Goal: Task Accomplishment & Management: Manage account settings

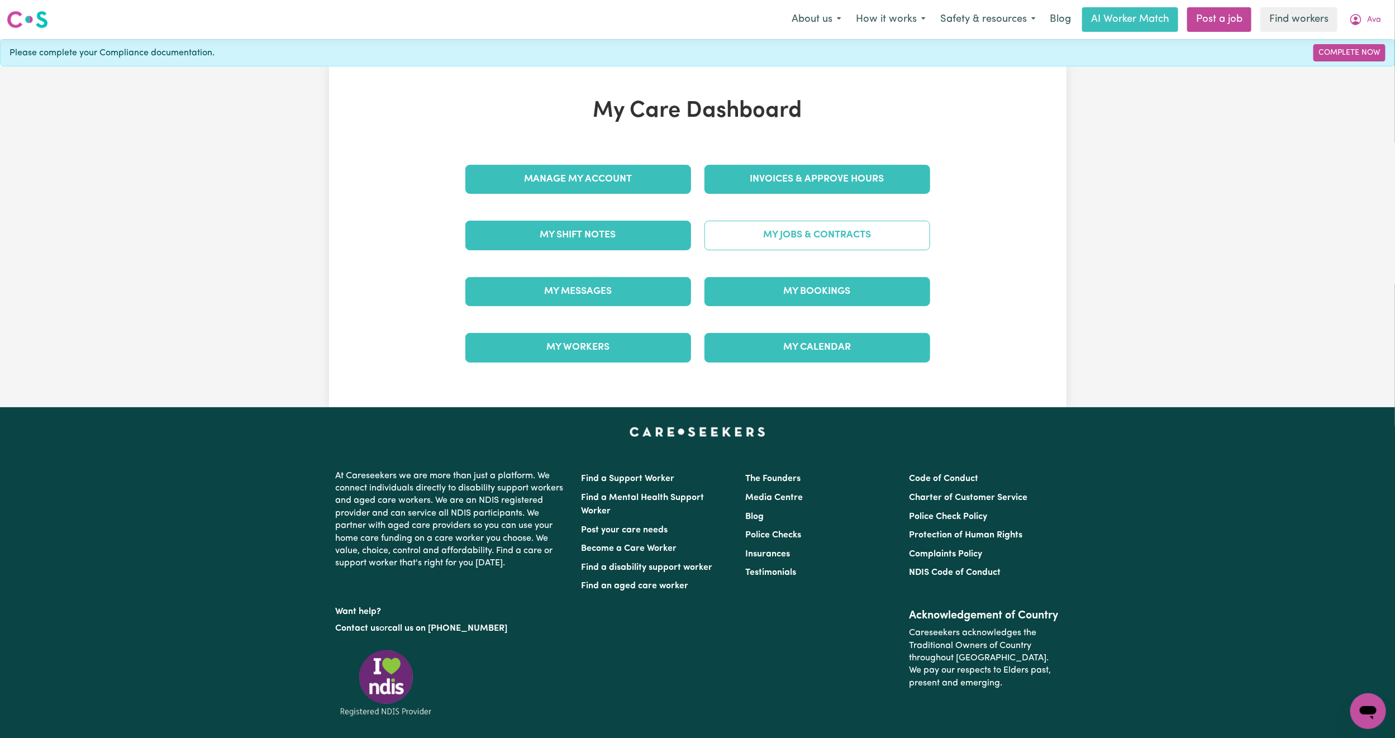
click at [771, 250] on link "My Jobs & Contracts" at bounding box center [817, 235] width 226 height 29
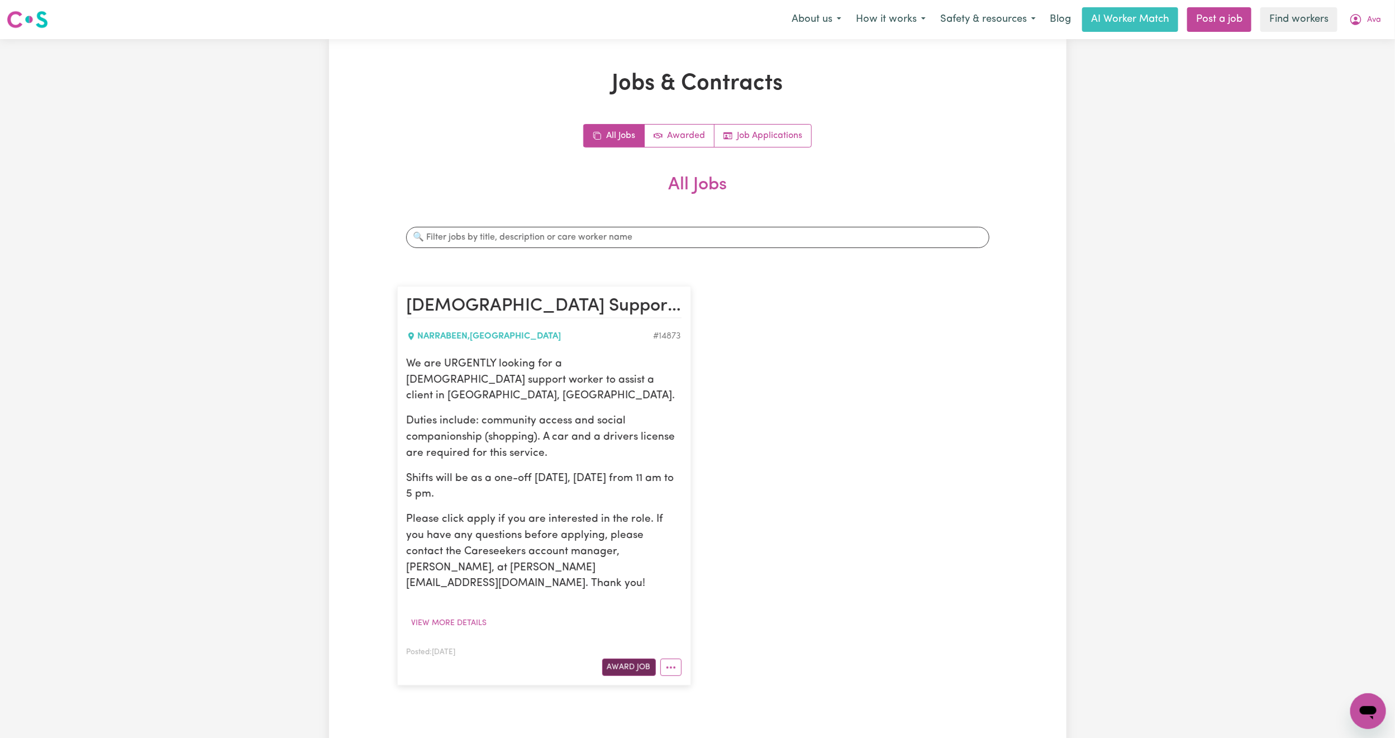
click at [628, 659] on button "Award Job" at bounding box center [629, 667] width 54 height 17
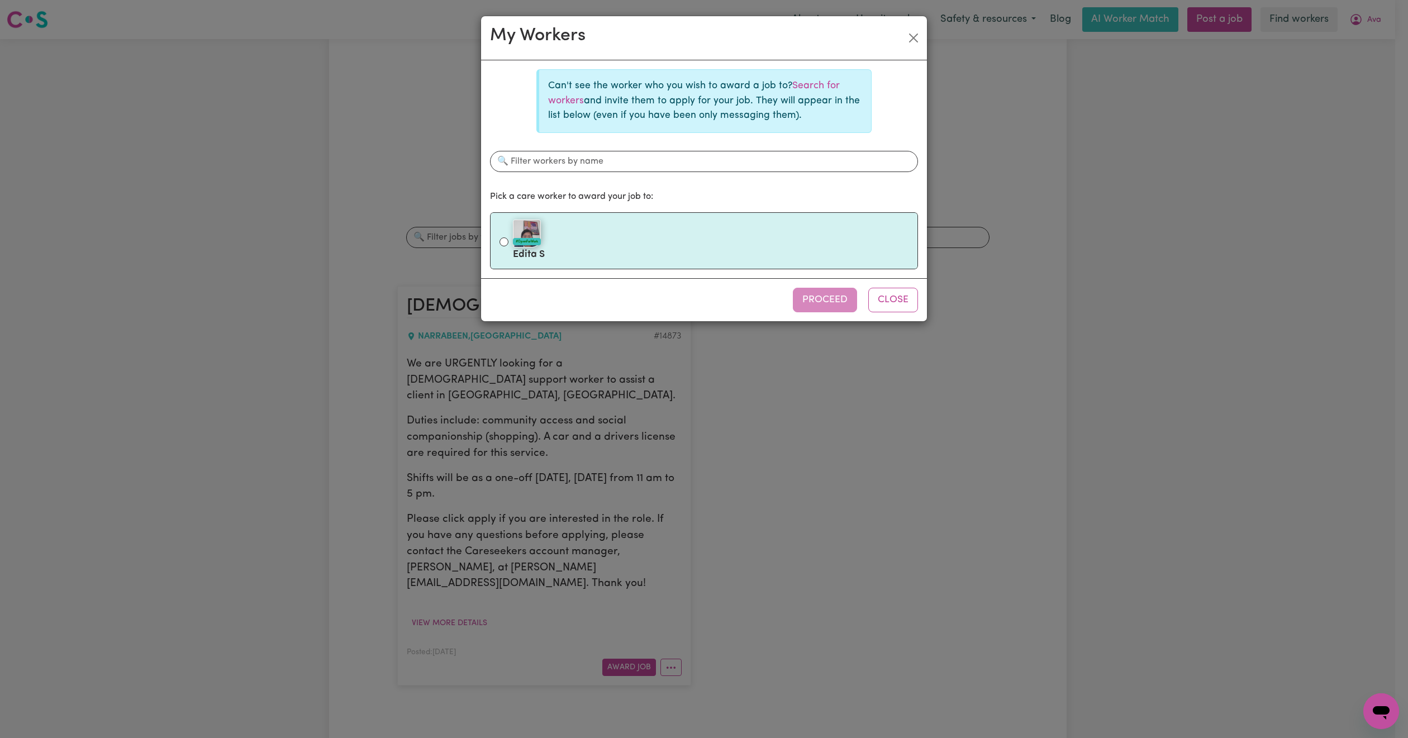
click at [614, 253] on label "#OpenForWork Edita S" at bounding box center [711, 240] width 396 height 47
click at [508, 246] on input "#OpenForWork Edita S" at bounding box center [503, 241] width 9 height 9
radio input "true"
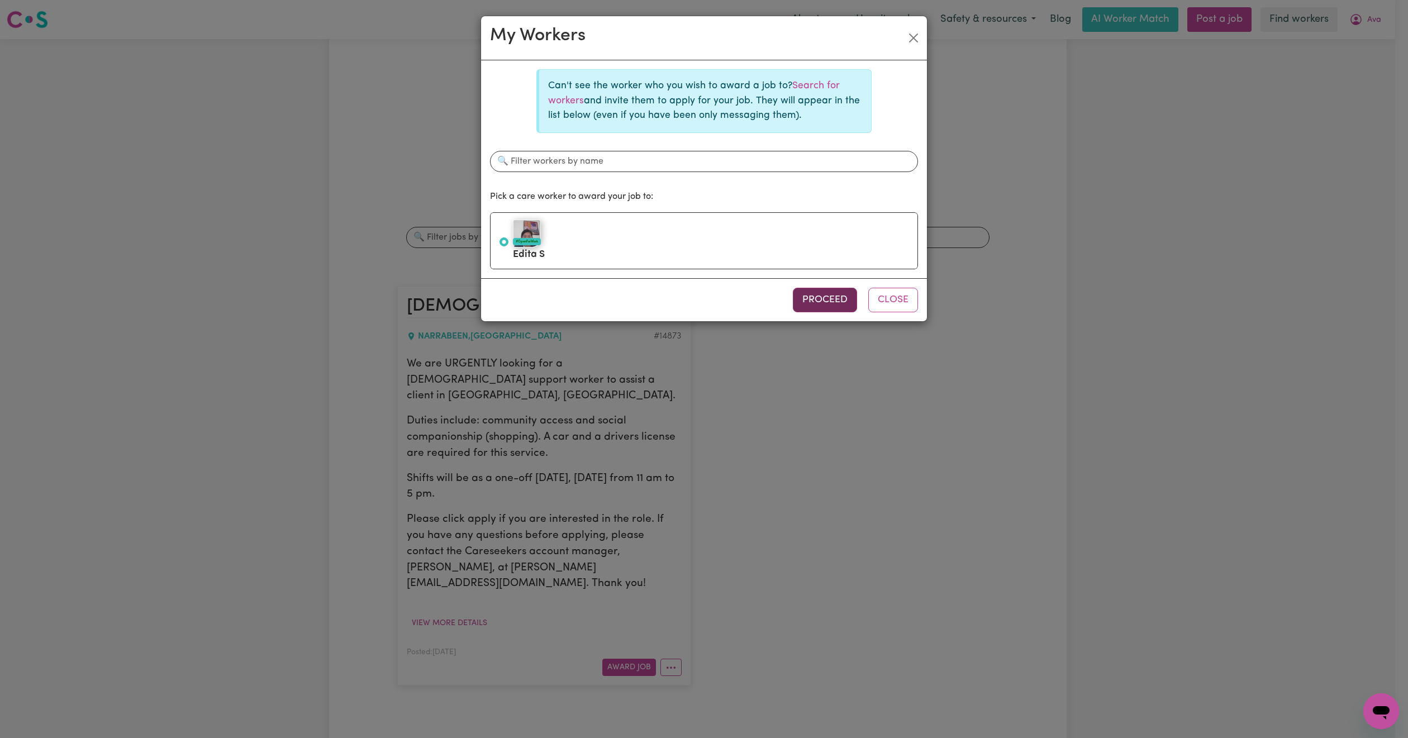
click at [833, 302] on button "Proceed" at bounding box center [825, 300] width 64 height 25
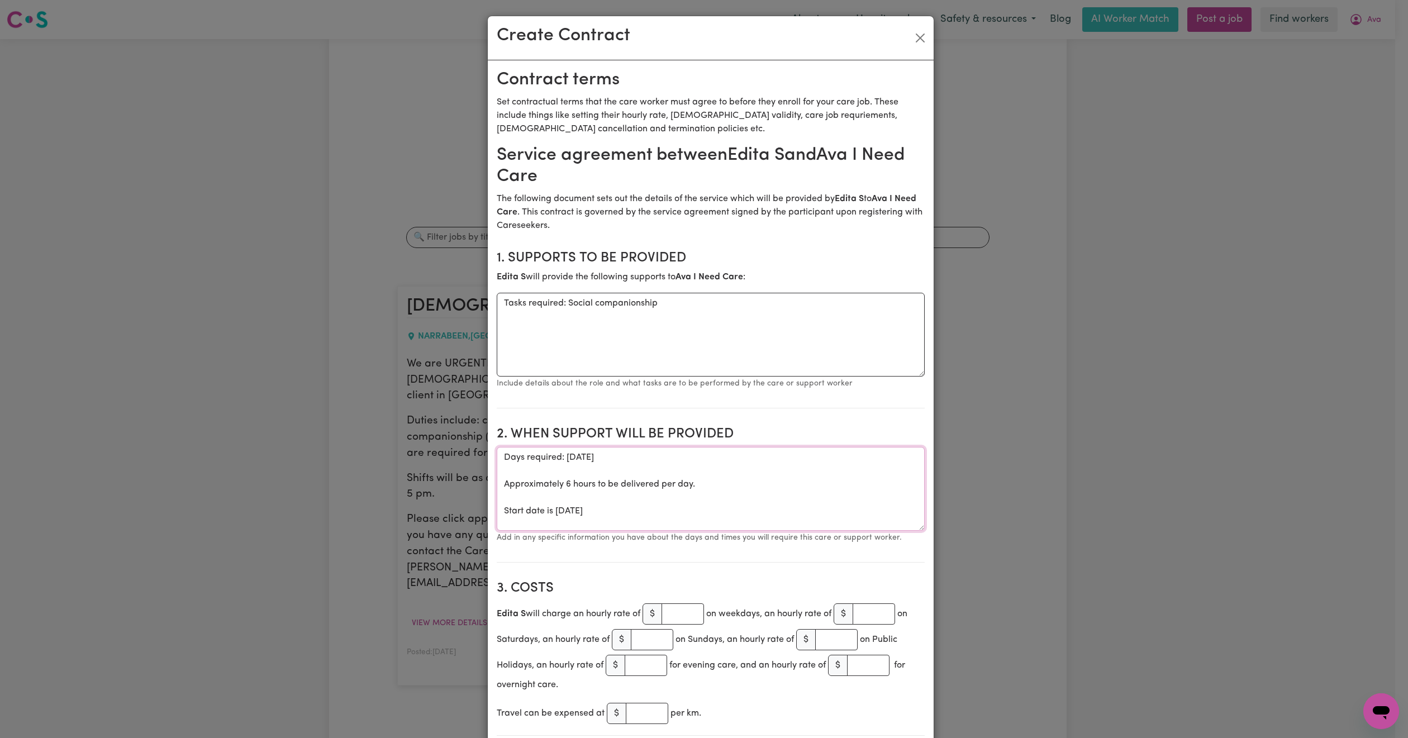
click at [563, 459] on textarea "Days required: [DATE] Approximately 6 hours to be delivered per day. Start date…" at bounding box center [711, 489] width 428 height 84
click at [613, 461] on textarea "Days required: [DATE] Approximately 6 hours to be delivered per day. Start date…" at bounding box center [711, 489] width 428 height 84
paste textarea "12:30pm - 630pm"
click at [666, 463] on textarea "Days required: [DATE] from 12:30pm - 630pm Approximately 6 hours to be delivere…" at bounding box center [711, 489] width 428 height 84
type textarea "Days required: [DATE] from 12:30pm - 6:30pm Approximately 6 hours to be deliver…"
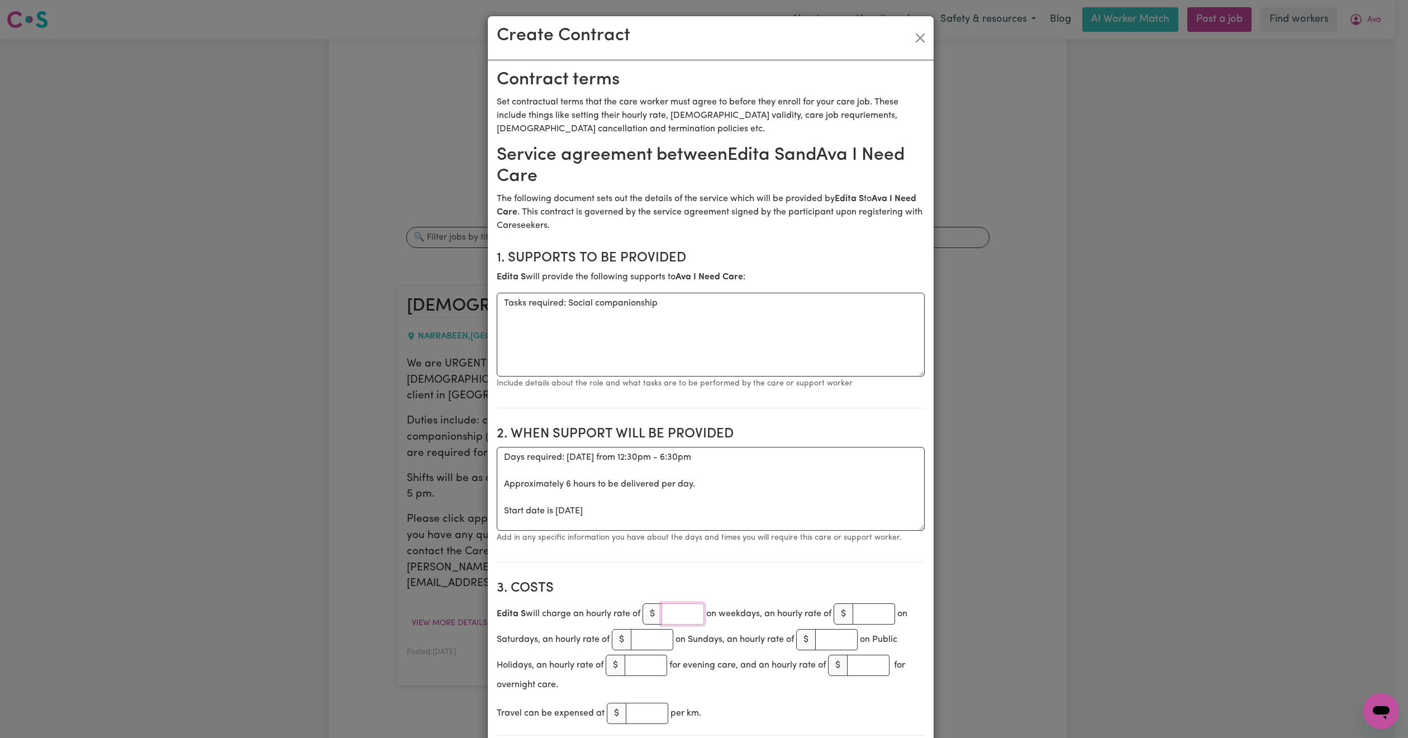
click at [674, 616] on input "number" at bounding box center [682, 613] width 42 height 21
type input "45"
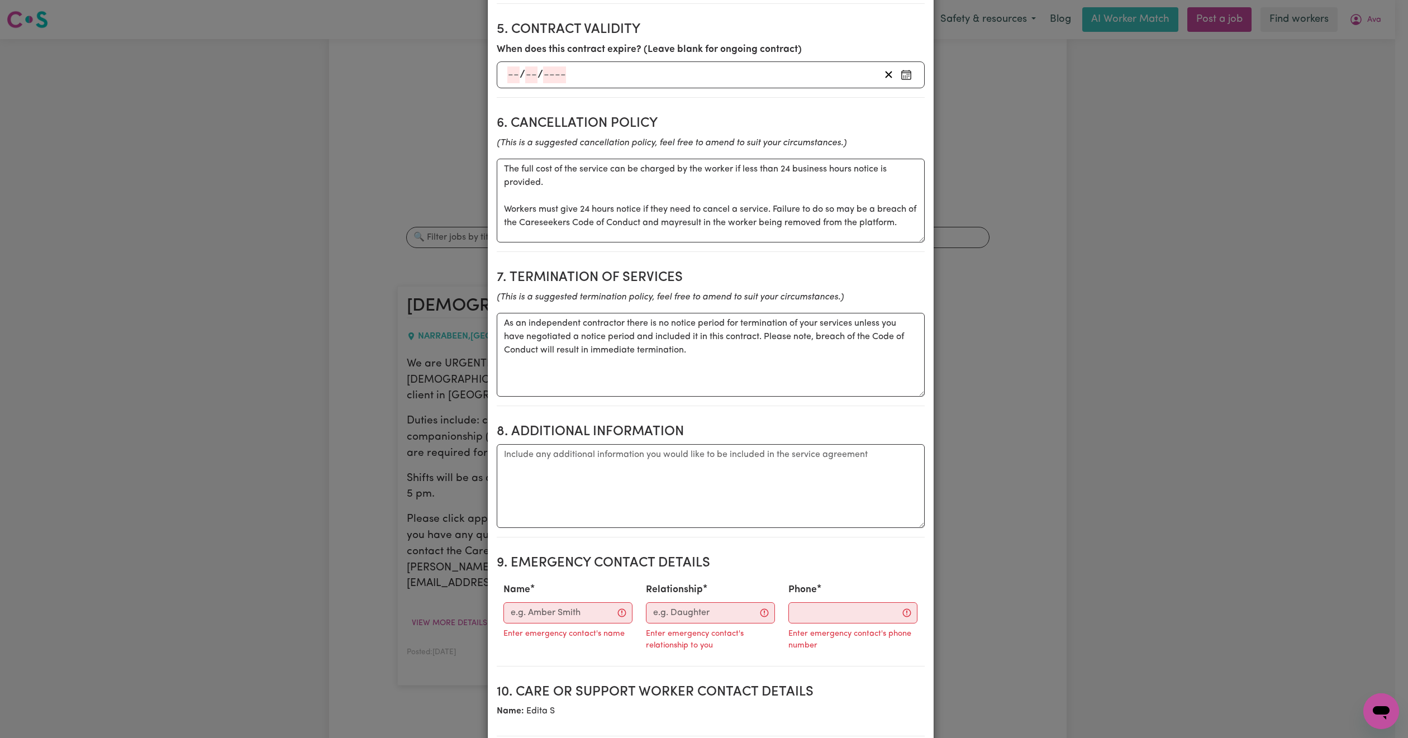
scroll to position [1173, 0]
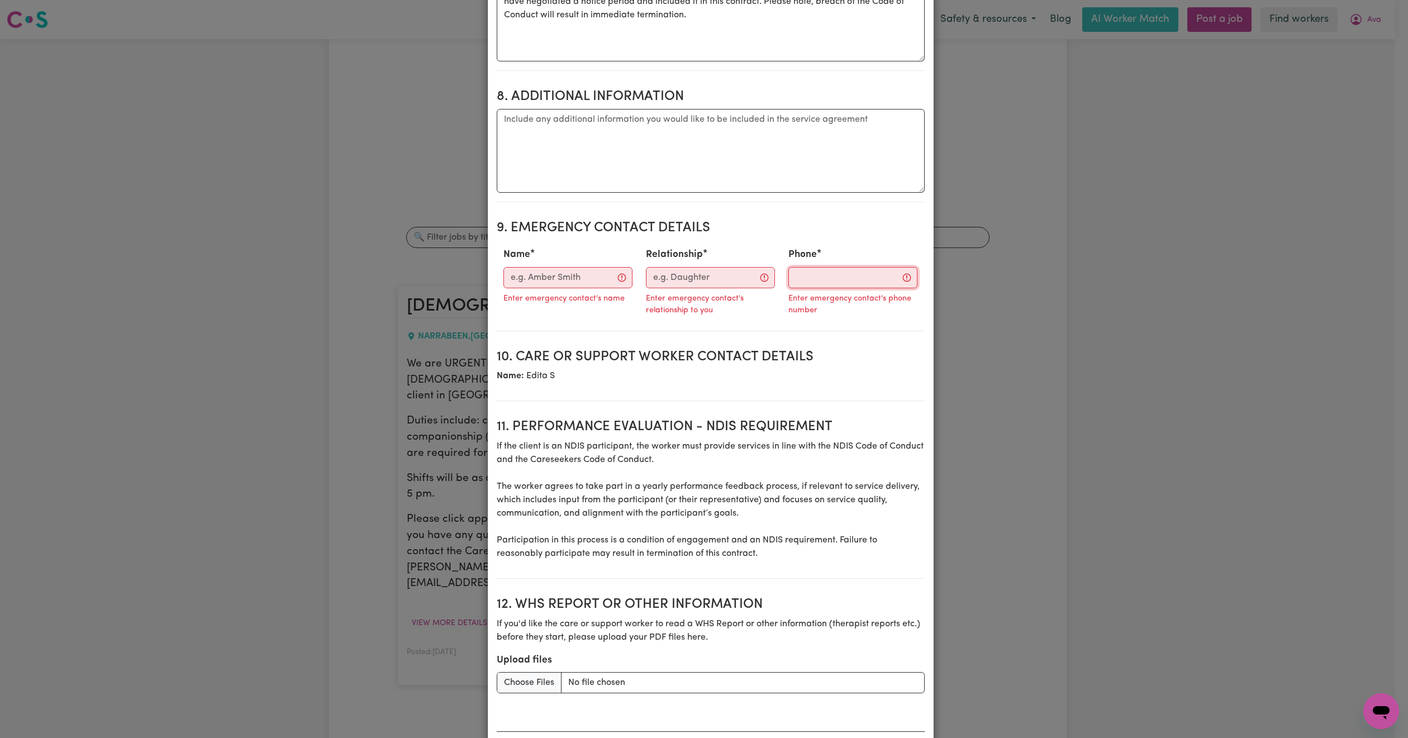
click at [812, 288] on input "Phone" at bounding box center [852, 277] width 129 height 21
paste input "0449 719 035"
type input "0449 719 035"
click at [719, 288] on input "Relationship" at bounding box center [717, 277] width 134 height 21
type input "Case Manager"
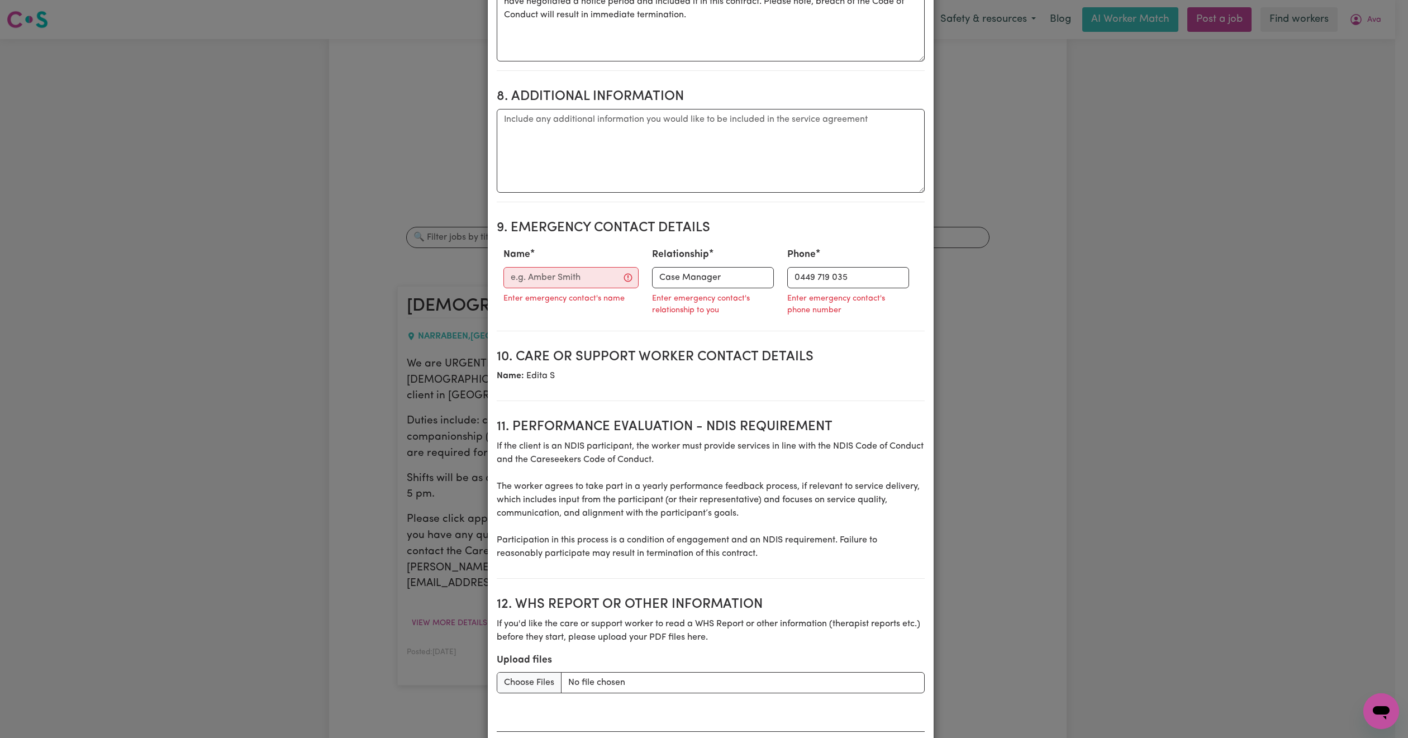
click at [570, 299] on div "Enter emergency contact's name" at bounding box center [570, 297] width 135 height 18
click at [560, 282] on input "Name" at bounding box center [570, 277] width 135 height 21
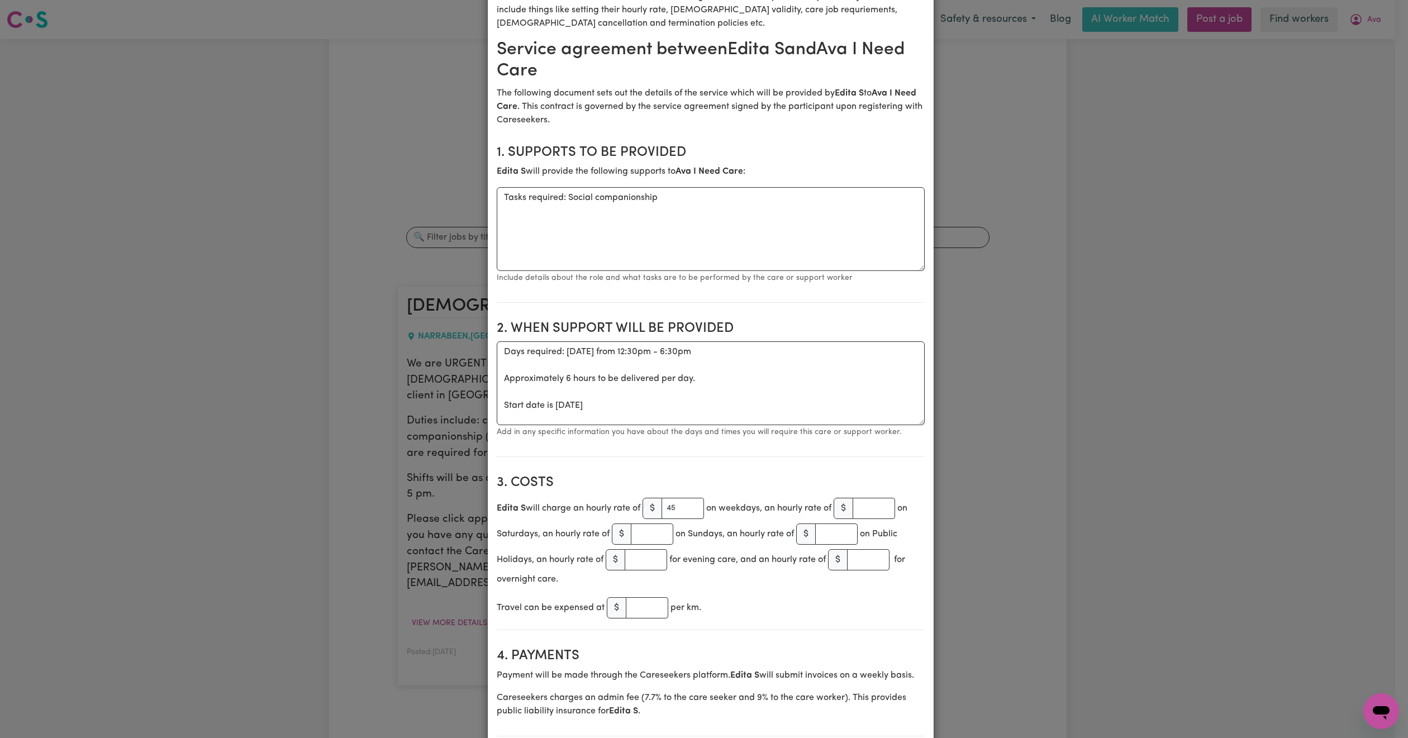
scroll to position [84, 0]
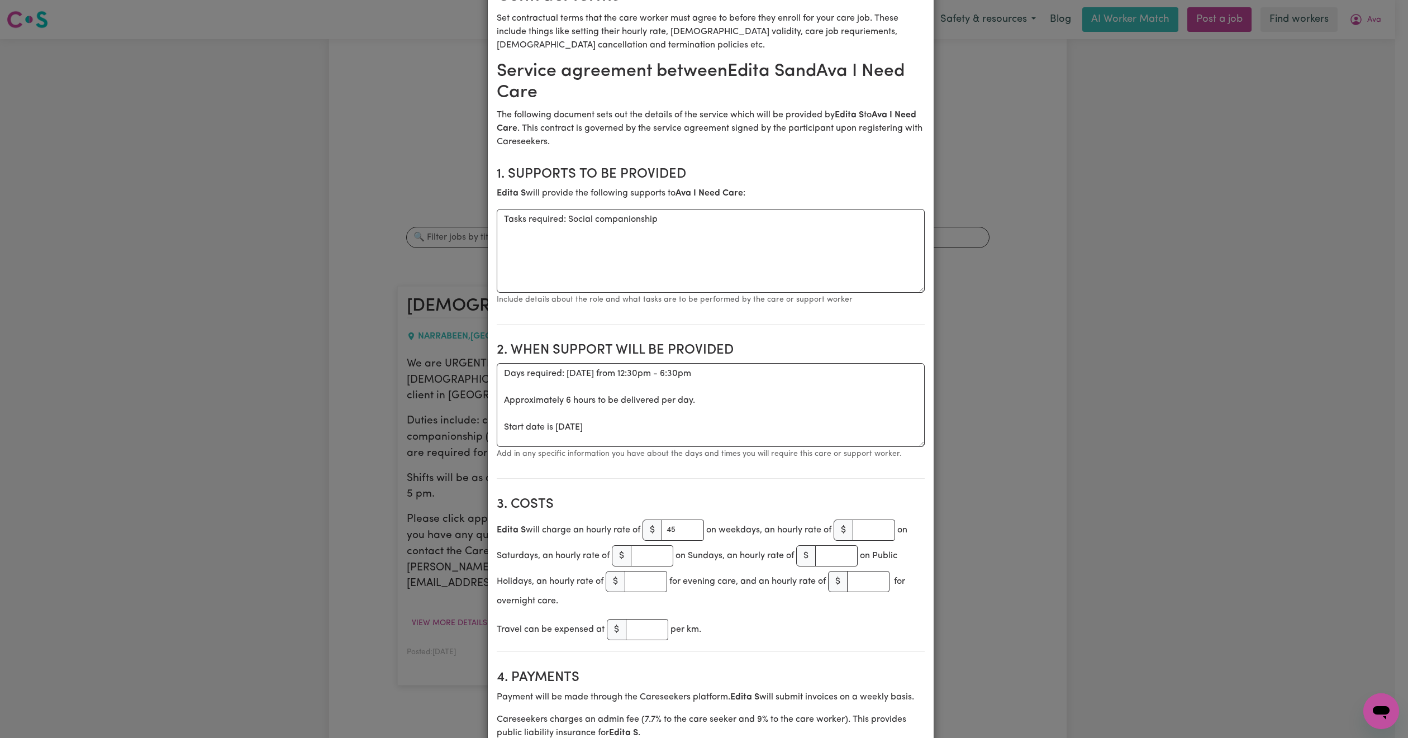
type input "[PERSON_NAME]"
click at [711, 235] on textarea "Tasks required: Social companionship" at bounding box center [711, 251] width 428 height 84
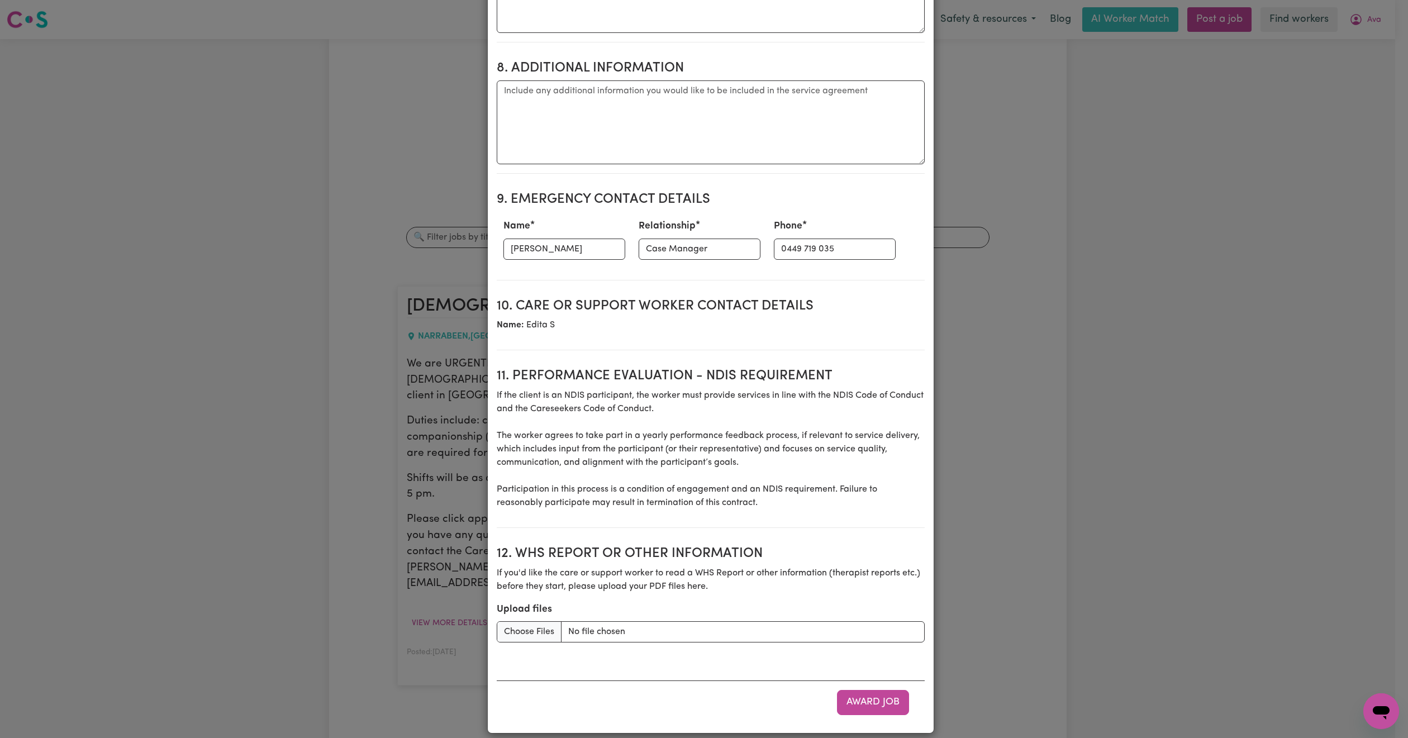
scroll to position [1225, 0]
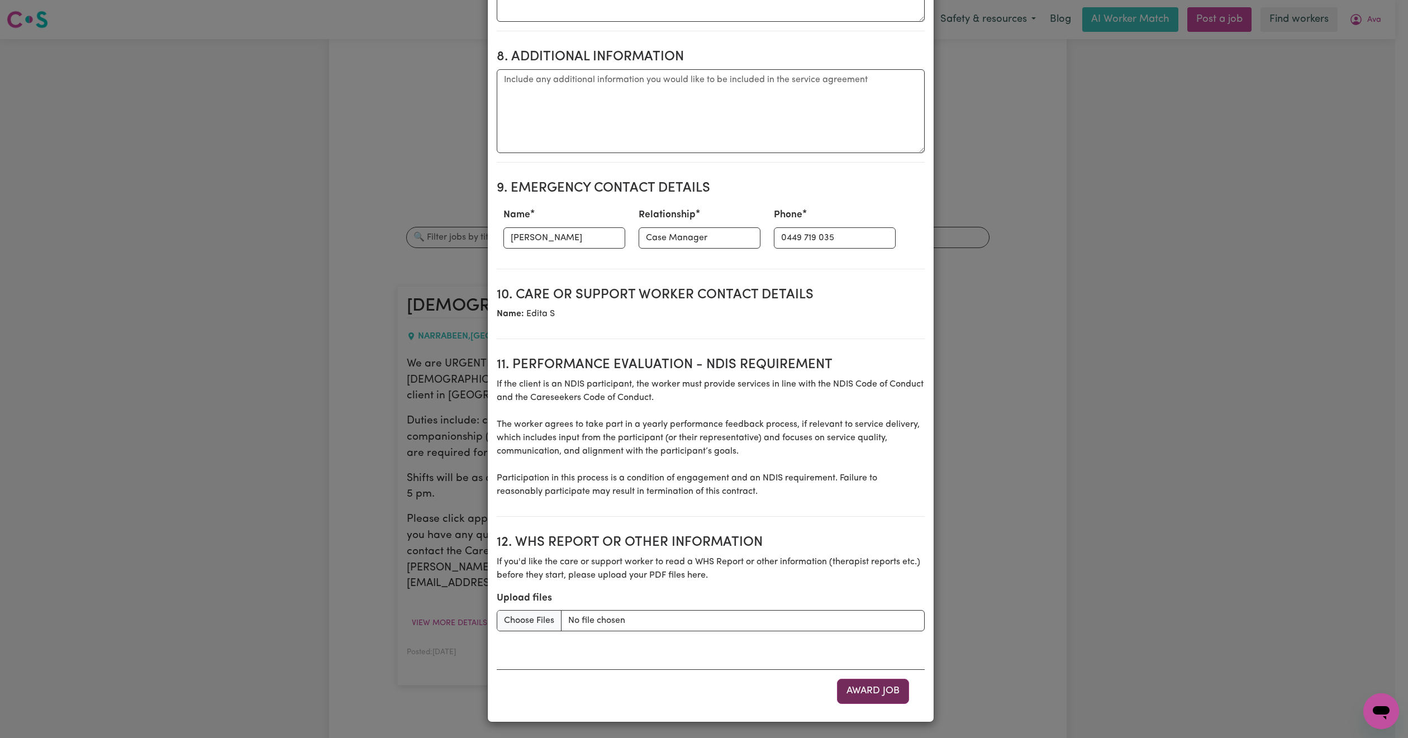
click at [865, 690] on button "Award Job" at bounding box center [873, 691] width 72 height 25
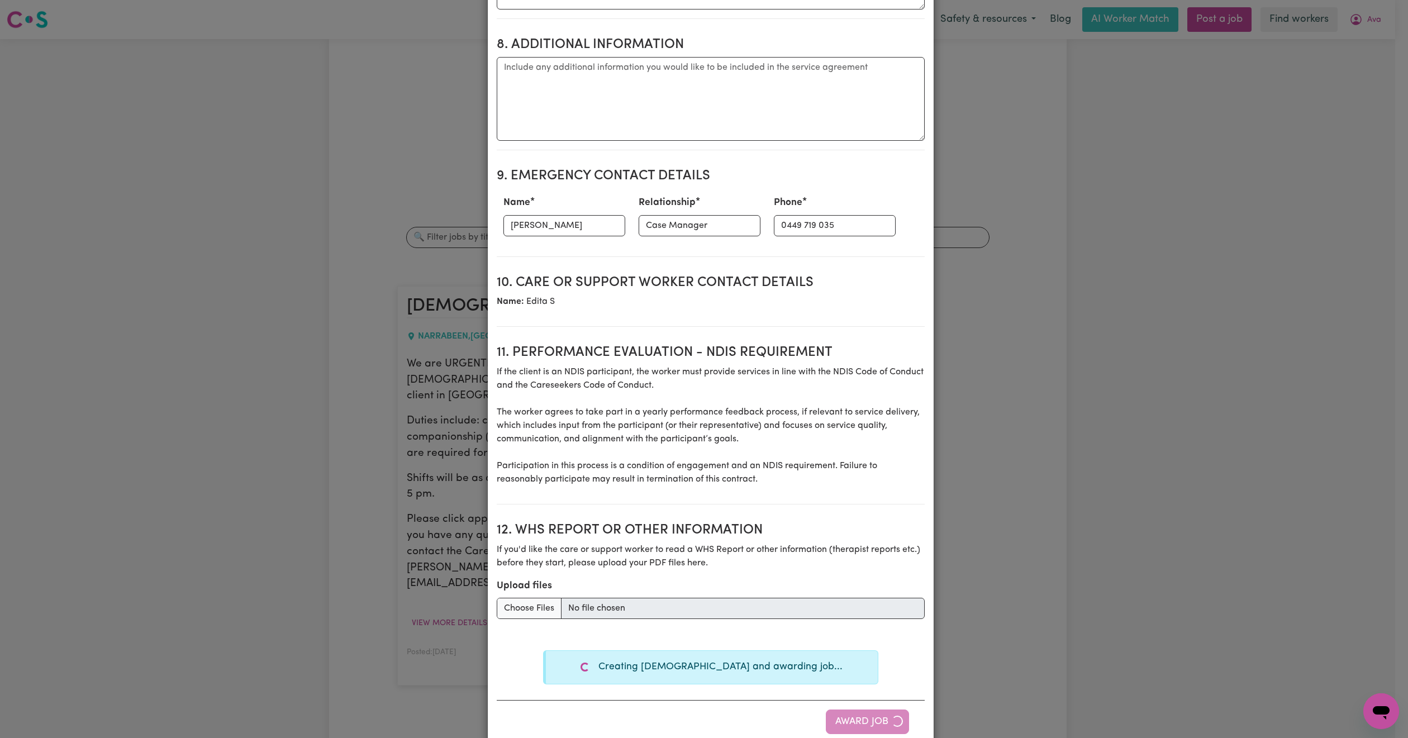
type textarea "Tasks required: Social companionship"
type textarea "Days required: [DATE] Approximately 6 hours to be delivered per day. Start date…"
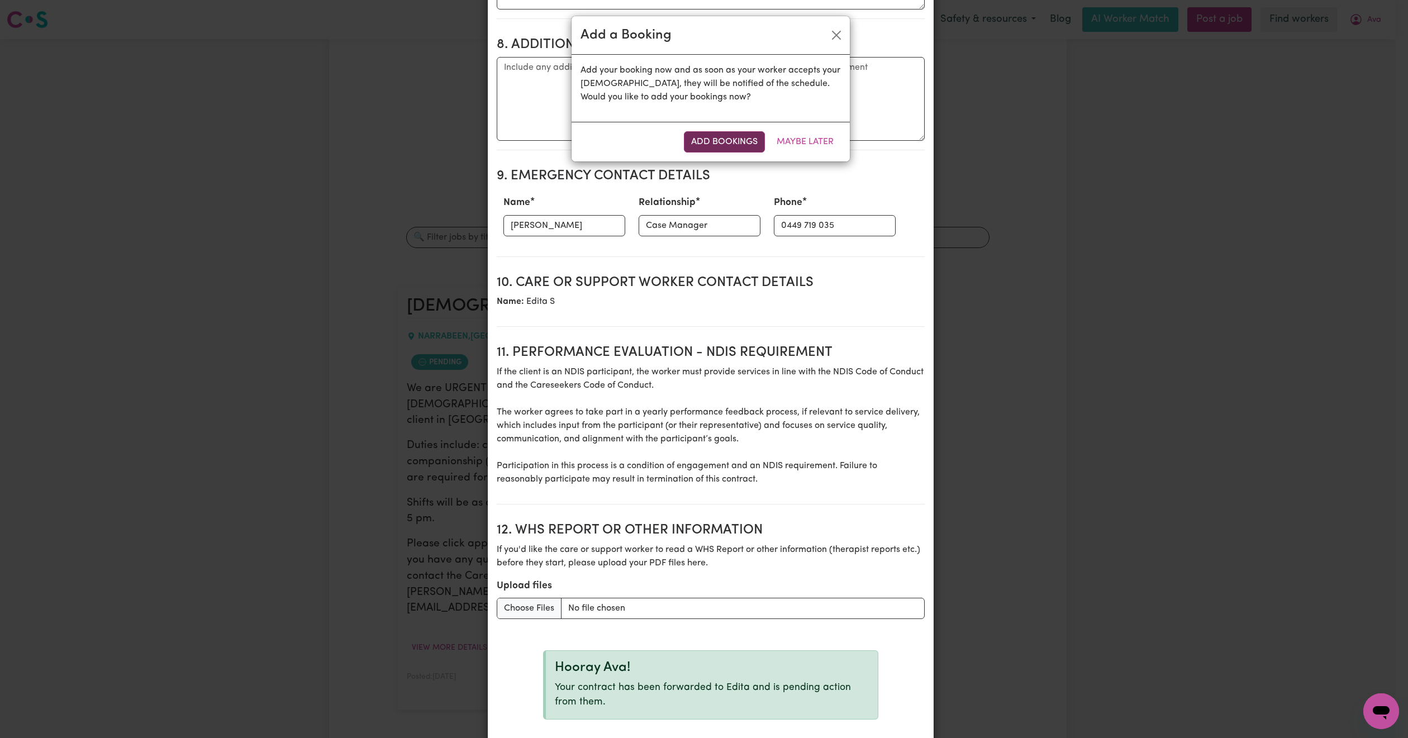
click at [731, 136] on button "Add Bookings" at bounding box center [724, 141] width 81 height 21
type textarea "Tasks required: Social companionship"
type textarea "Days required: [DATE] Approximately 6 hours to be delivered per day. Start date…"
type textarea "The full cost of the service can be charged by the worker if less than 24 busin…"
type textarea "As an independent contractor there is no notice period for termination of your …"
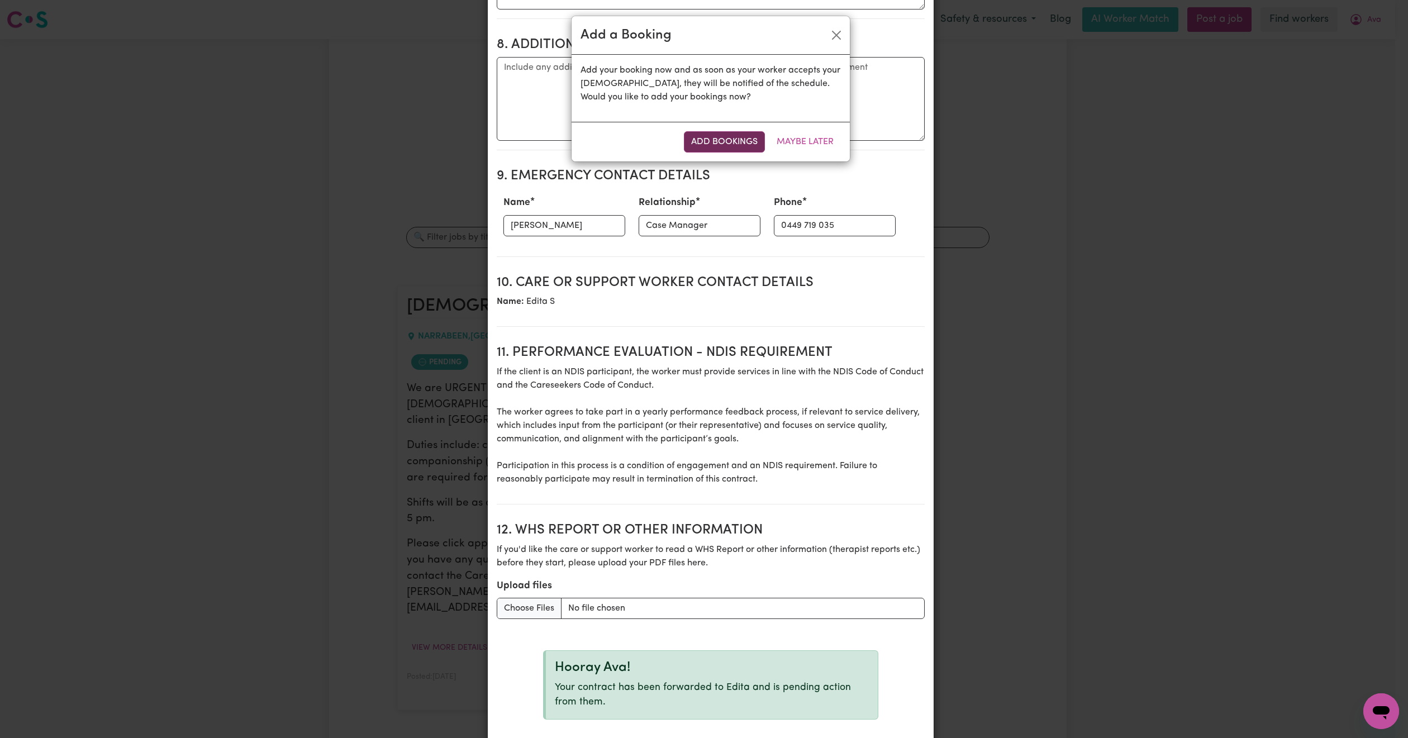
select select "pm"
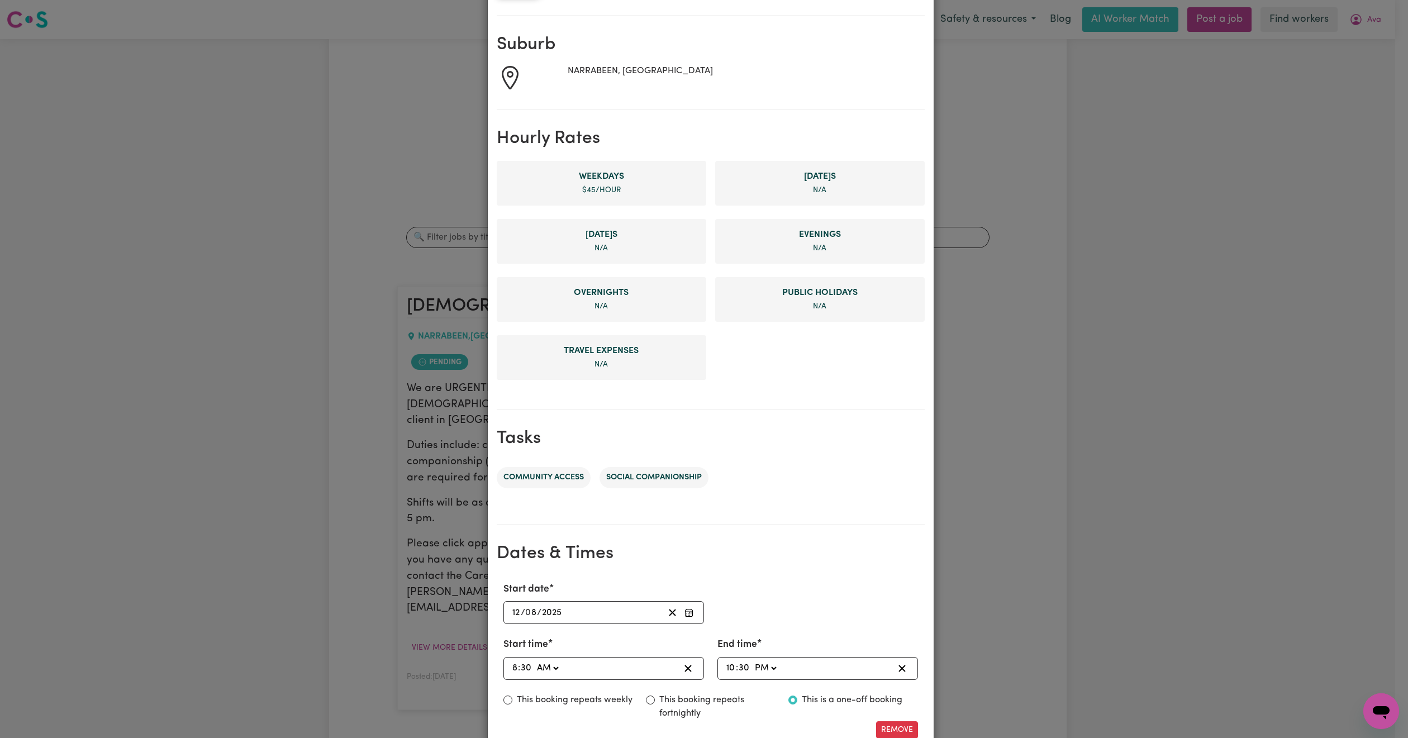
scroll to position [265, 0]
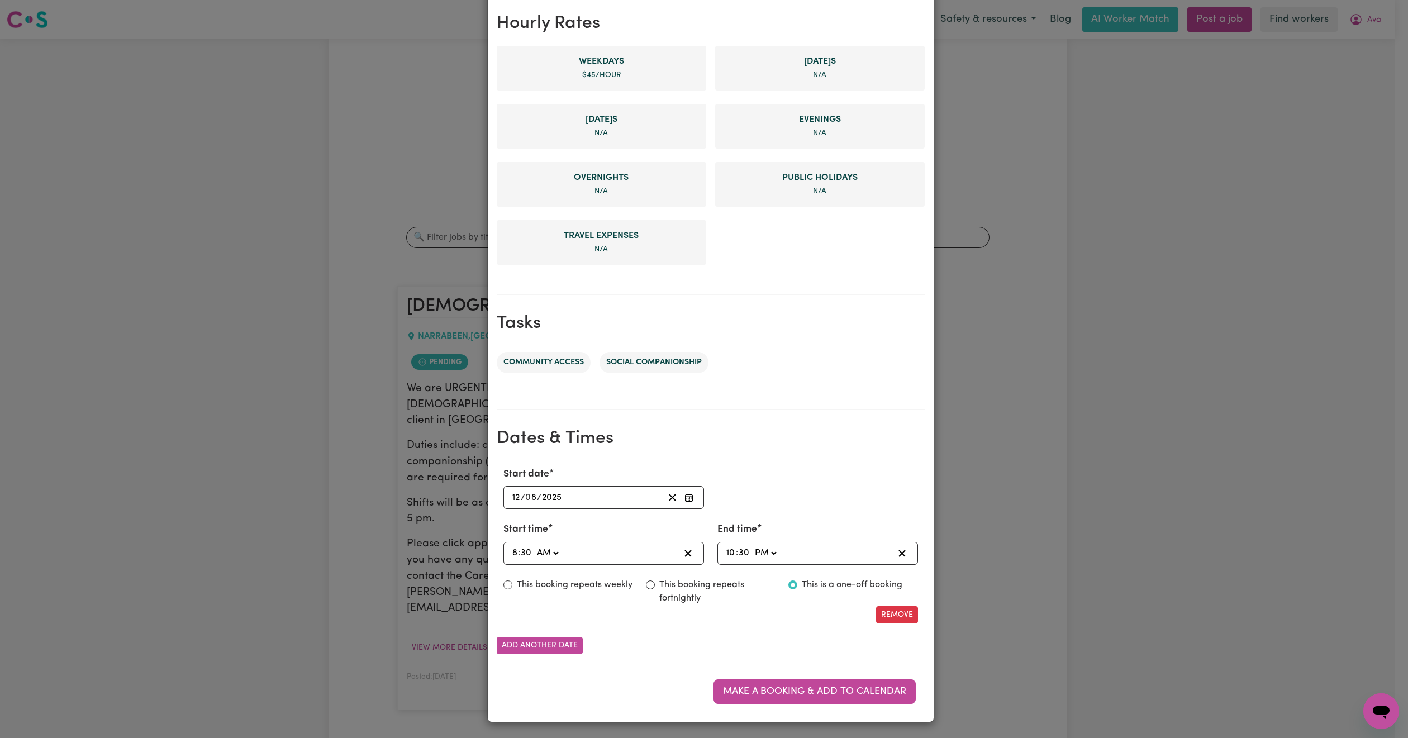
click at [512, 550] on input "8" at bounding box center [515, 553] width 6 height 15
type input "01:30"
type input "1"
type input "00:30"
type input "12"
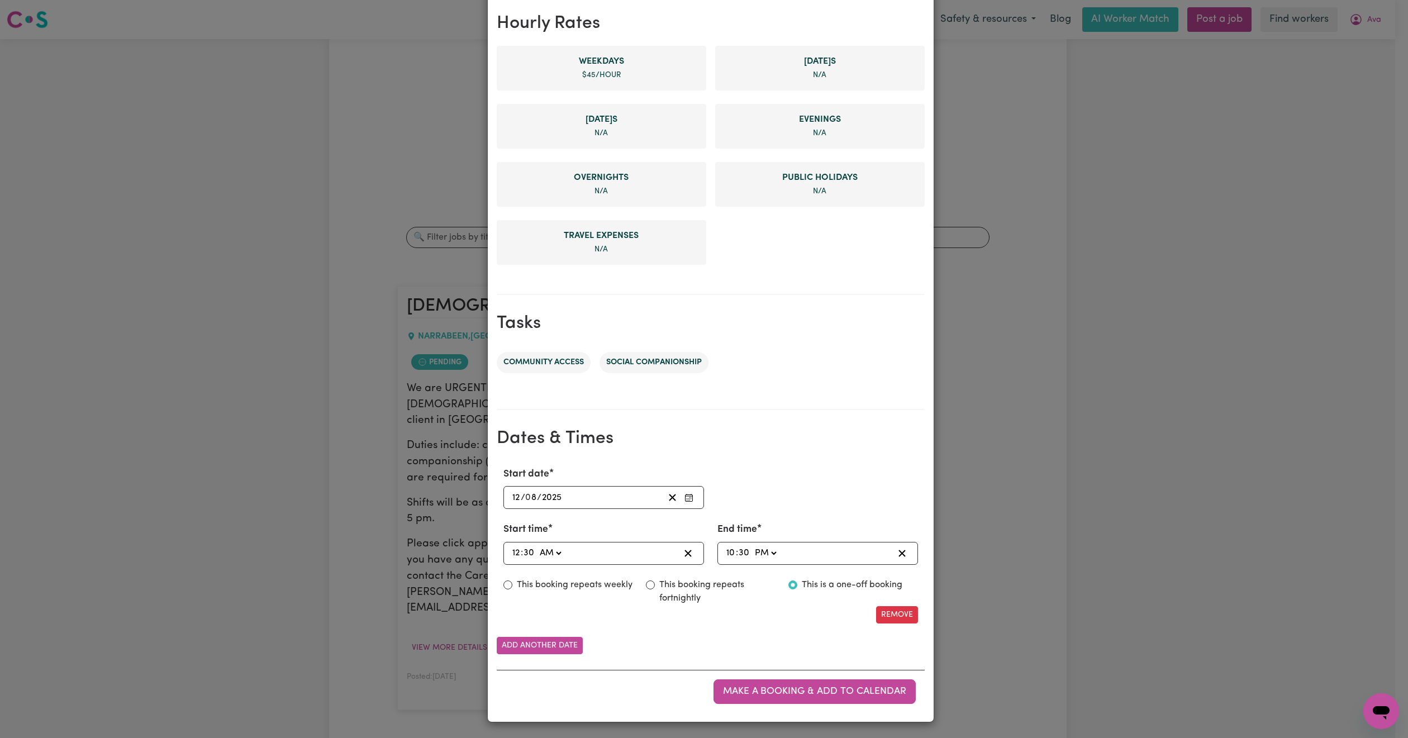
click at [726, 550] on input "10" at bounding box center [731, 553] width 10 height 15
type input "18:30"
type input "6"
click at [765, 551] on select "AM PM" at bounding box center [761, 553] width 26 height 15
click at [748, 546] on select "AM PM" at bounding box center [761, 553] width 26 height 15
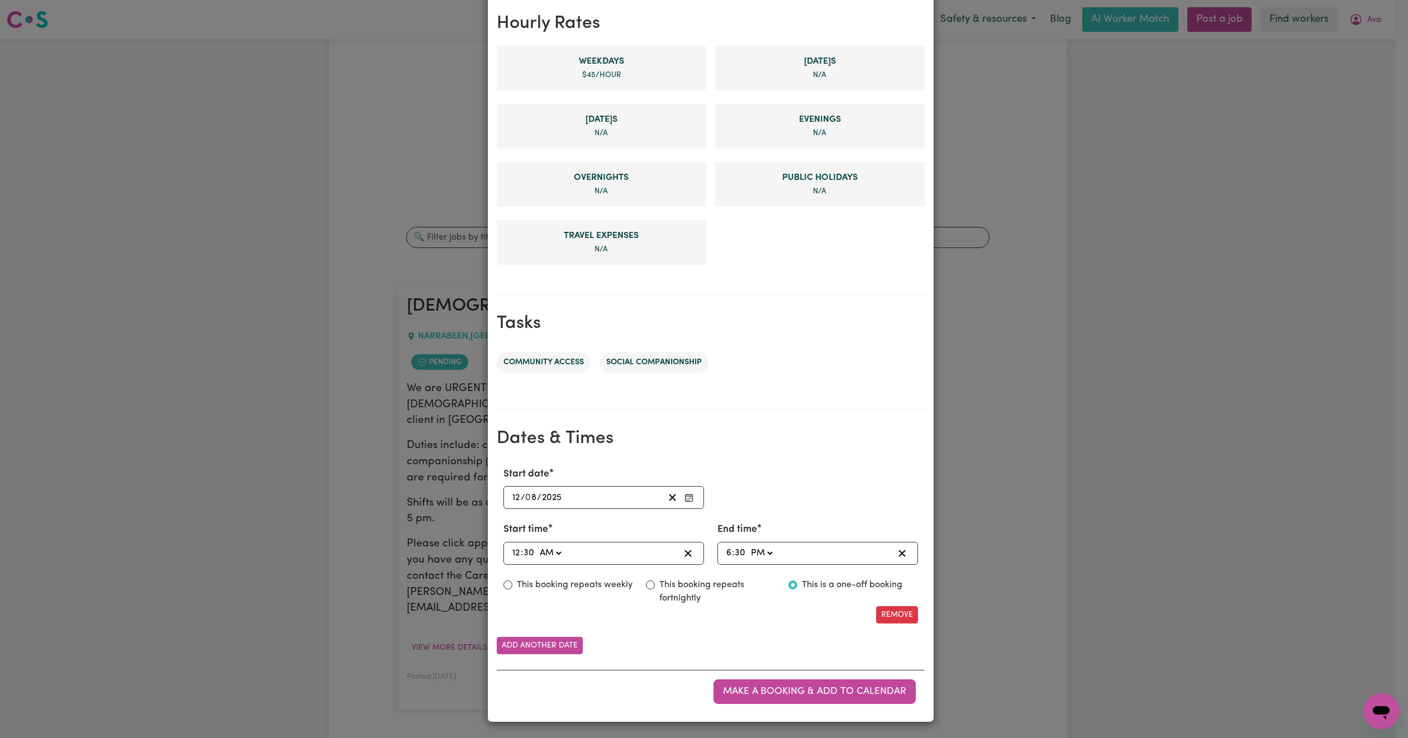
click at [789, 448] on section "Dates & Times Start date [DATE] 12 / 0 8 / 2025 Start time 00:30 12 : 30 AM PM …" at bounding box center [711, 561] width 428 height 303
click at [763, 694] on span "Make a booking & add to calendar" at bounding box center [814, 691] width 183 height 9
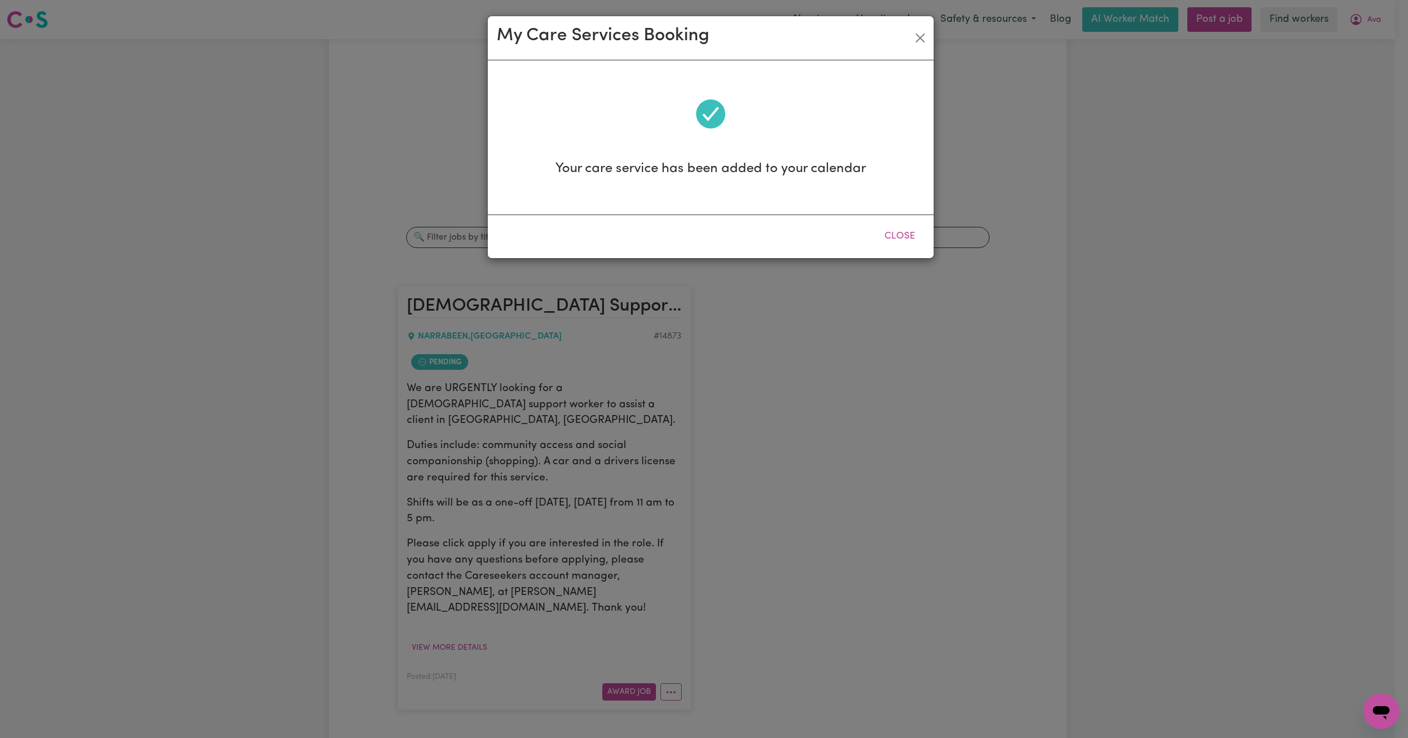
scroll to position [0, 0]
click at [900, 245] on button "Close" at bounding box center [900, 236] width 50 height 25
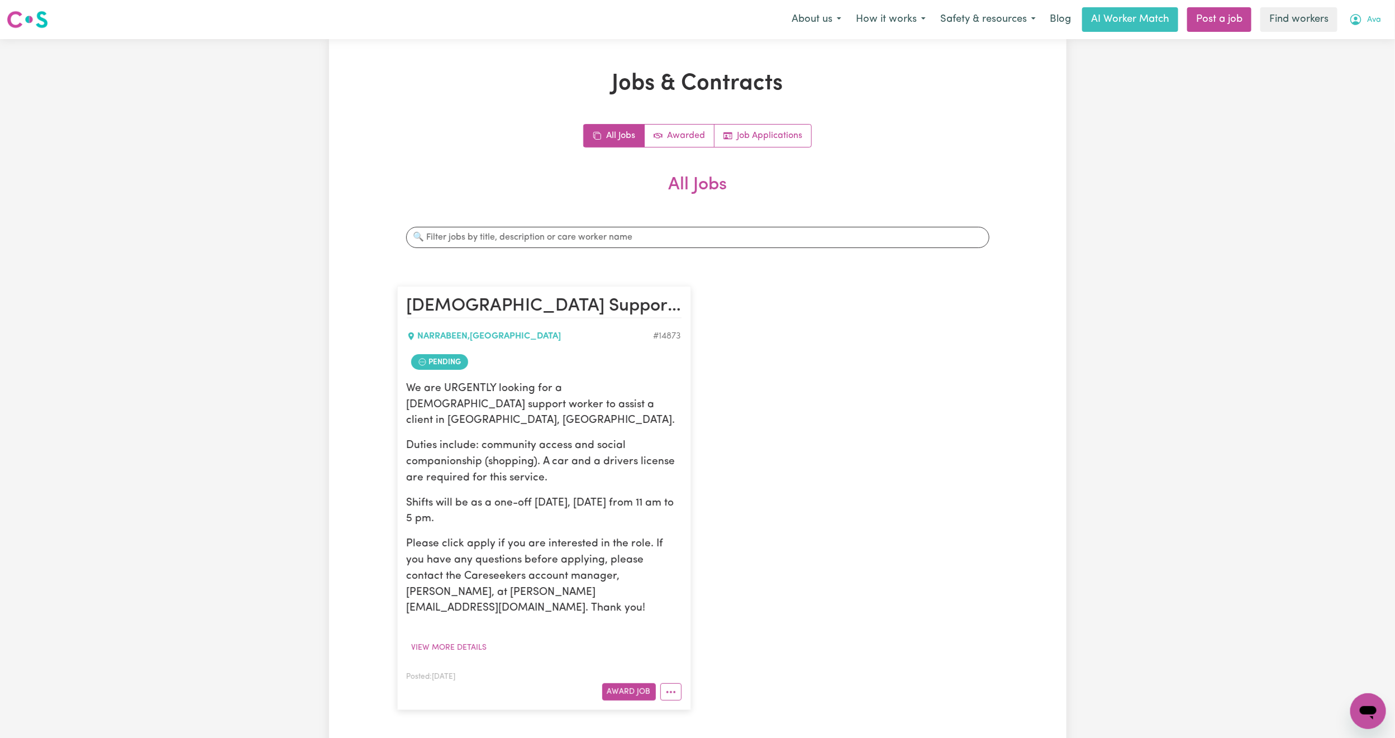
click at [1374, 18] on span "Ava" at bounding box center [1374, 20] width 14 height 12
click at [1357, 36] on link "My Dashboard" at bounding box center [1343, 43] width 88 height 21
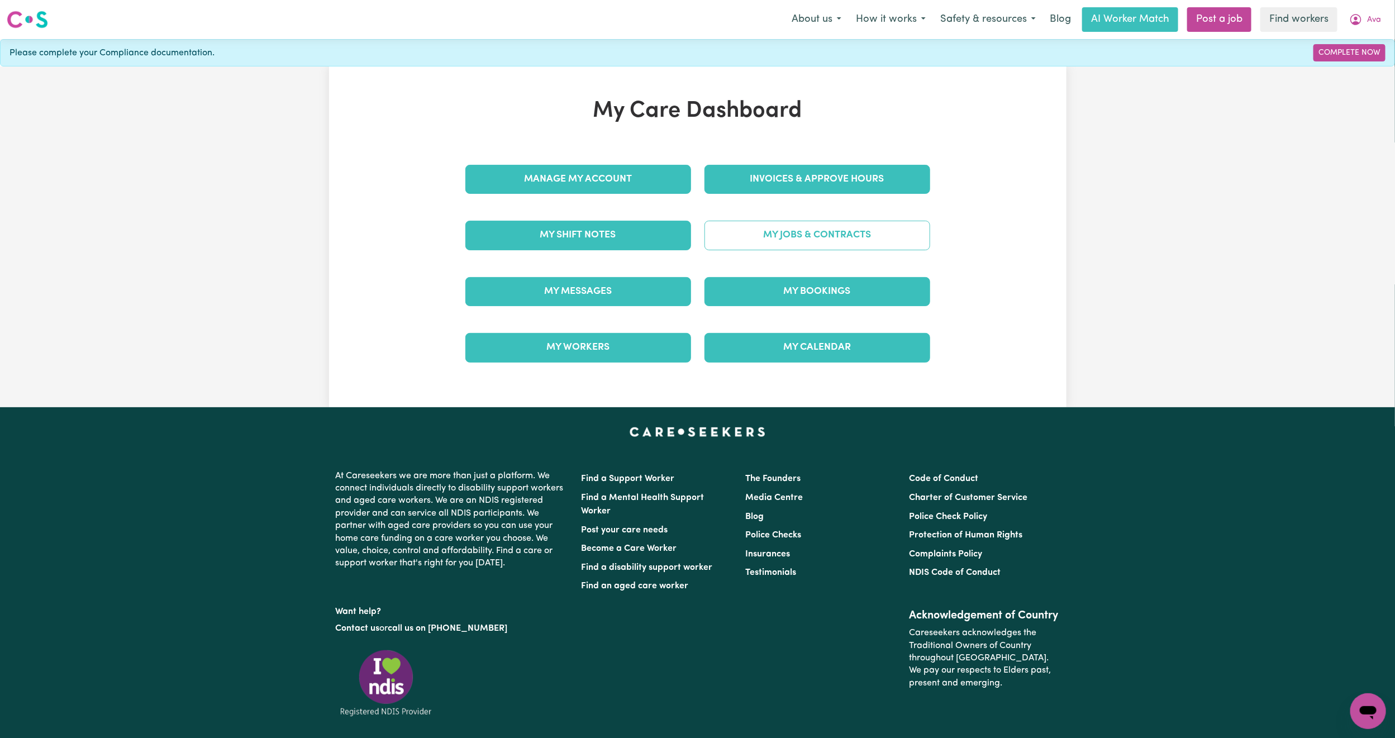
click at [819, 233] on link "My Jobs & Contracts" at bounding box center [817, 235] width 226 height 29
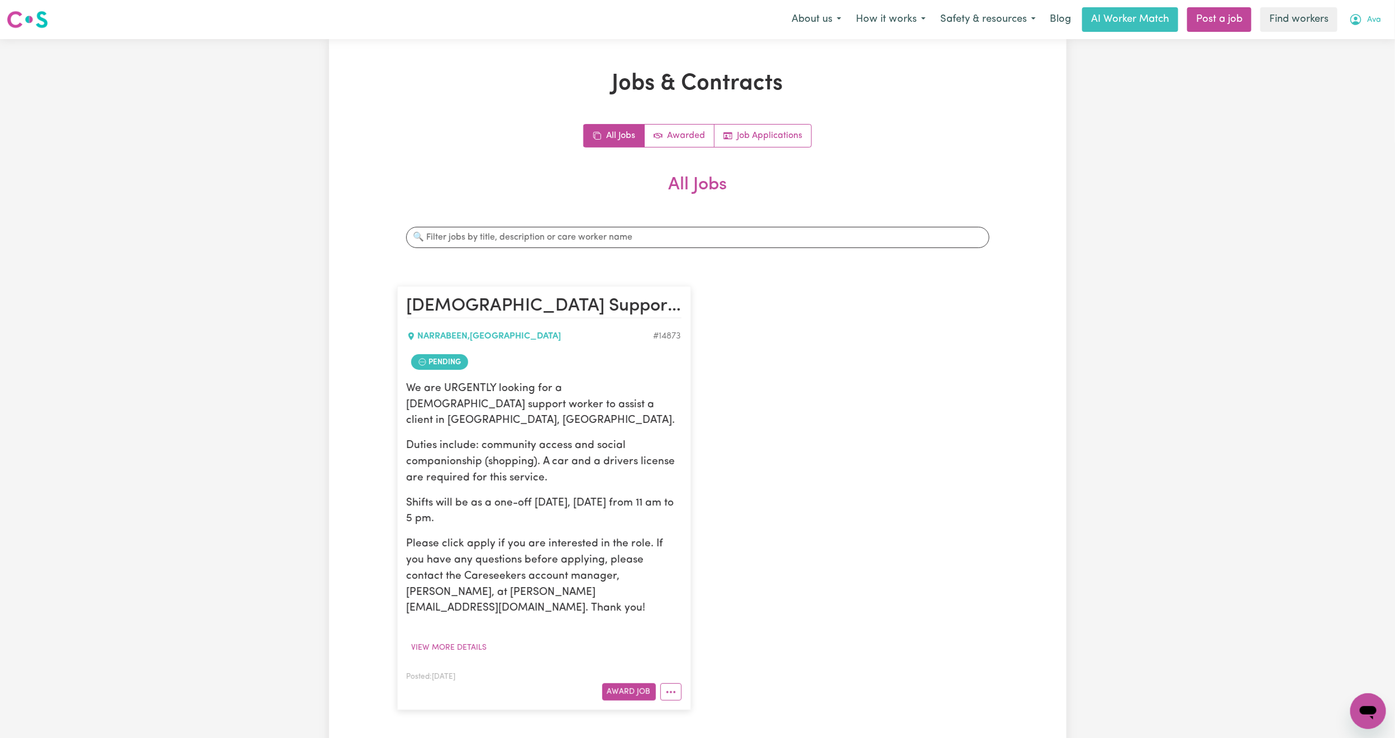
click at [1369, 16] on span "Ava" at bounding box center [1374, 20] width 14 height 12
click at [1362, 44] on link "My Dashboard" at bounding box center [1343, 43] width 88 height 21
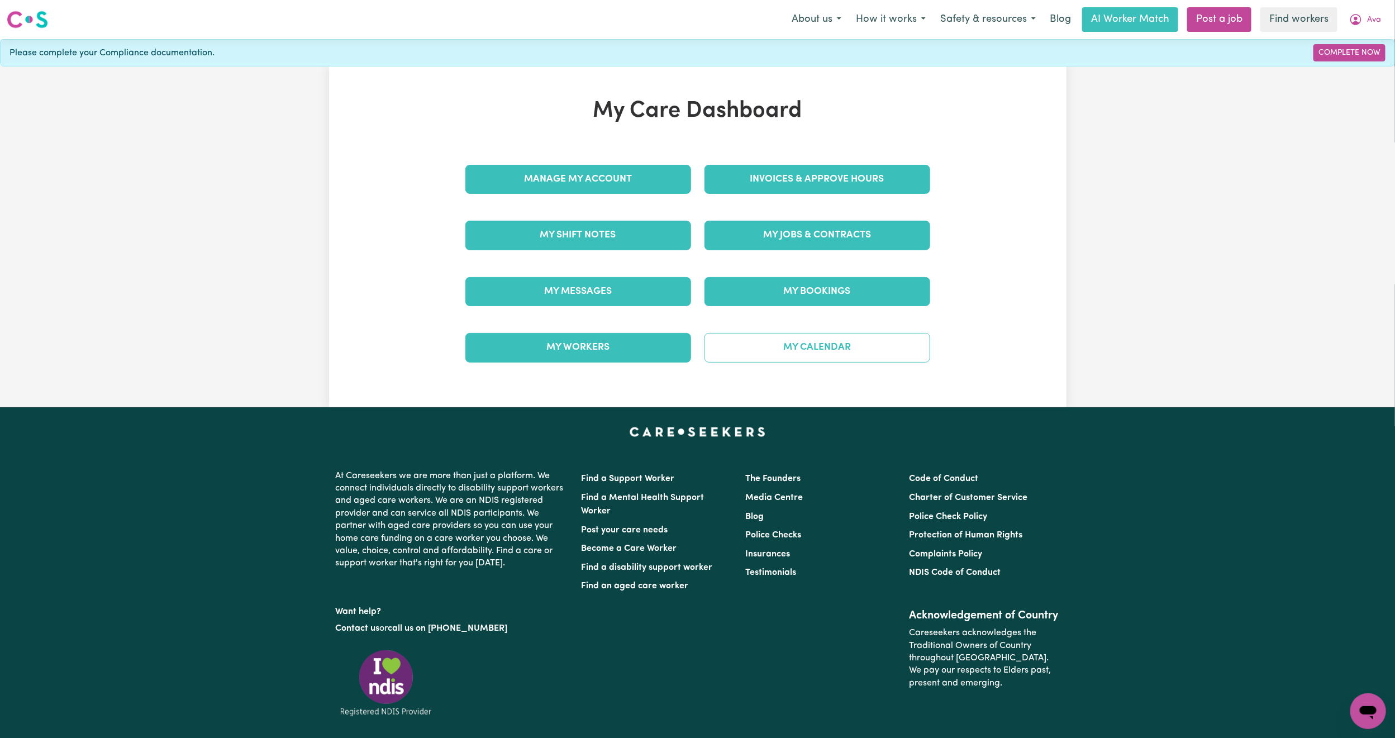
click at [825, 352] on link "My Calendar" at bounding box center [817, 347] width 226 height 29
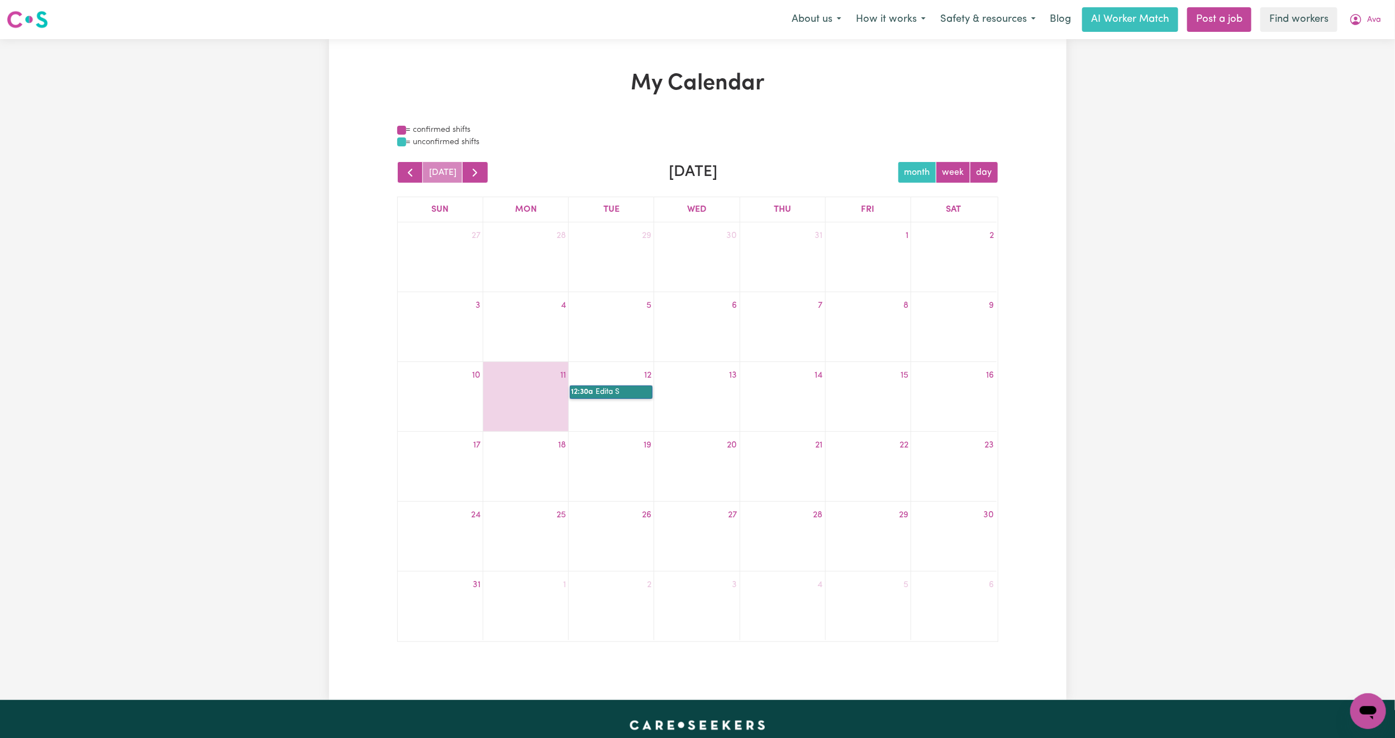
drag, startPoint x: 608, startPoint y: 396, endPoint x: 597, endPoint y: 391, distance: 12.8
click at [597, 391] on link "12:30a Edita S" at bounding box center [611, 391] width 83 height 13
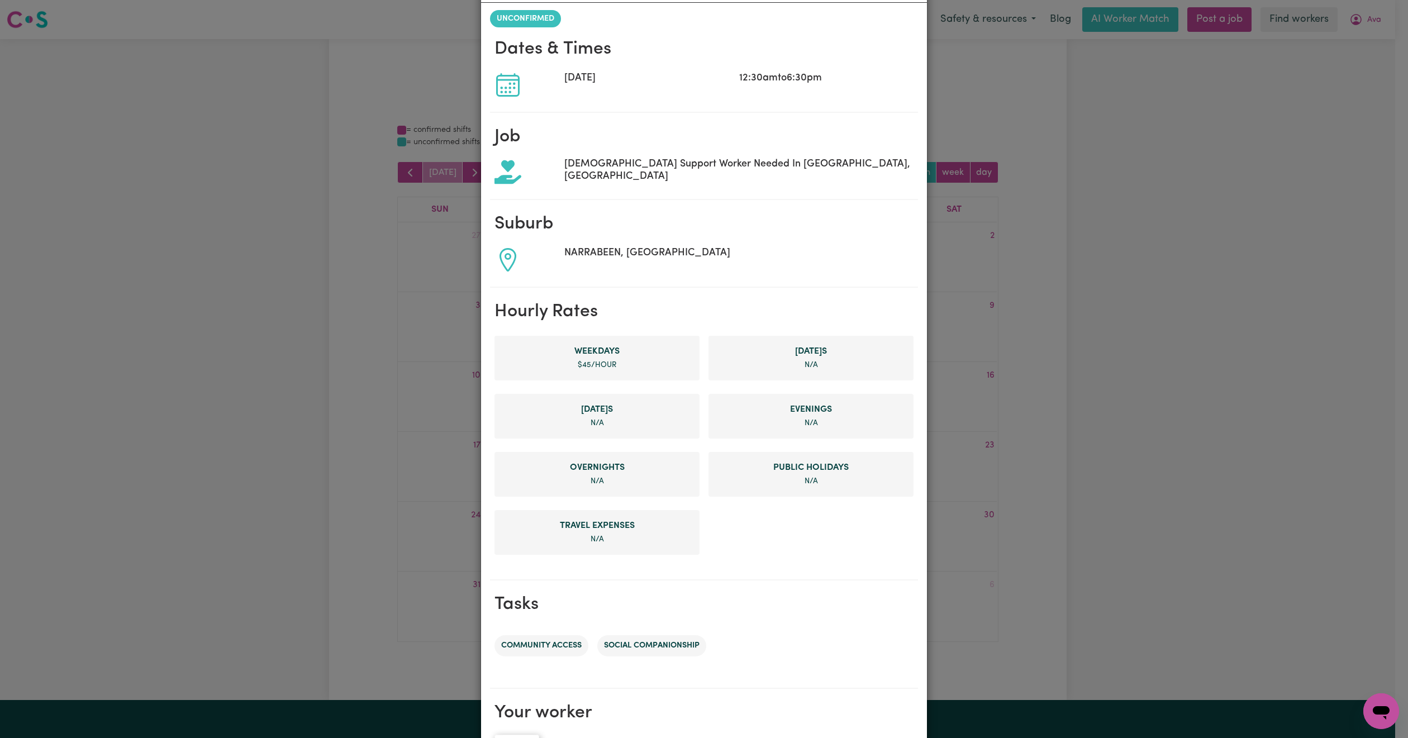
scroll to position [180, 0]
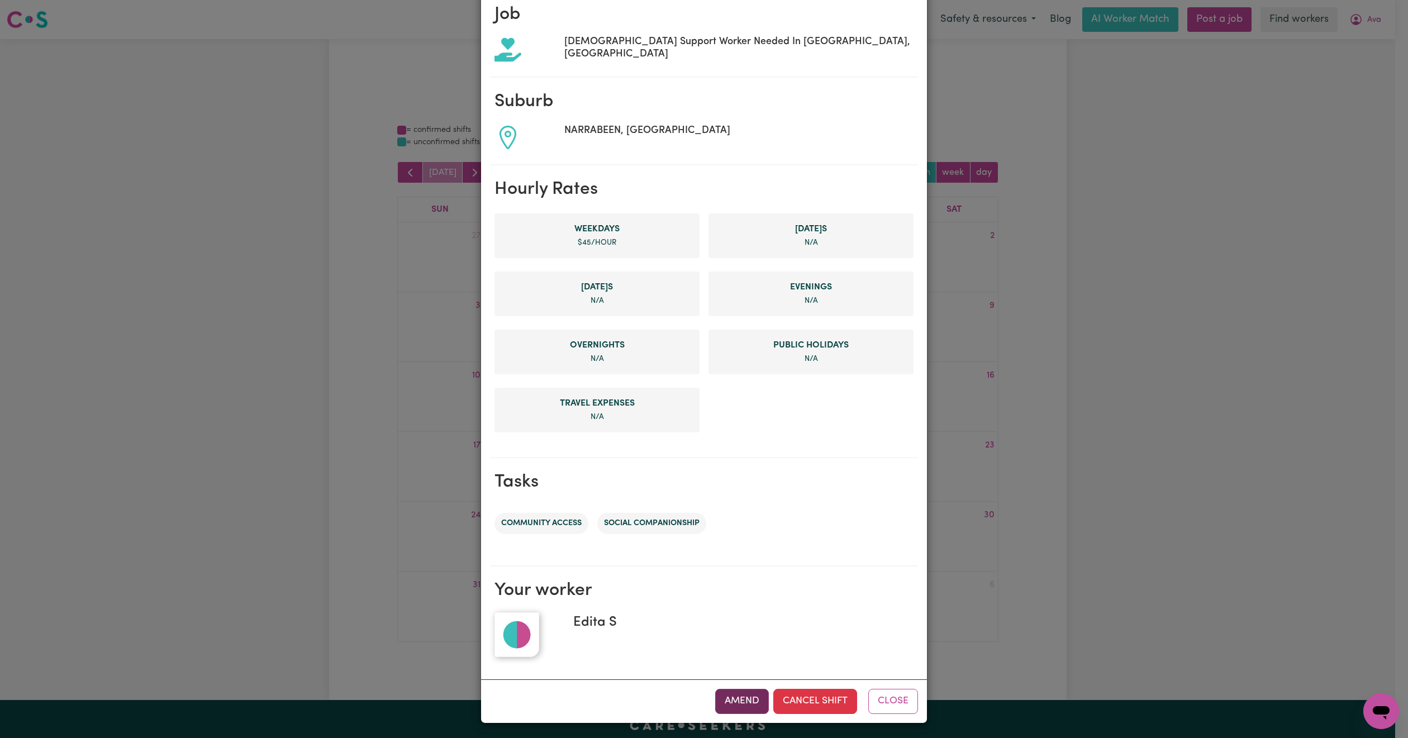
click at [731, 699] on button "Amend" at bounding box center [742, 701] width 54 height 25
select select "pm"
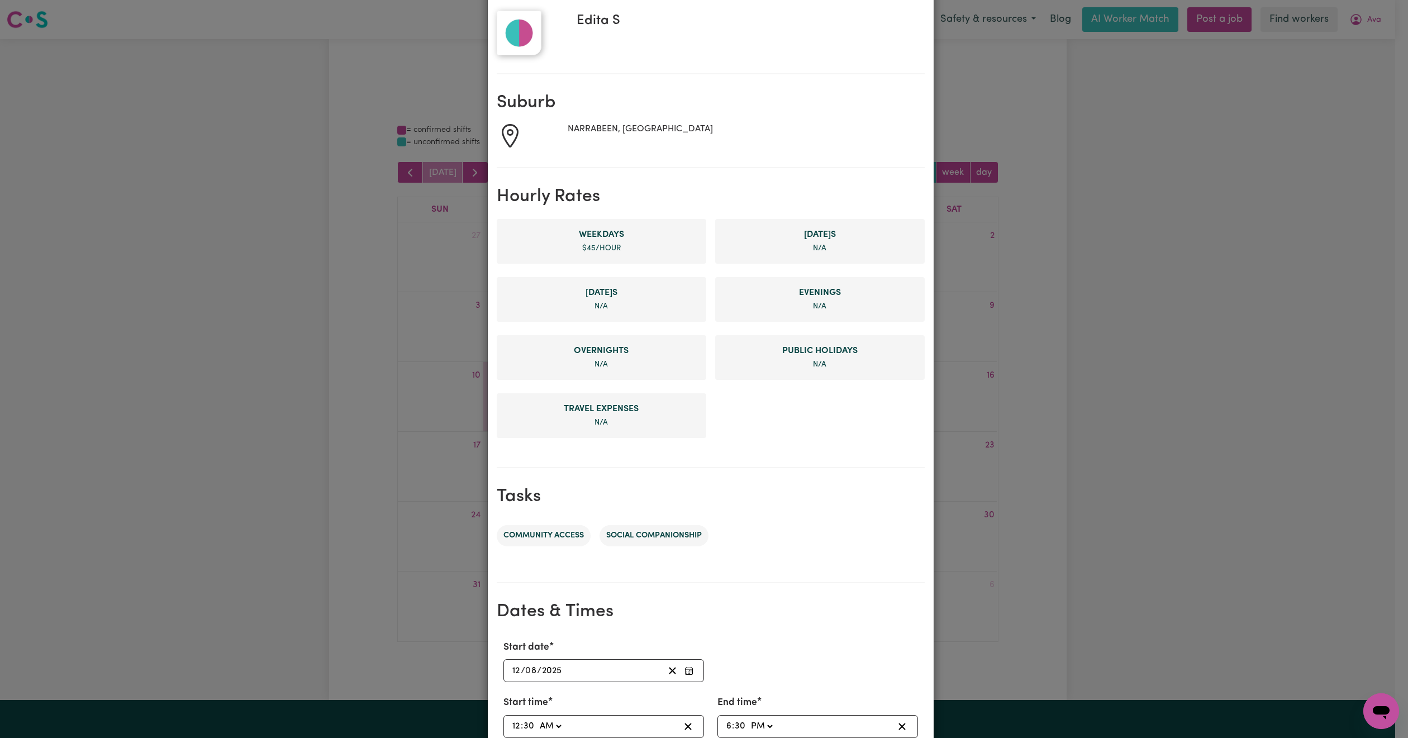
scroll to position [183, 0]
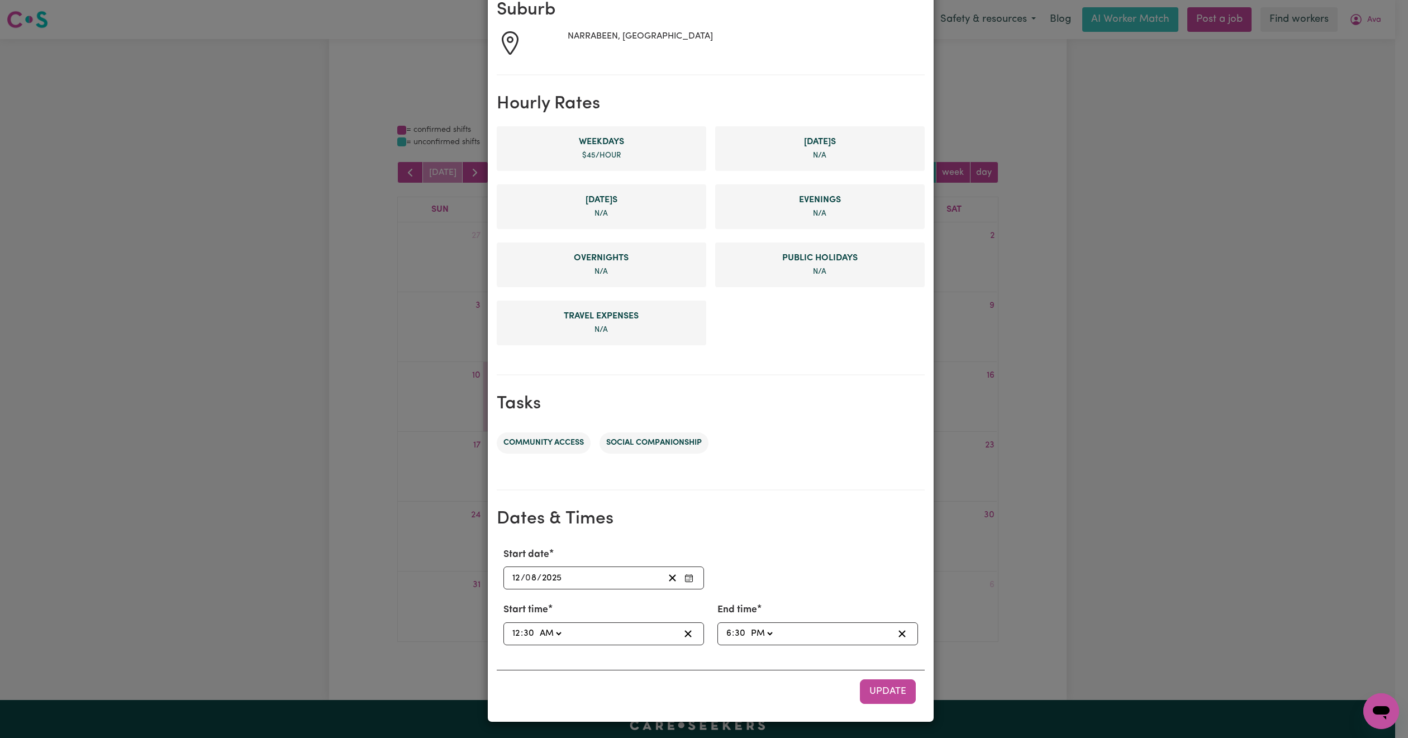
click at [545, 630] on select "AM PM" at bounding box center [550, 633] width 26 height 15
select select "pm"
click at [537, 626] on select "AM PM" at bounding box center [550, 633] width 26 height 15
type input "12:30"
click at [750, 539] on div "Start date [DATE] 12 / 0 8 / 2025 Start time 12:30 12 : 30 AM PM End time 18:30…" at bounding box center [711, 597] width 428 height 116
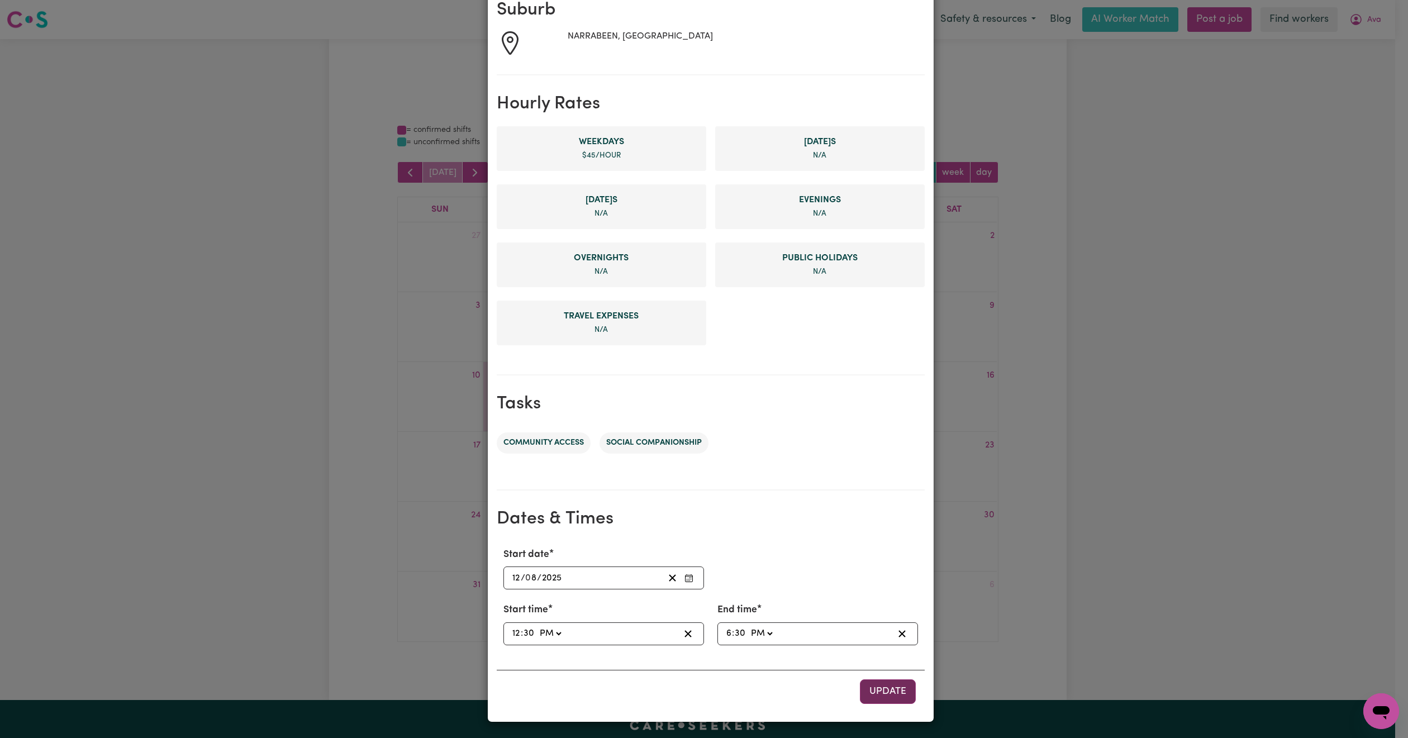
click at [876, 691] on span "Update" at bounding box center [887, 691] width 37 height 9
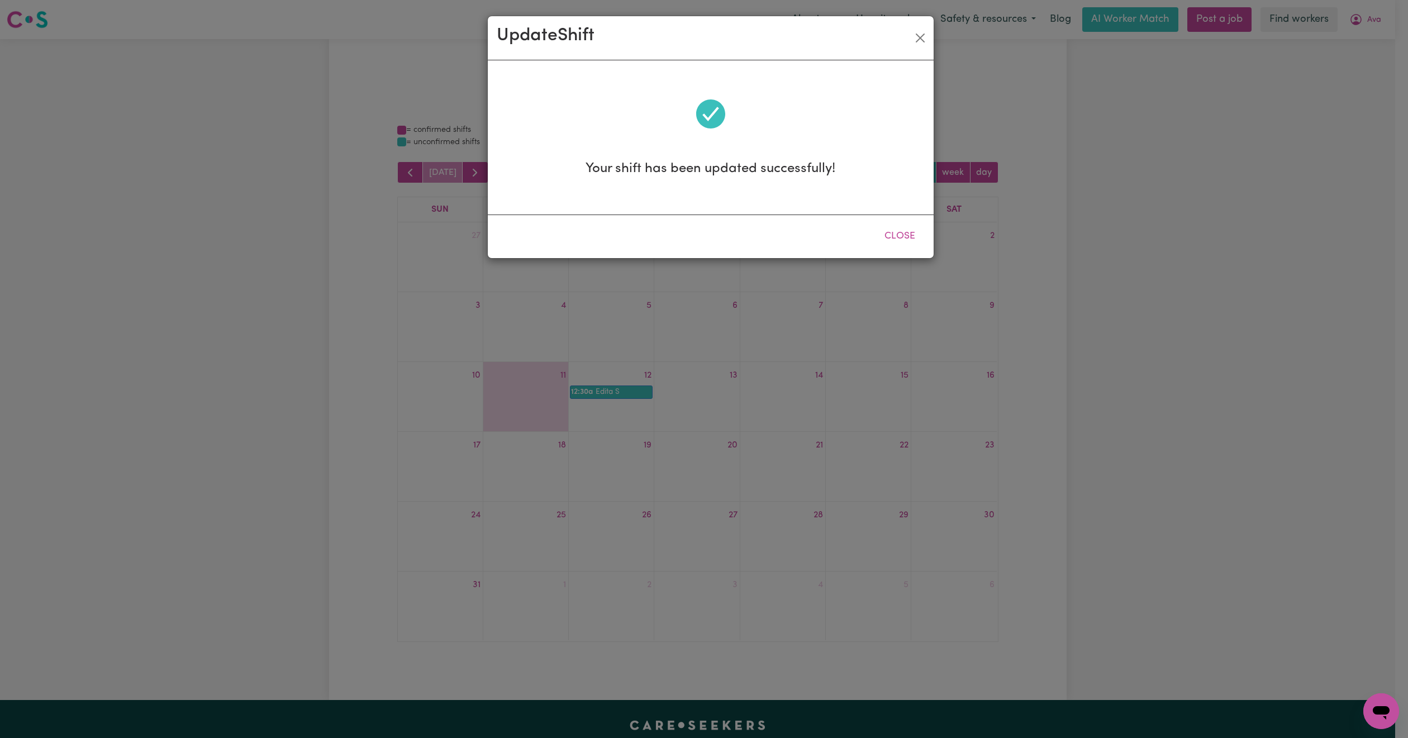
scroll to position [0, 0]
click at [904, 240] on button "Close" at bounding box center [900, 236] width 50 height 25
select select "pm"
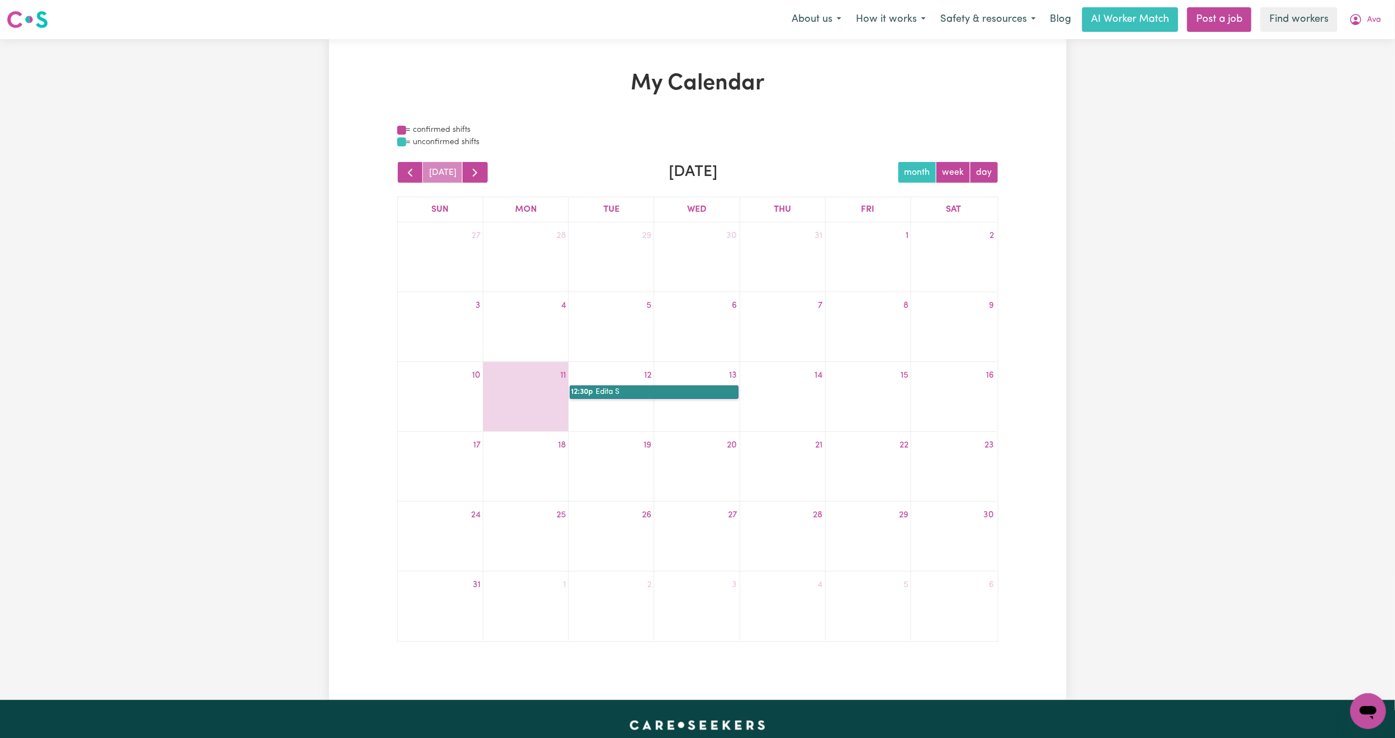
click at [618, 397] on link "12:30p Edita S" at bounding box center [654, 391] width 168 height 13
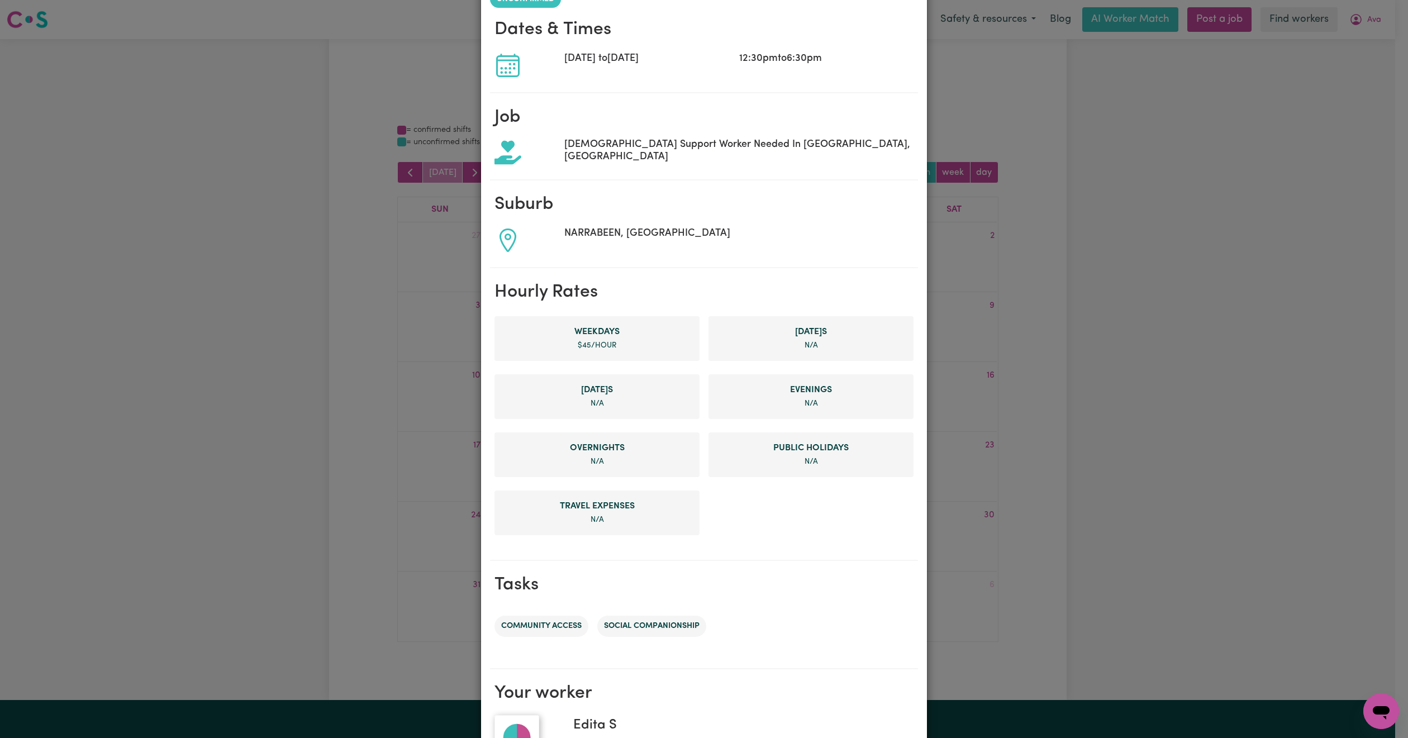
scroll to position [180, 0]
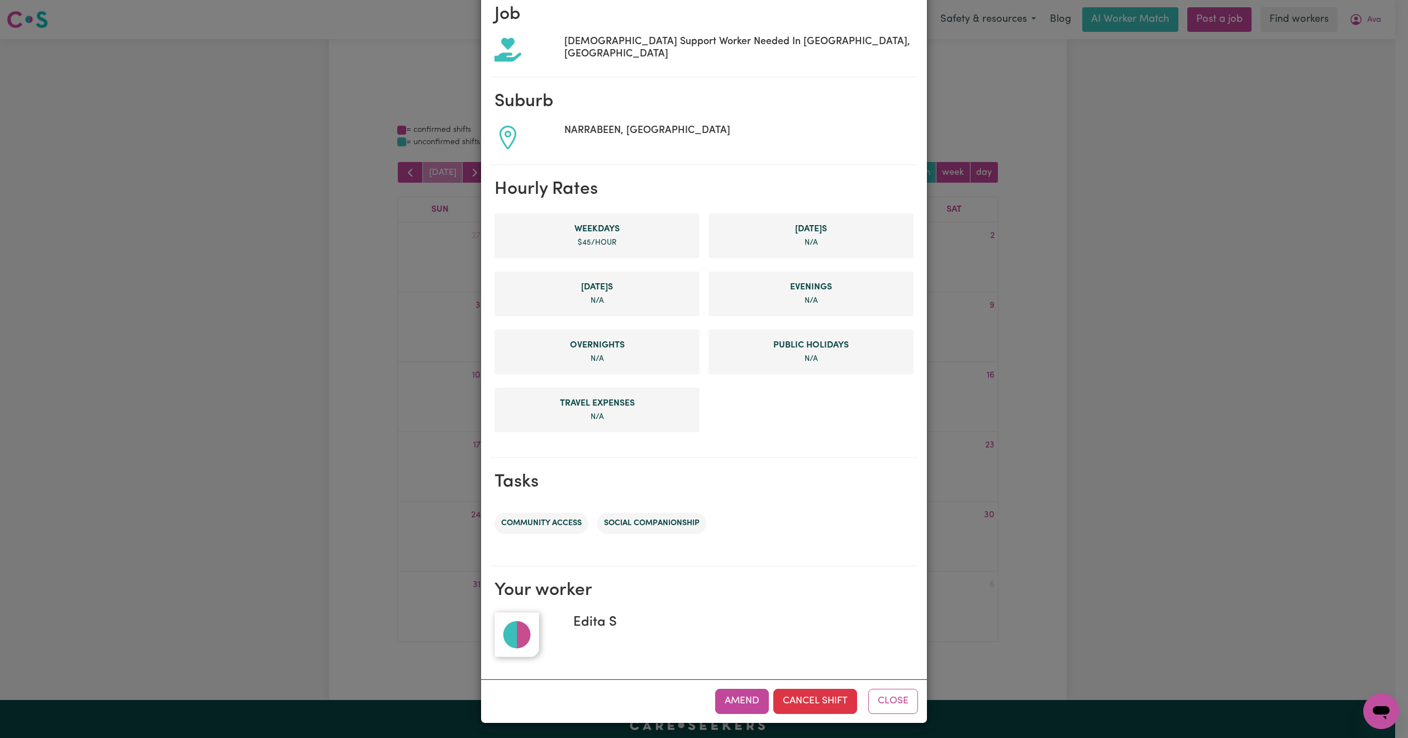
click at [706, 689] on div "Amend Cancel Shift Close" at bounding box center [704, 700] width 446 height 43
click at [719, 697] on button "Amend" at bounding box center [742, 701] width 54 height 25
select select "pm"
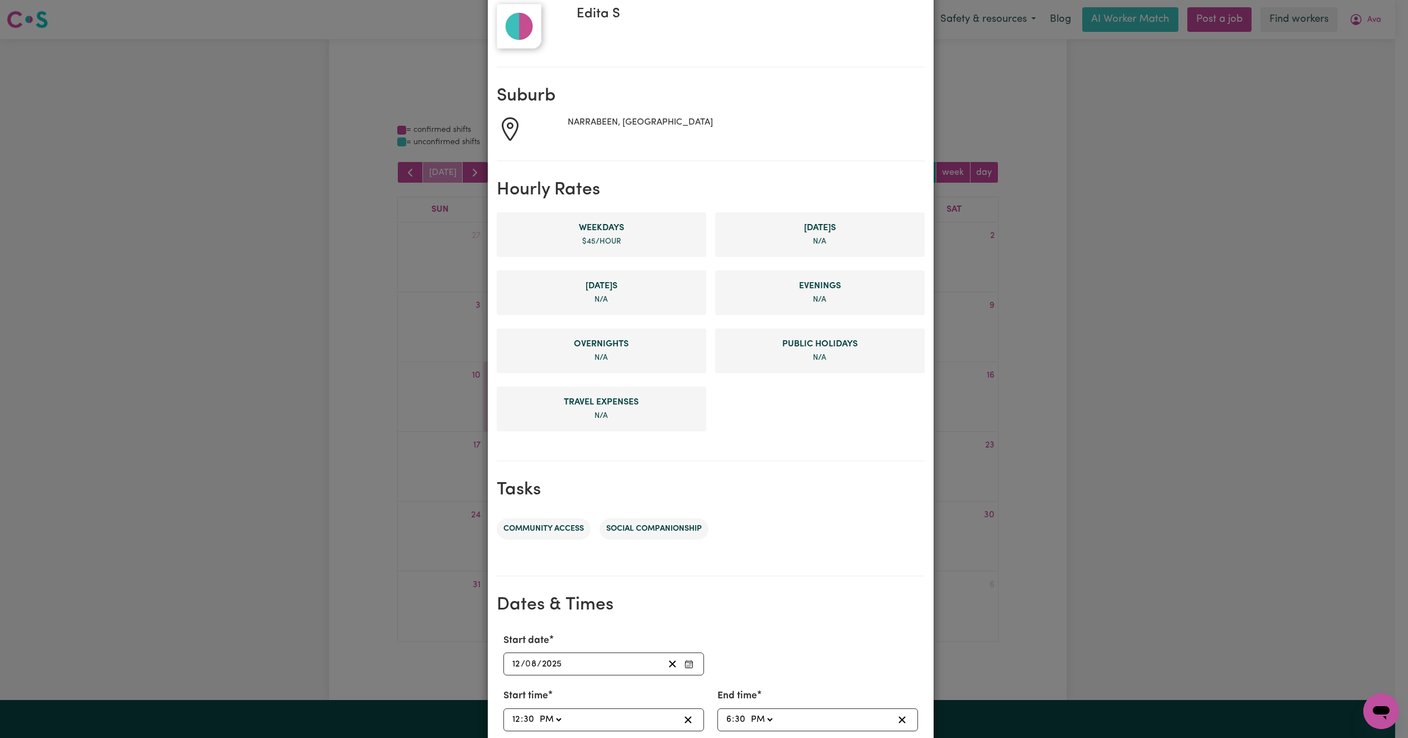
scroll to position [183, 0]
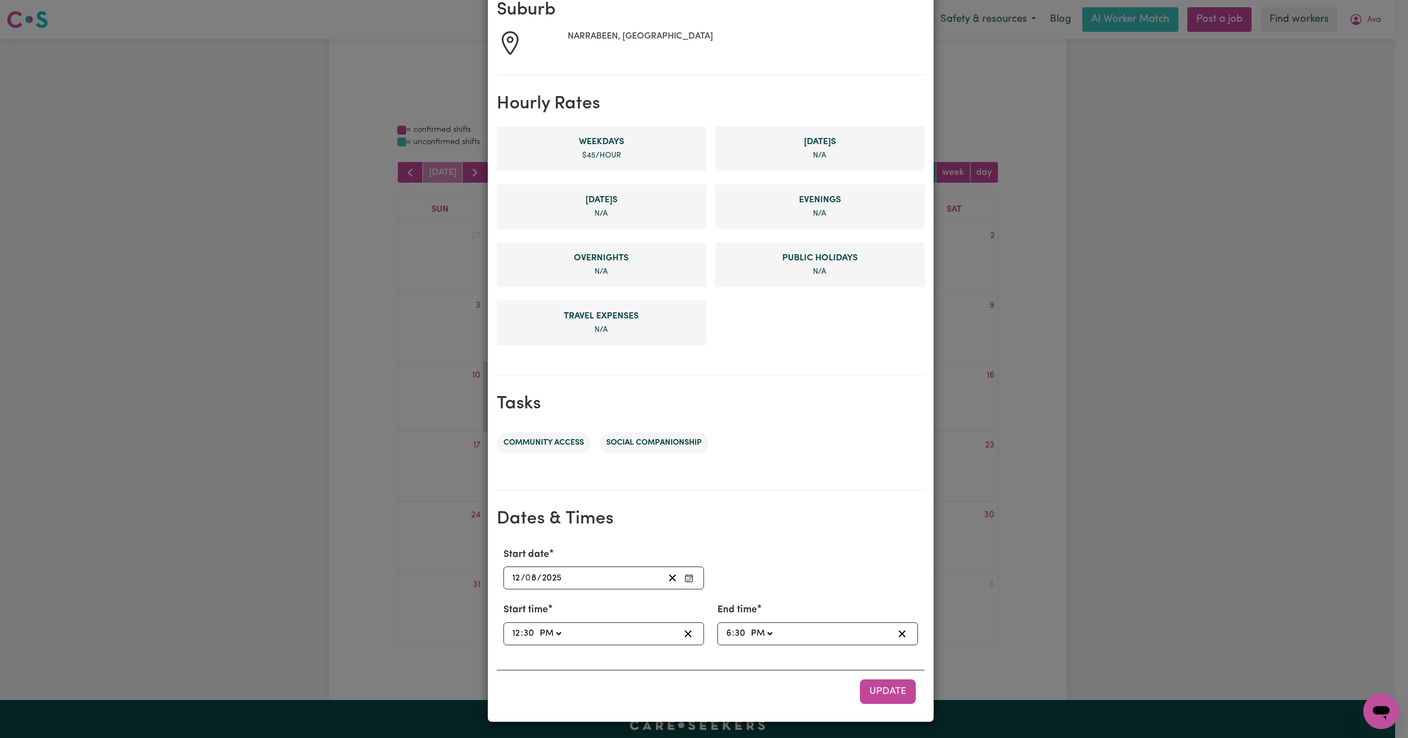
click at [549, 566] on div "2025-08-12 12 / 0 8 / 2025" at bounding box center [603, 577] width 201 height 23
click at [684, 577] on icon "Enter Start date" at bounding box center [688, 578] width 9 height 9
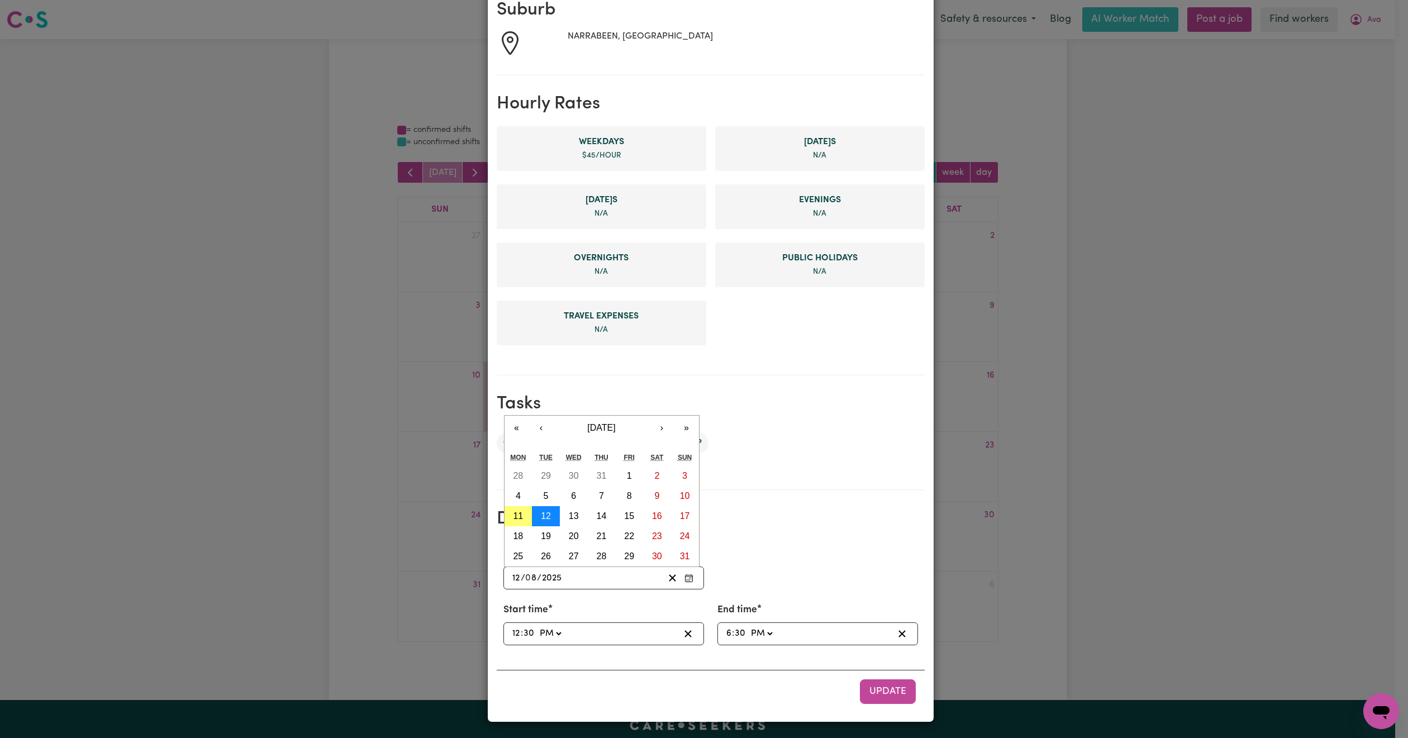
click at [541, 514] on abbr "12" at bounding box center [546, 515] width 10 height 9
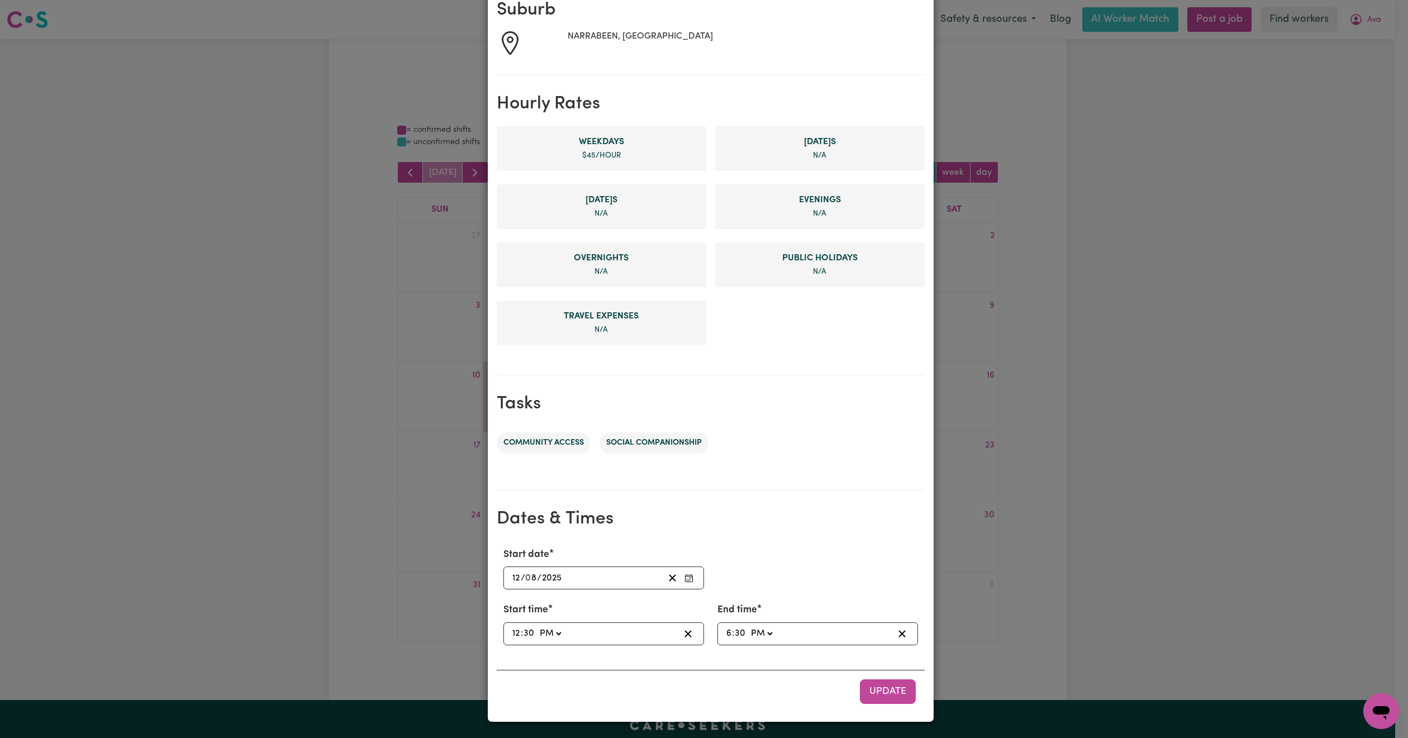
click at [726, 630] on input "6" at bounding box center [729, 633] width 6 height 15
click at [768, 630] on select "AM PM" at bounding box center [761, 633] width 26 height 15
click at [897, 628] on icon "button" at bounding box center [902, 633] width 11 height 11
select select
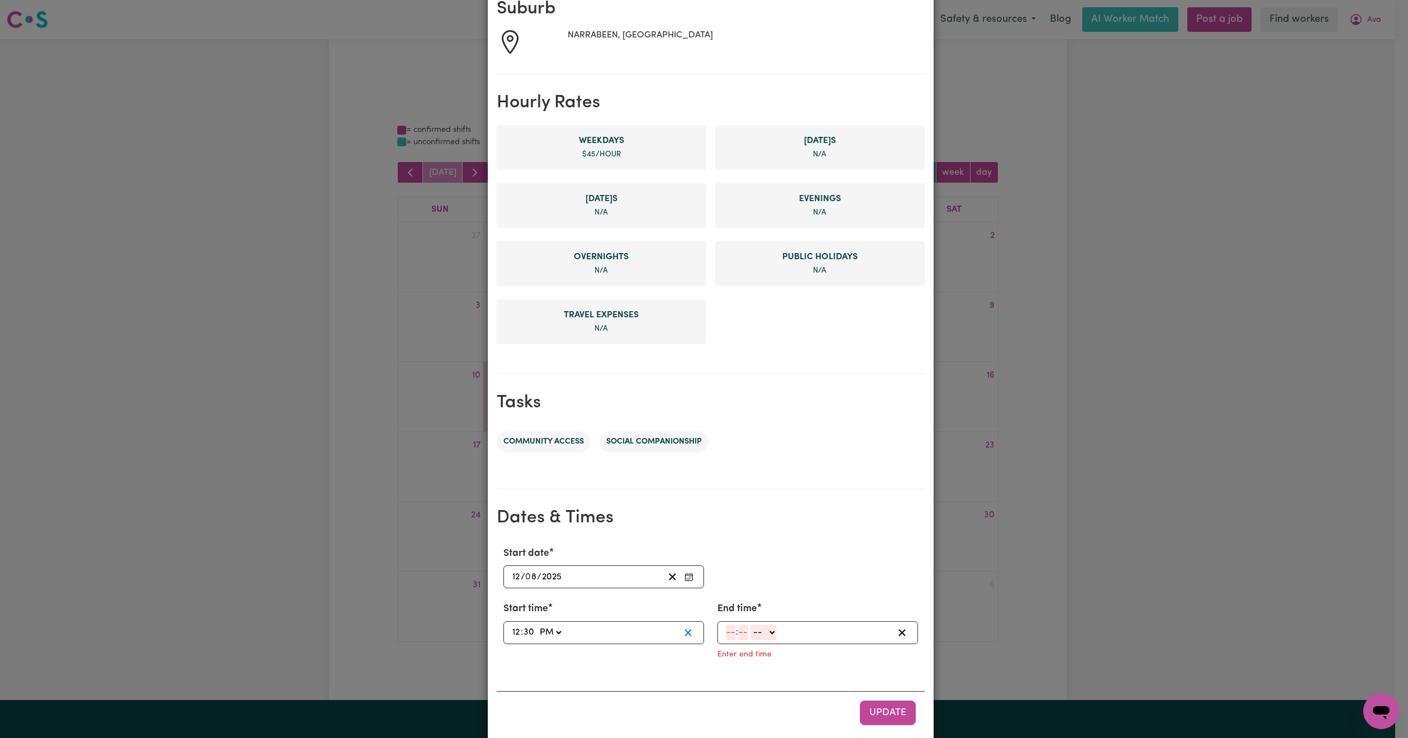
click at [683, 632] on icon "button" at bounding box center [688, 632] width 11 height 11
select select
click at [513, 630] on input "number" at bounding box center [517, 632] width 10 height 15
type input "12"
type input "30"
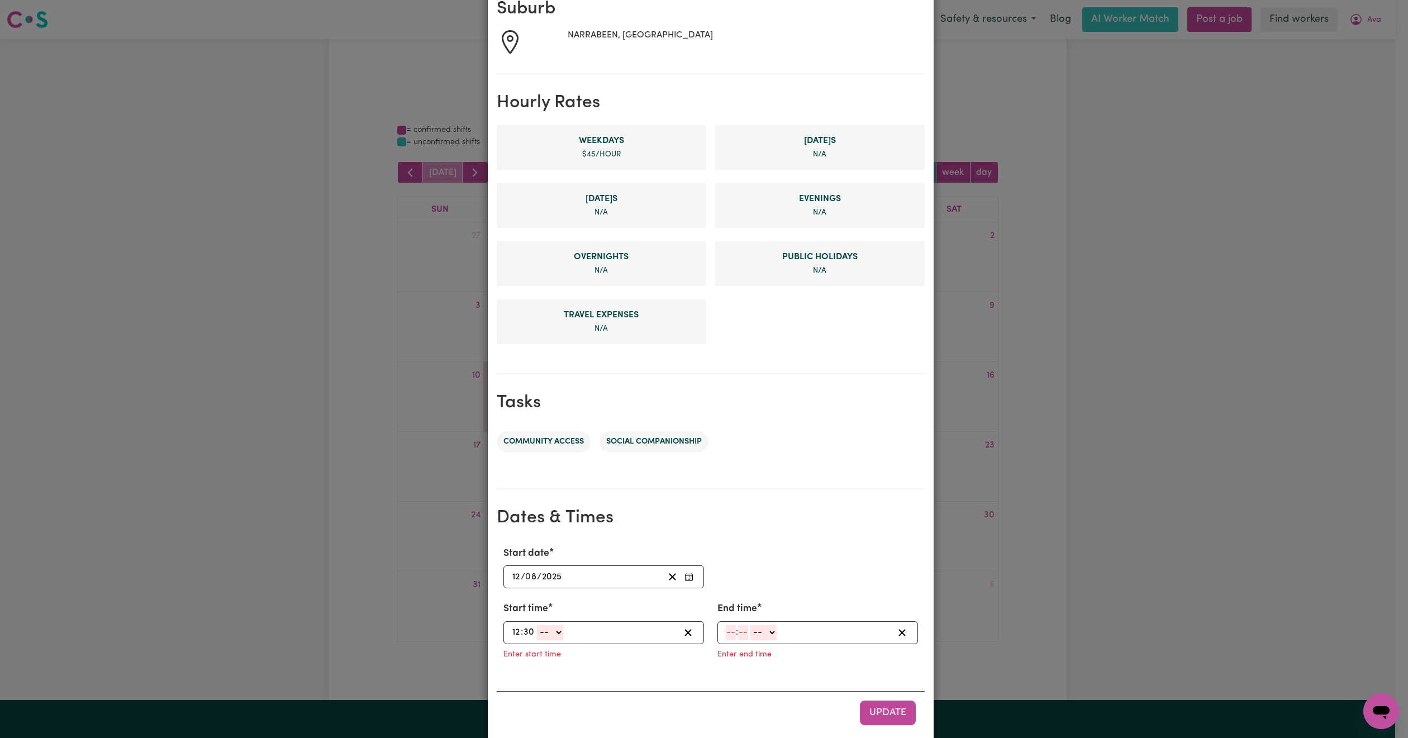
click at [543, 633] on select "-- AM PM" at bounding box center [550, 632] width 26 height 15
select select "pm"
click at [537, 625] on select "-- AM PM" at bounding box center [550, 632] width 26 height 15
type input "12:30"
click at [726, 634] on input "number" at bounding box center [731, 632] width 10 height 15
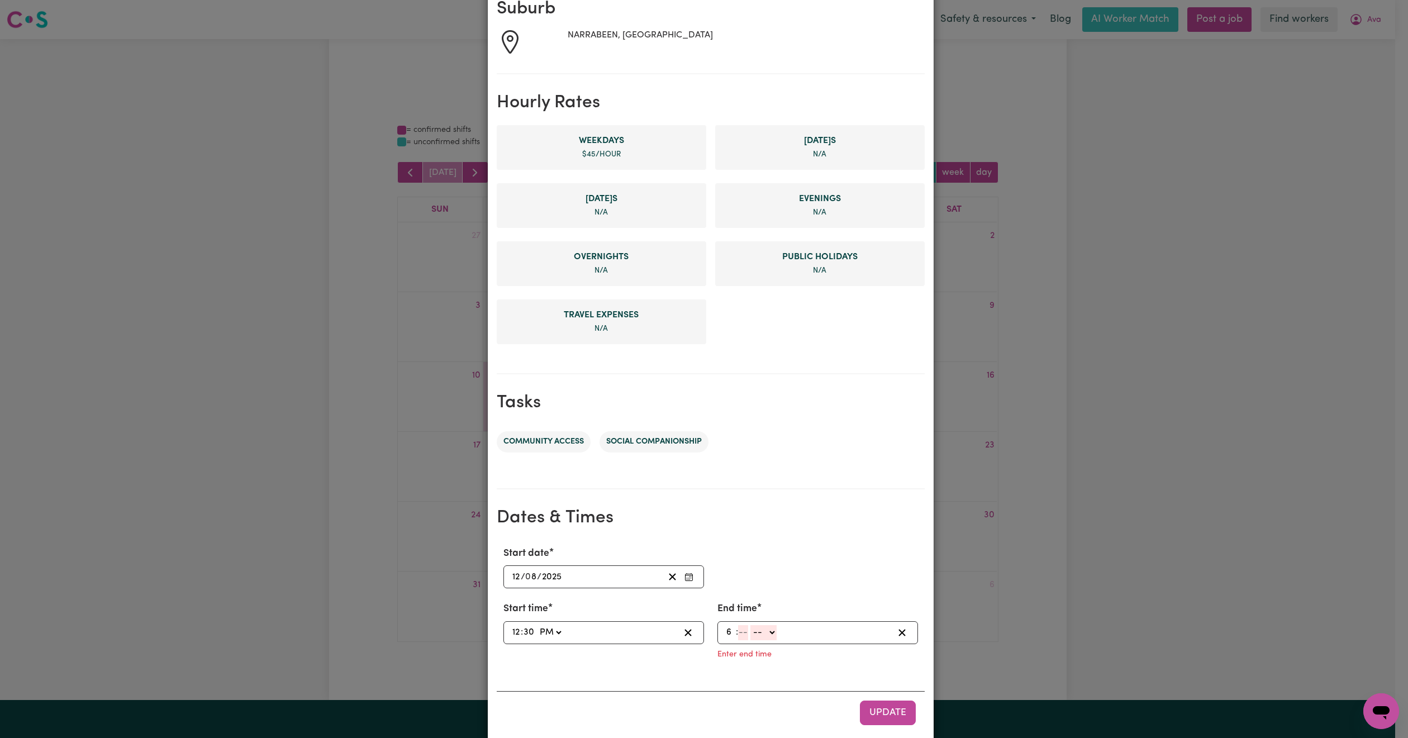
type input "6"
type input "30"
click at [766, 632] on select "-- AM PM" at bounding box center [761, 632] width 26 height 15
select select "pm"
click at [748, 625] on select "-- AM PM" at bounding box center [761, 632] width 26 height 15
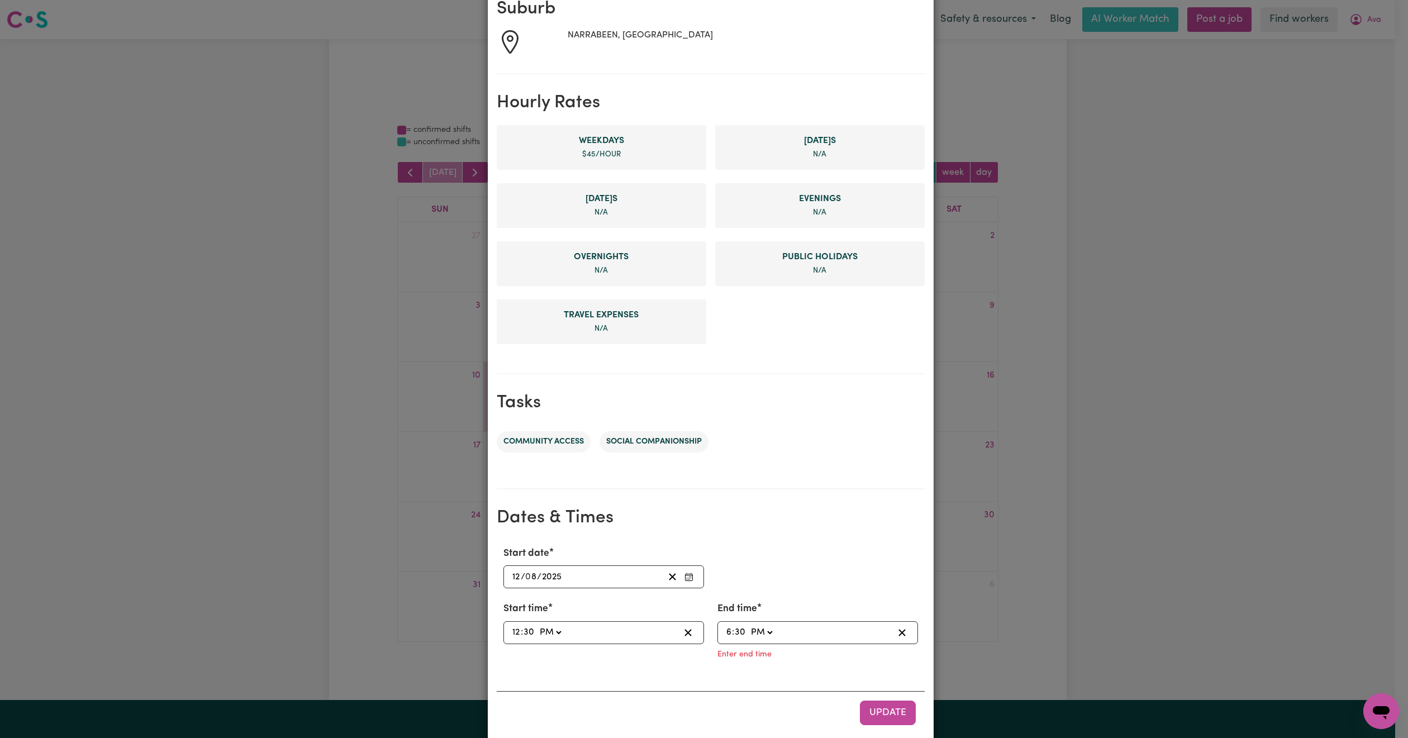
type input "18:30"
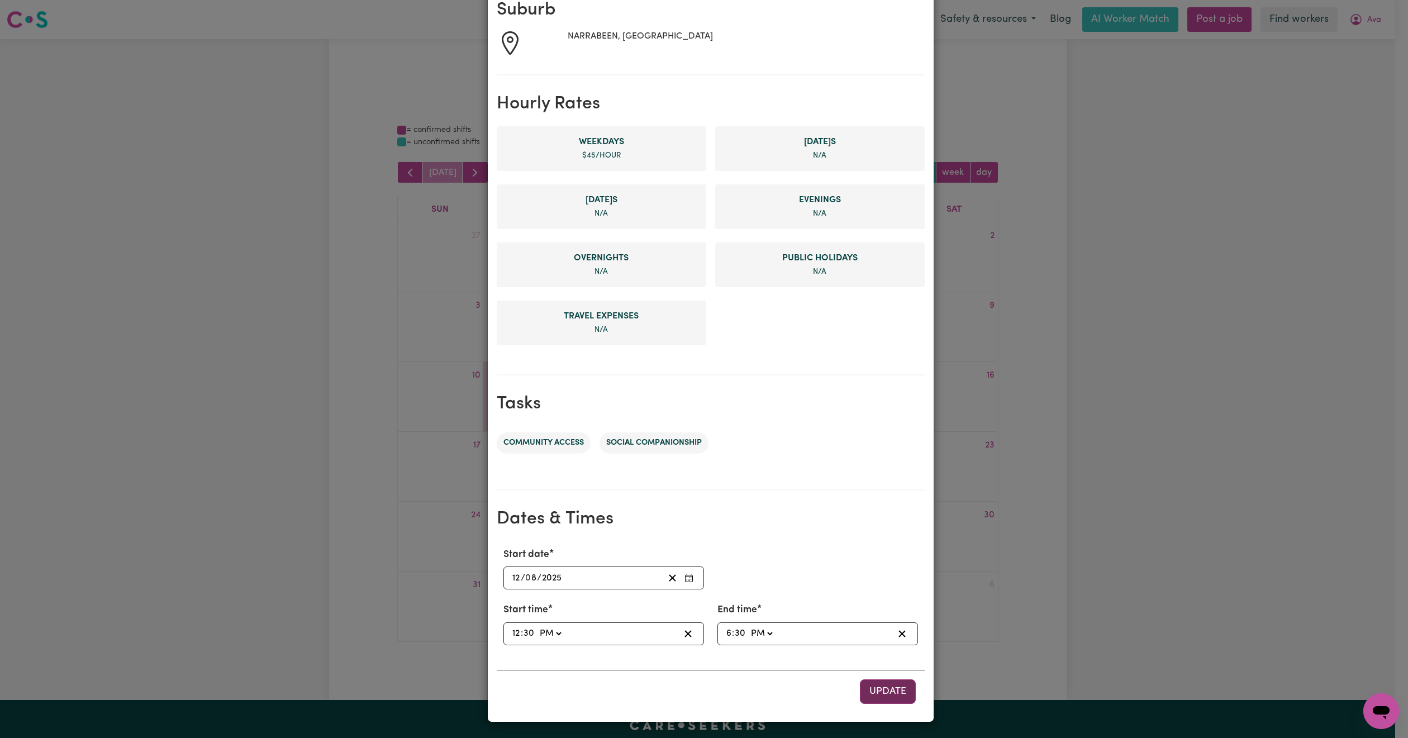
click at [880, 690] on span "Update" at bounding box center [887, 691] width 37 height 9
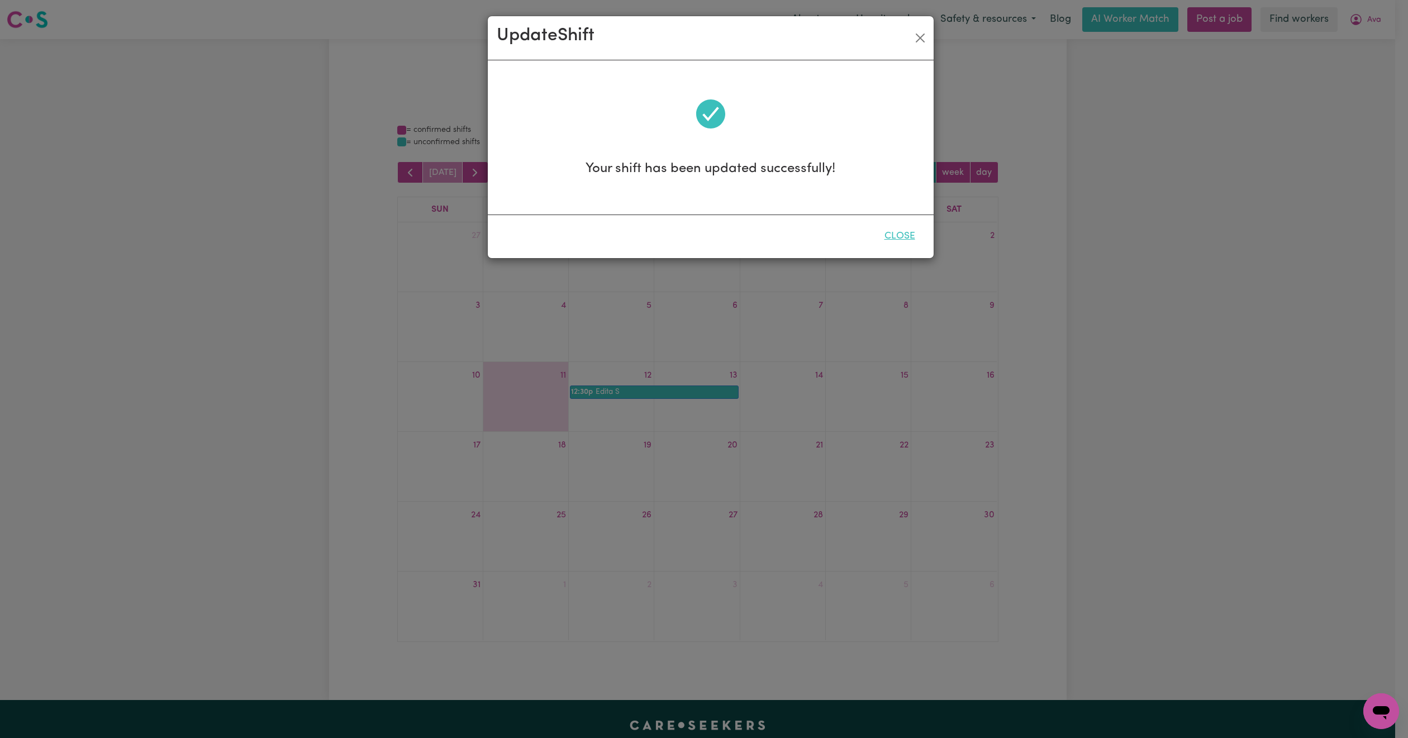
click at [895, 230] on button "Close" at bounding box center [900, 236] width 50 height 25
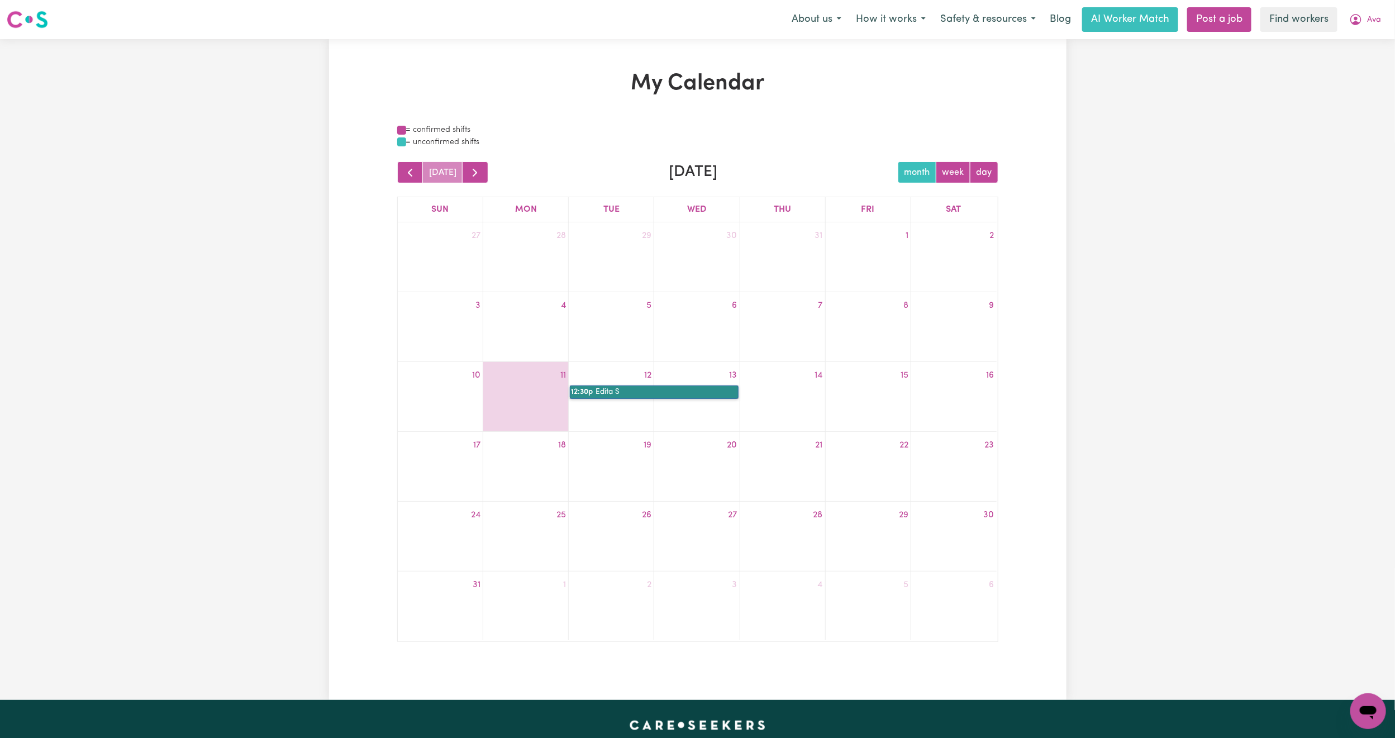
drag, startPoint x: 637, startPoint y: 392, endPoint x: 607, endPoint y: 396, distance: 30.4
click at [607, 396] on link "12:30p Edita S" at bounding box center [654, 391] width 168 height 13
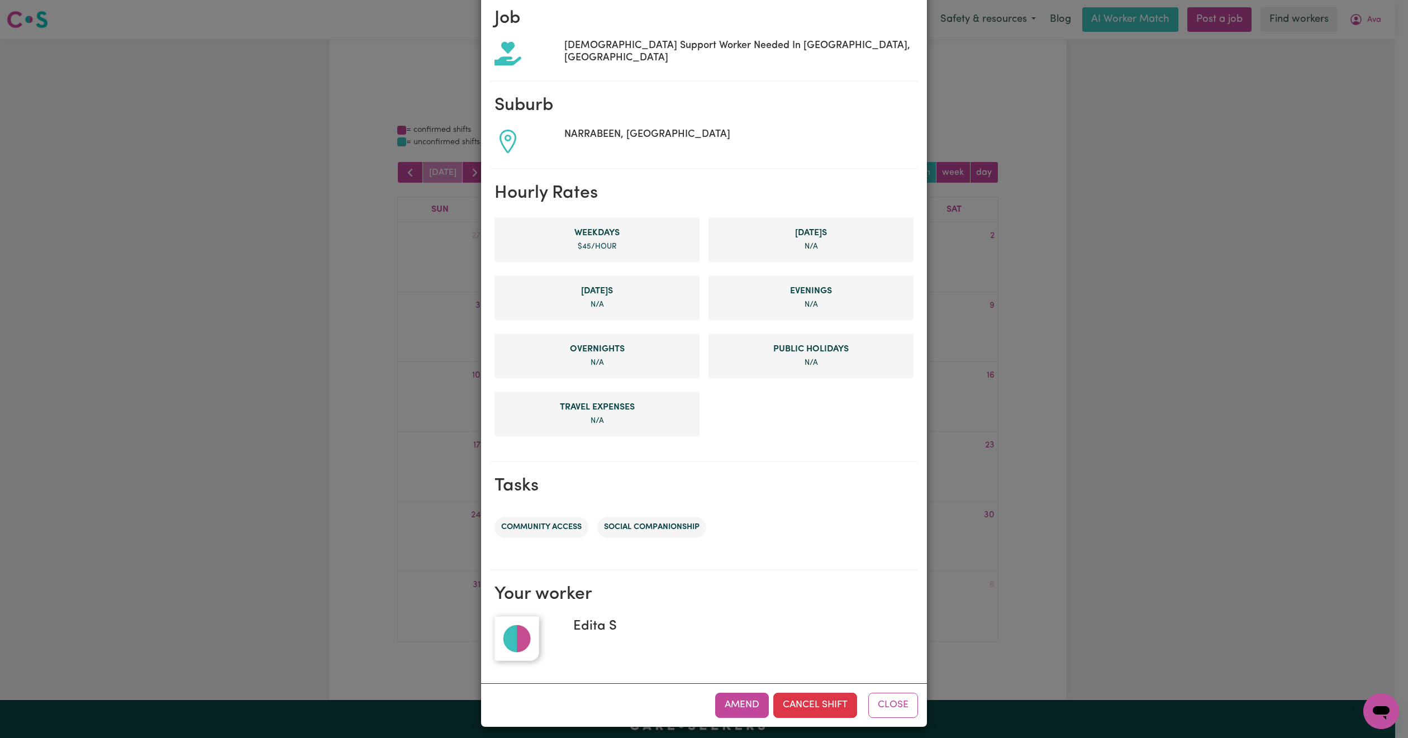
scroll to position [180, 0]
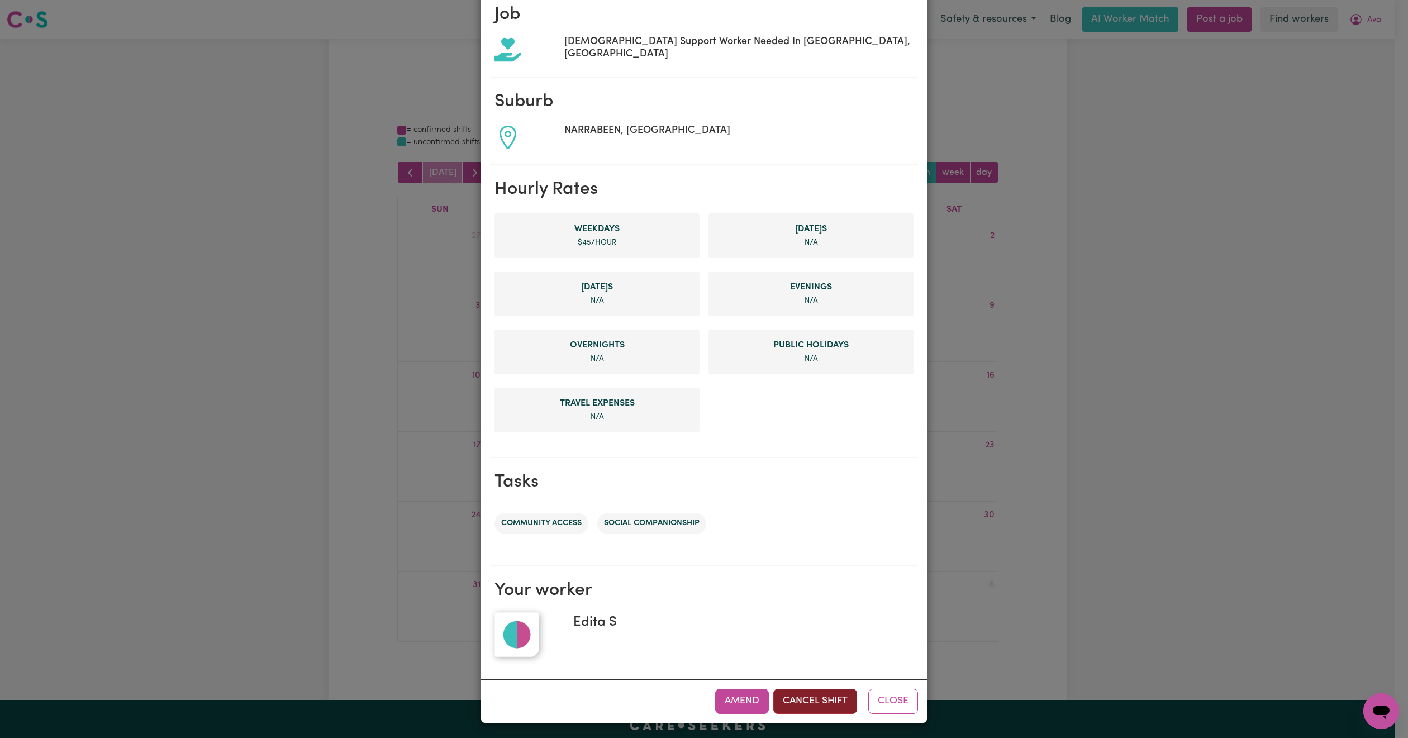
click at [835, 693] on button "Cancel Shift" at bounding box center [815, 701] width 84 height 25
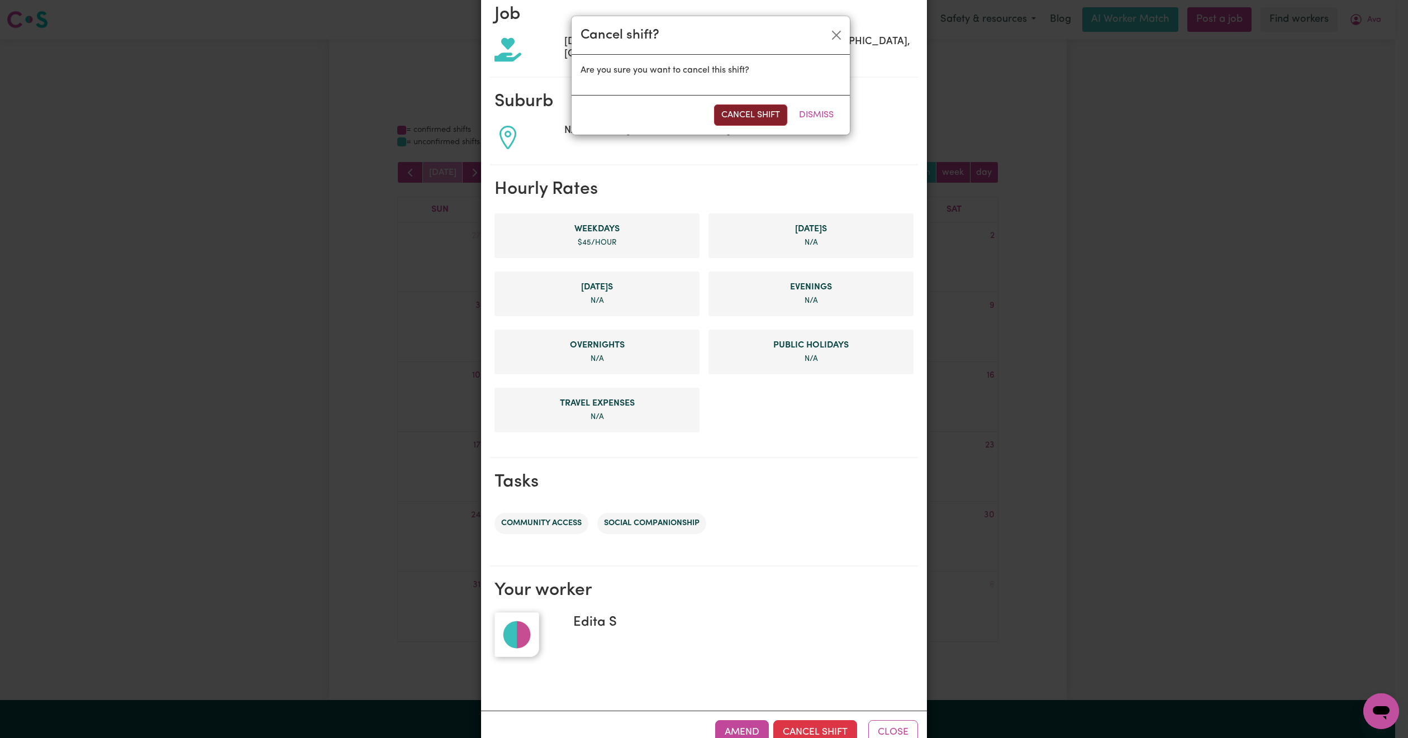
click at [748, 115] on button "Cancel Shift" at bounding box center [750, 114] width 73 height 21
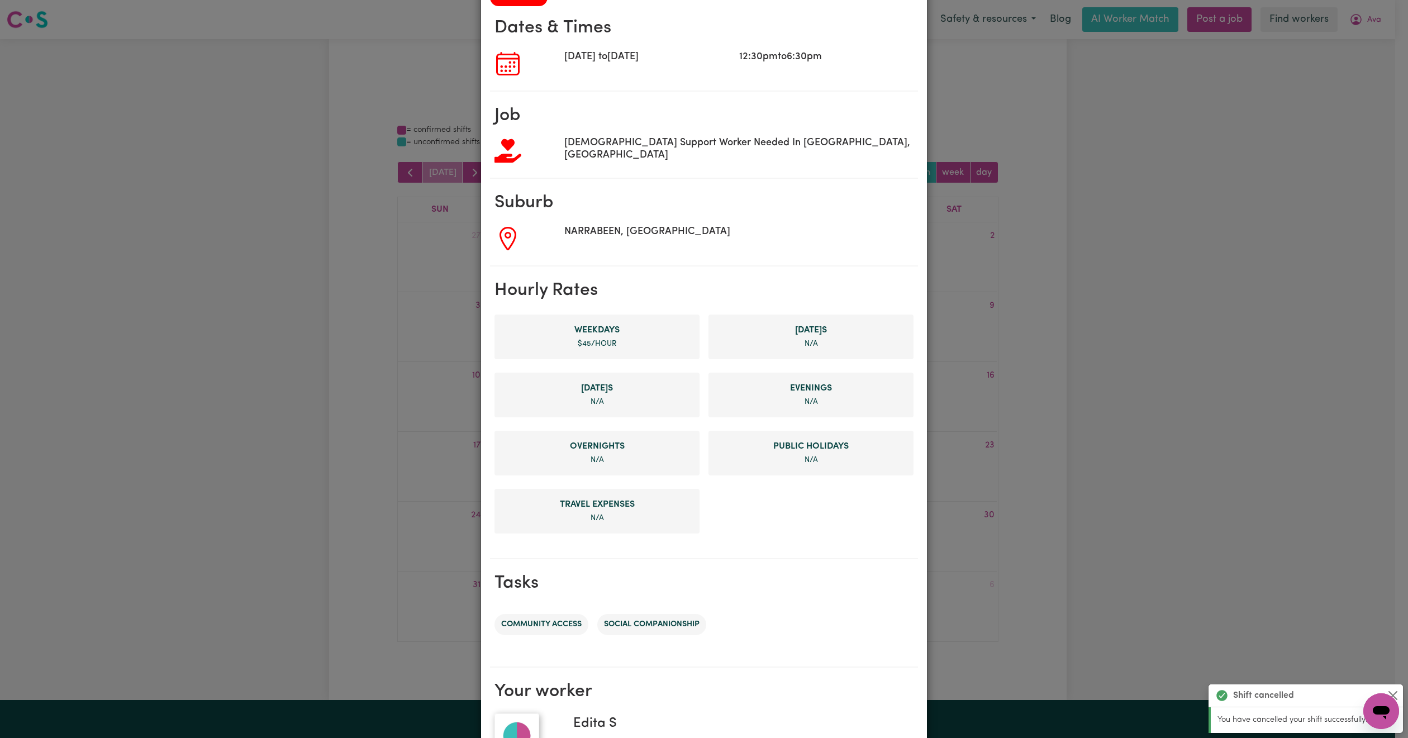
scroll to position [0, 0]
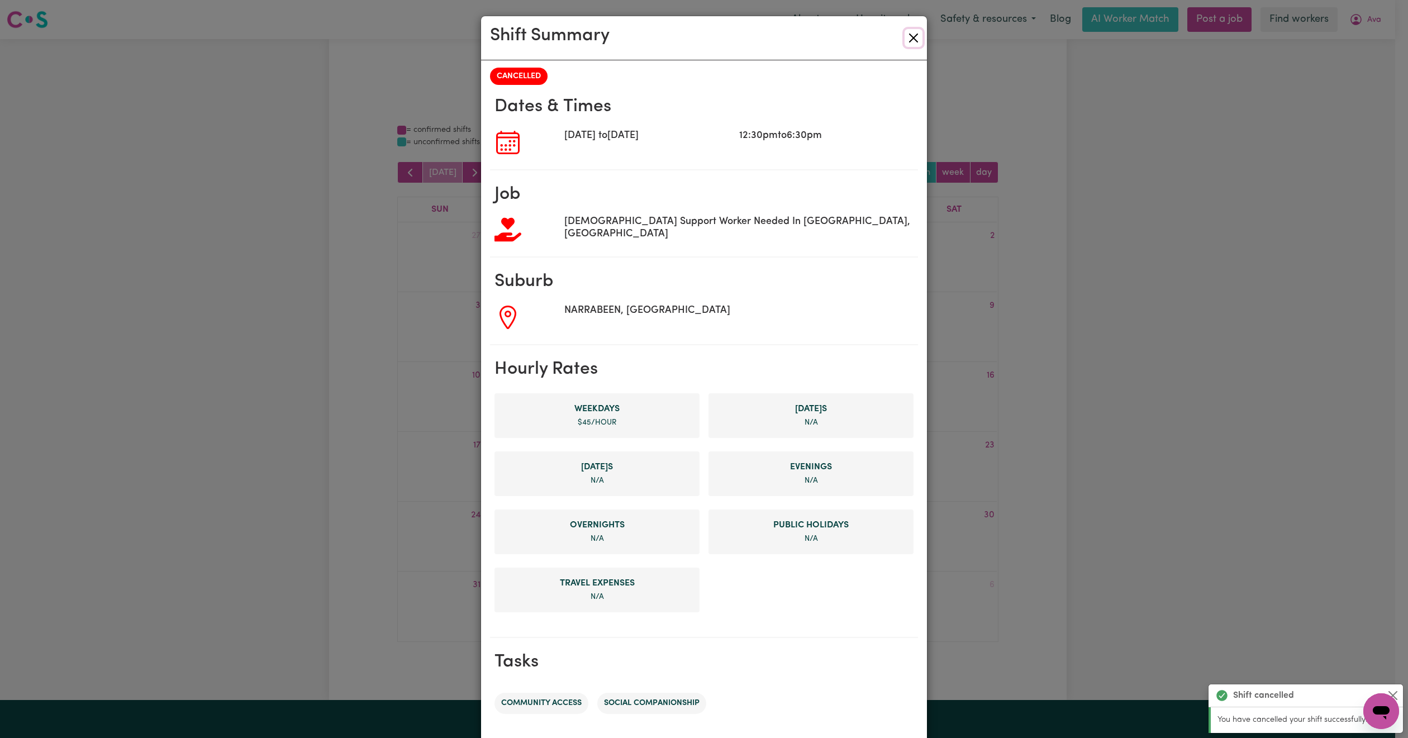
click at [904, 37] on button "Close" at bounding box center [913, 38] width 18 height 18
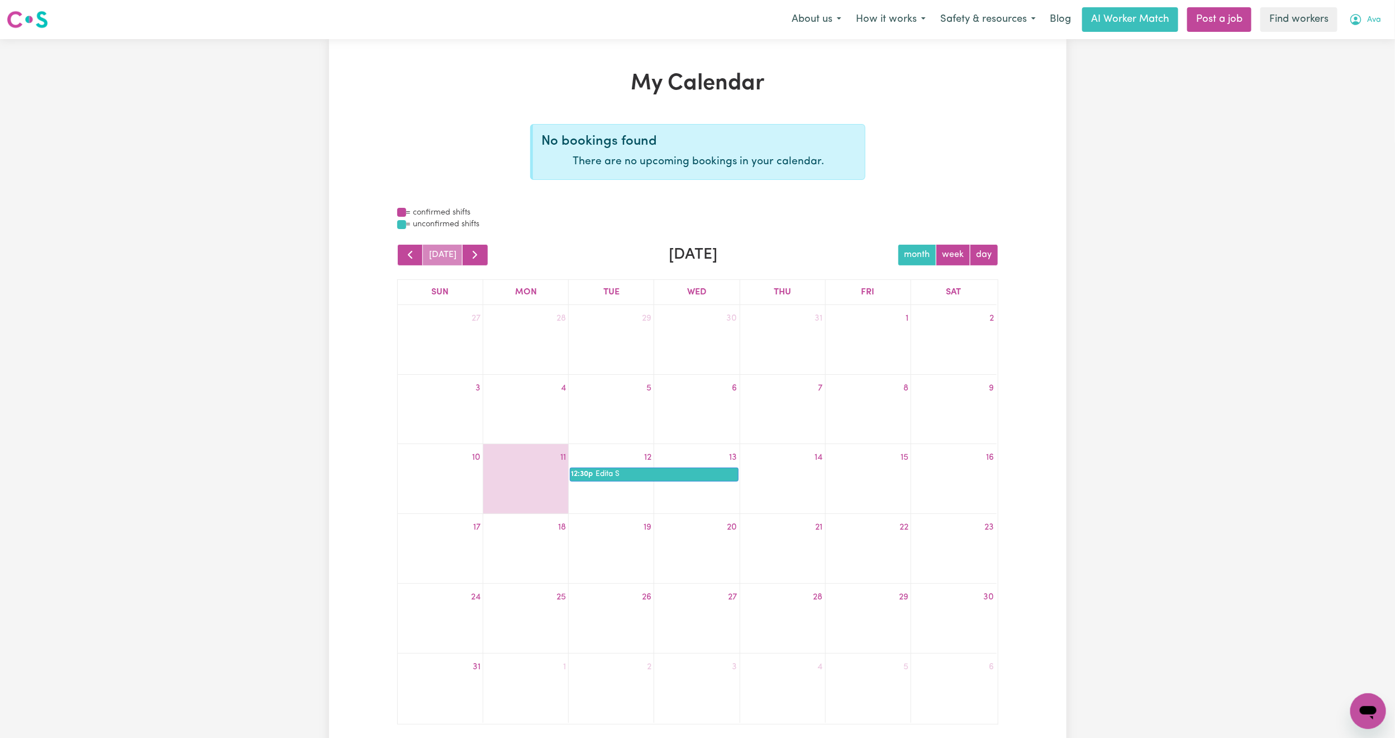
click at [1381, 11] on button "Ava" at bounding box center [1365, 19] width 46 height 23
click at [1347, 46] on link "My Dashboard" at bounding box center [1343, 43] width 88 height 21
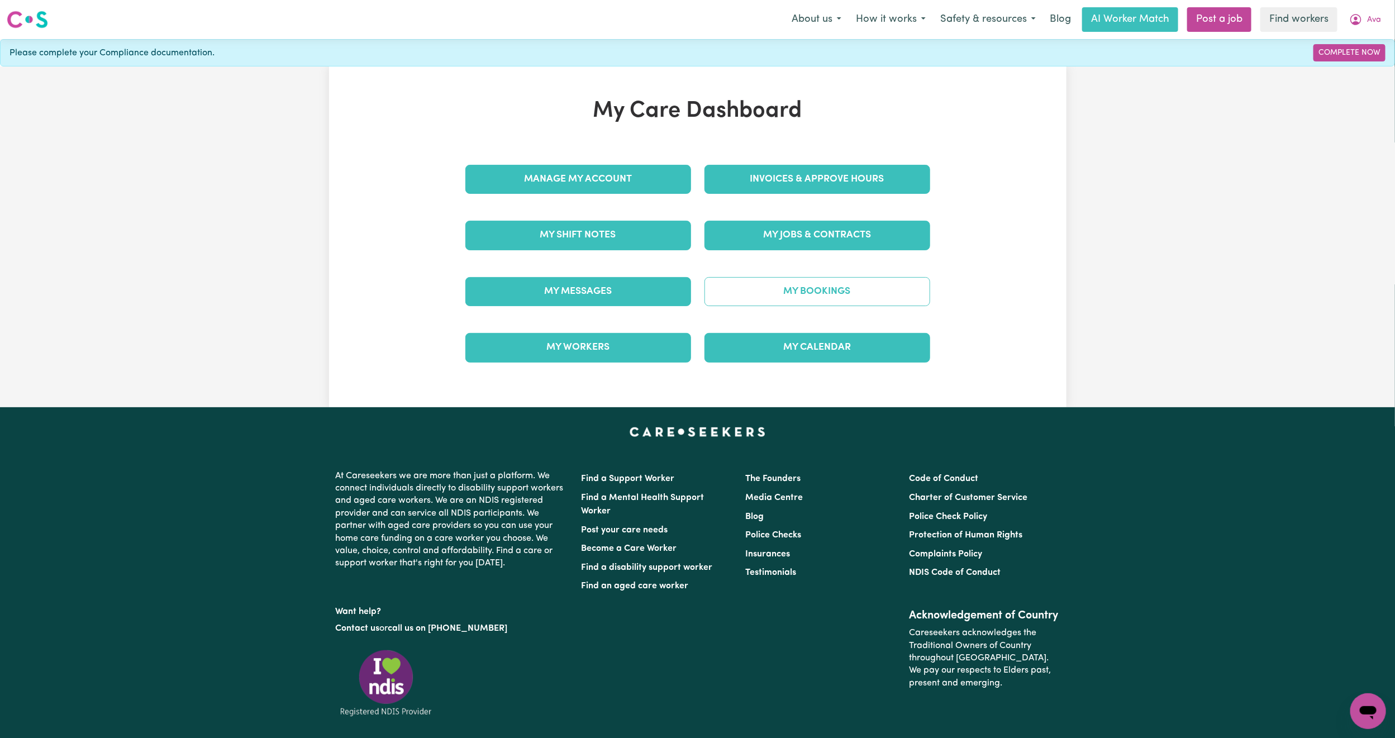
click at [774, 280] on link "My Bookings" at bounding box center [817, 291] width 226 height 29
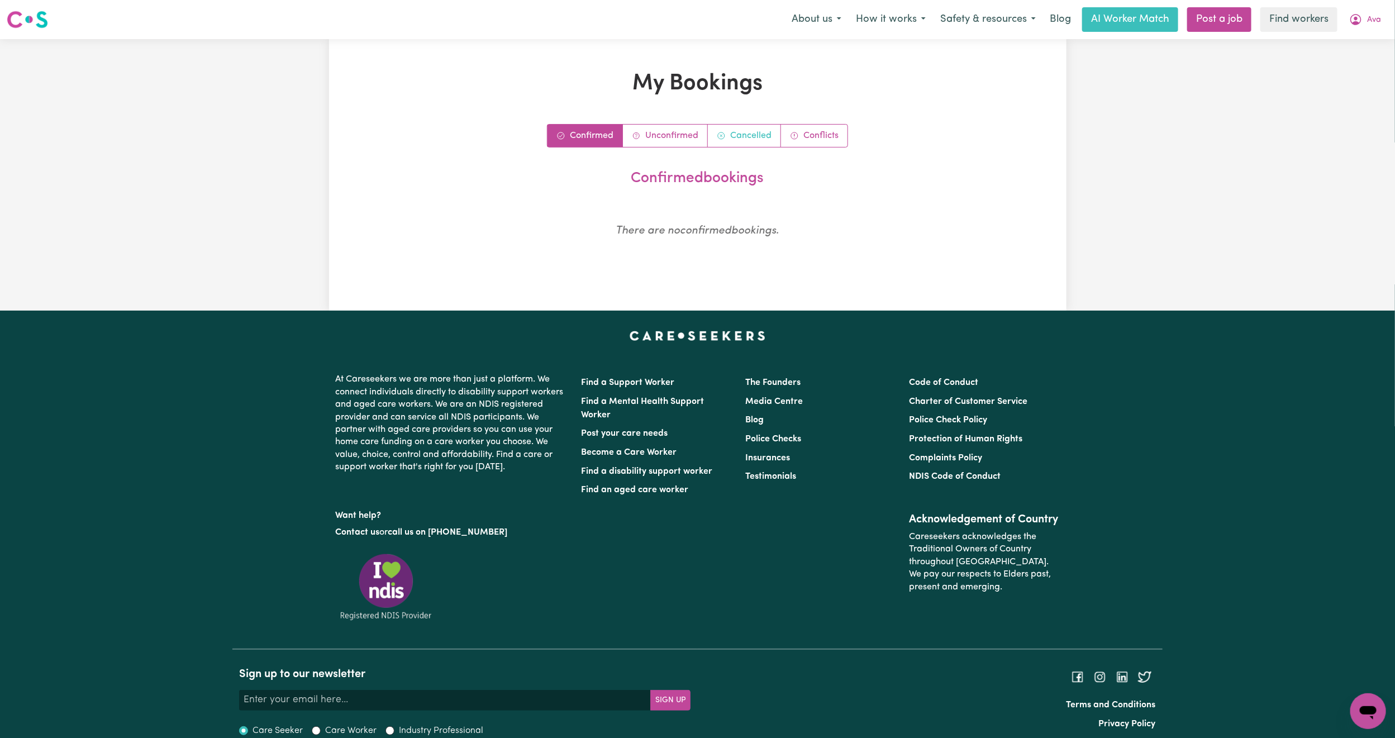
click at [756, 133] on link "Cancelled" at bounding box center [744, 136] width 73 height 22
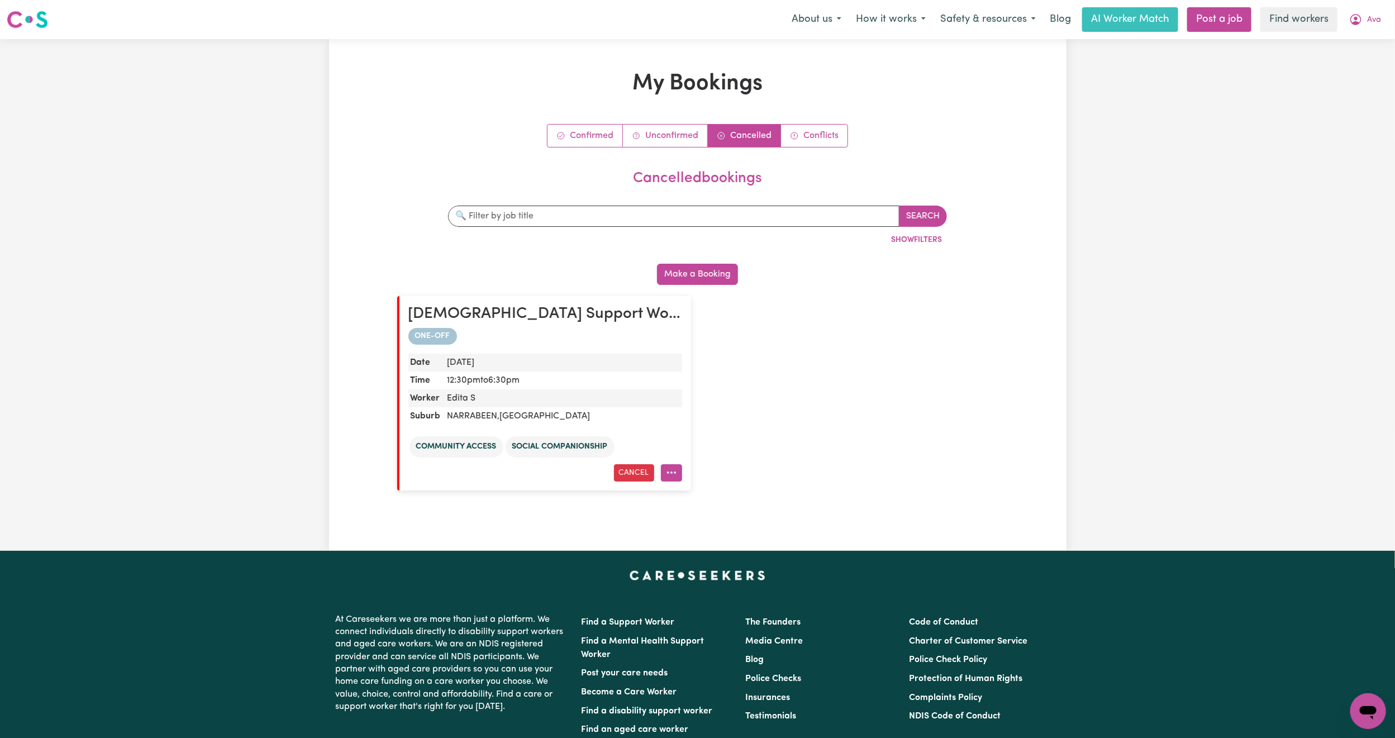
click at [671, 475] on button "More options" at bounding box center [671, 472] width 21 height 17
click at [631, 474] on button "Cancel" at bounding box center [634, 472] width 40 height 17
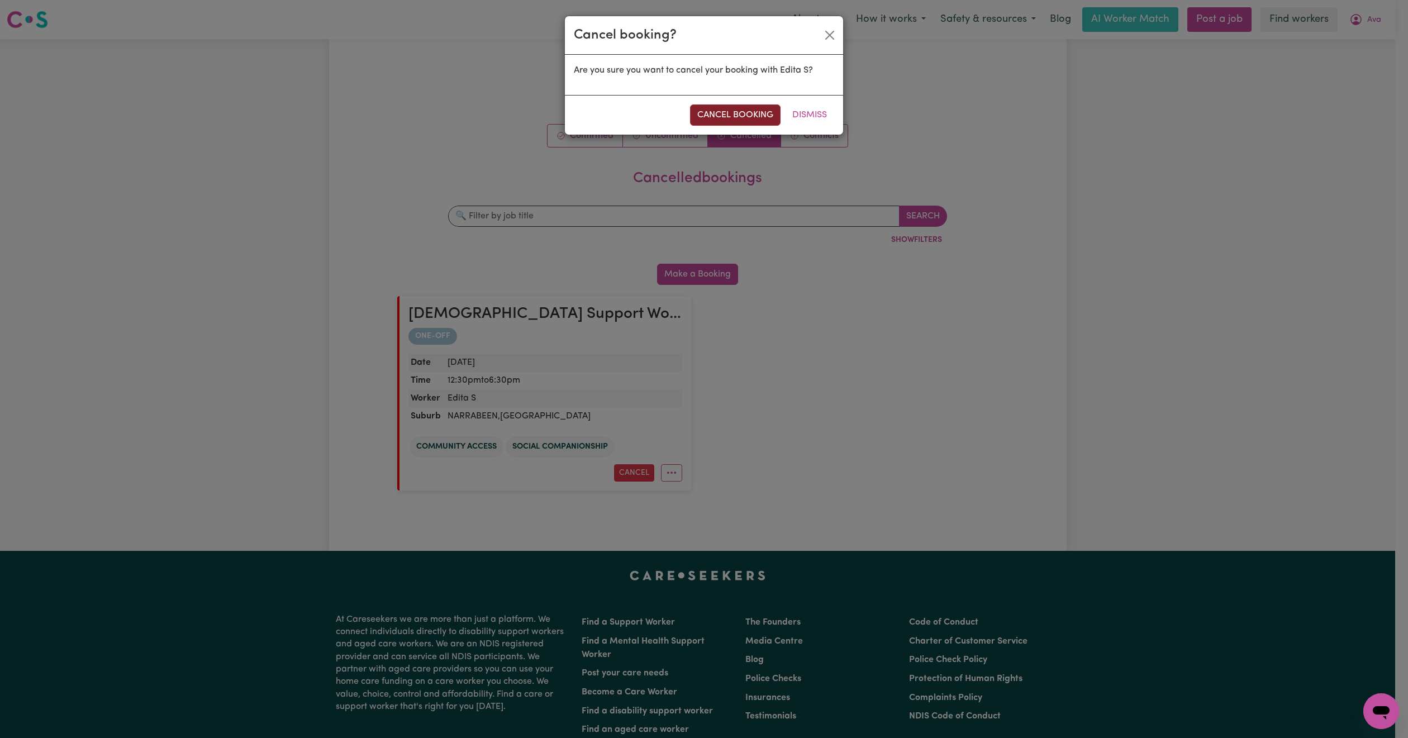
click at [750, 114] on button "cancel booking" at bounding box center [735, 114] width 90 height 21
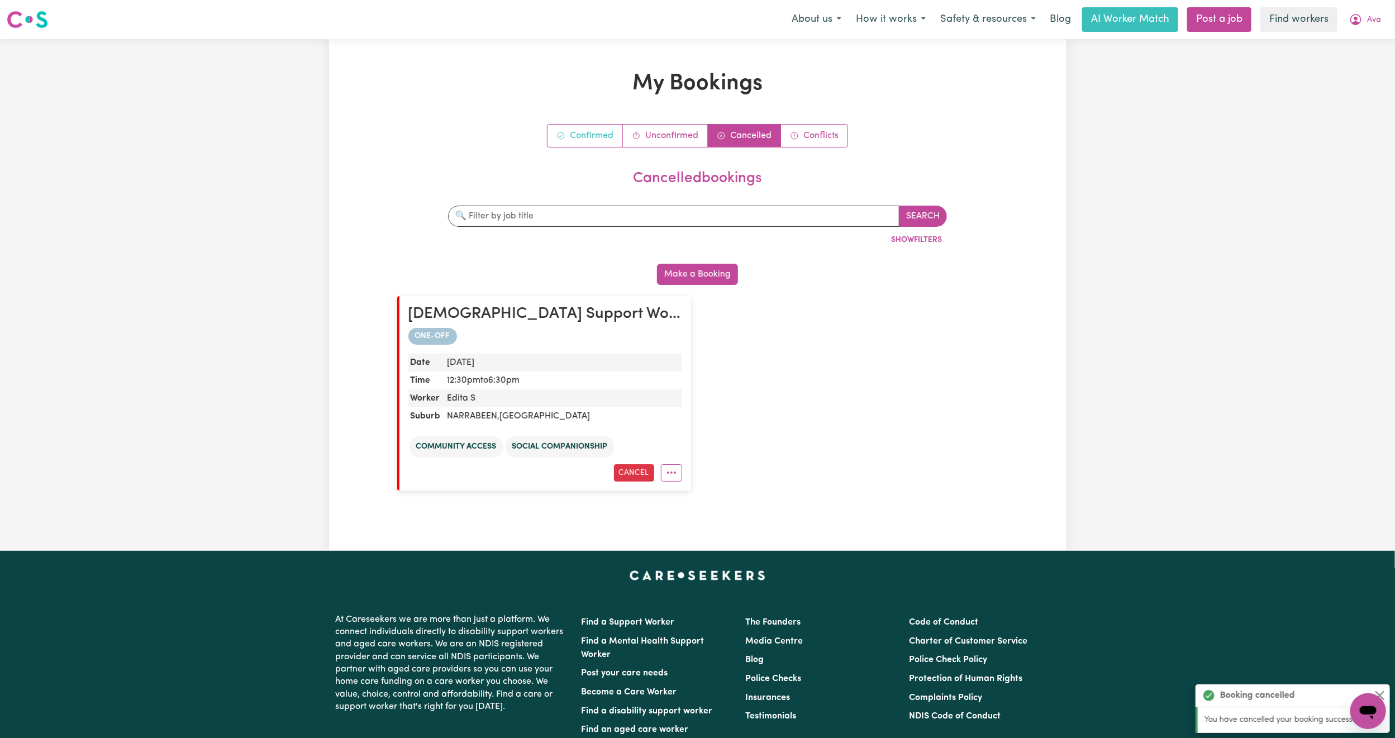
click at [583, 126] on link "Confirmed" at bounding box center [584, 136] width 75 height 22
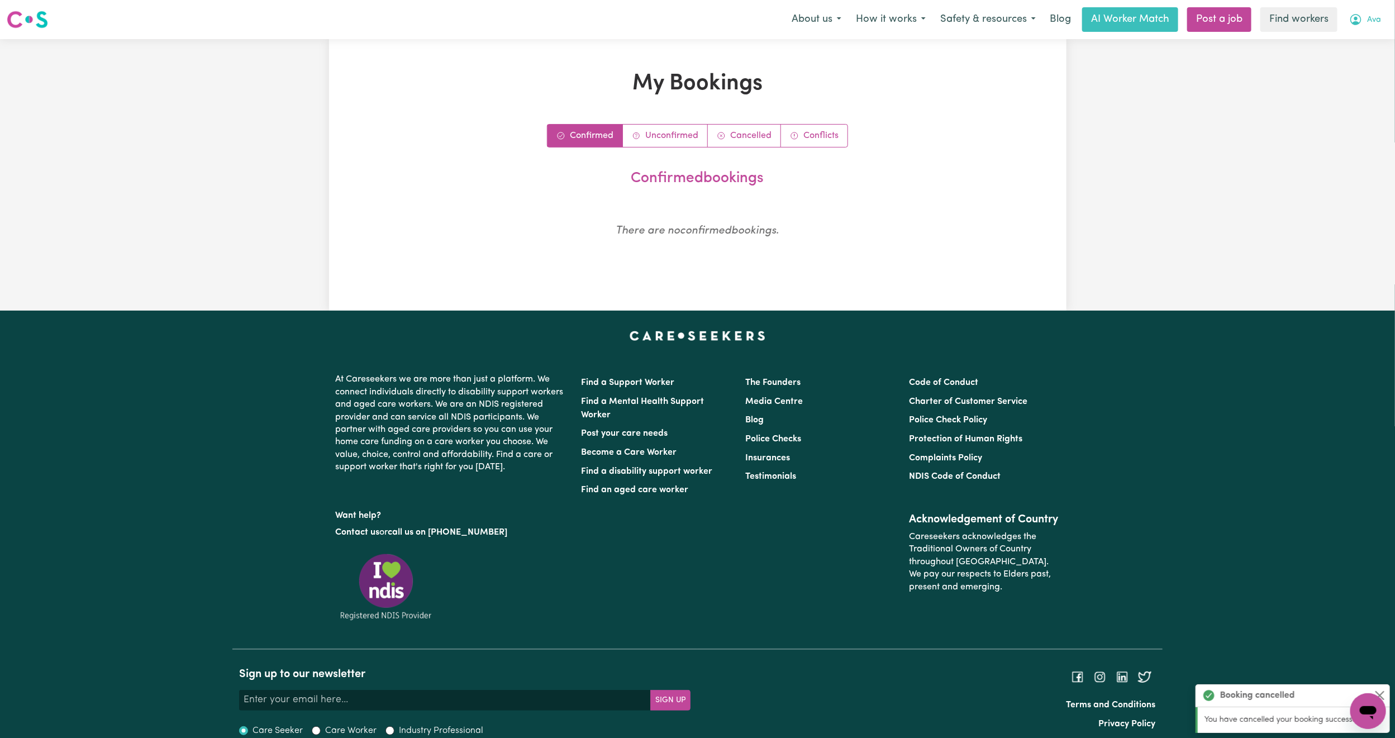
click at [1375, 19] on span "Ava" at bounding box center [1374, 20] width 14 height 12
click at [1351, 39] on link "My Dashboard" at bounding box center [1343, 43] width 88 height 21
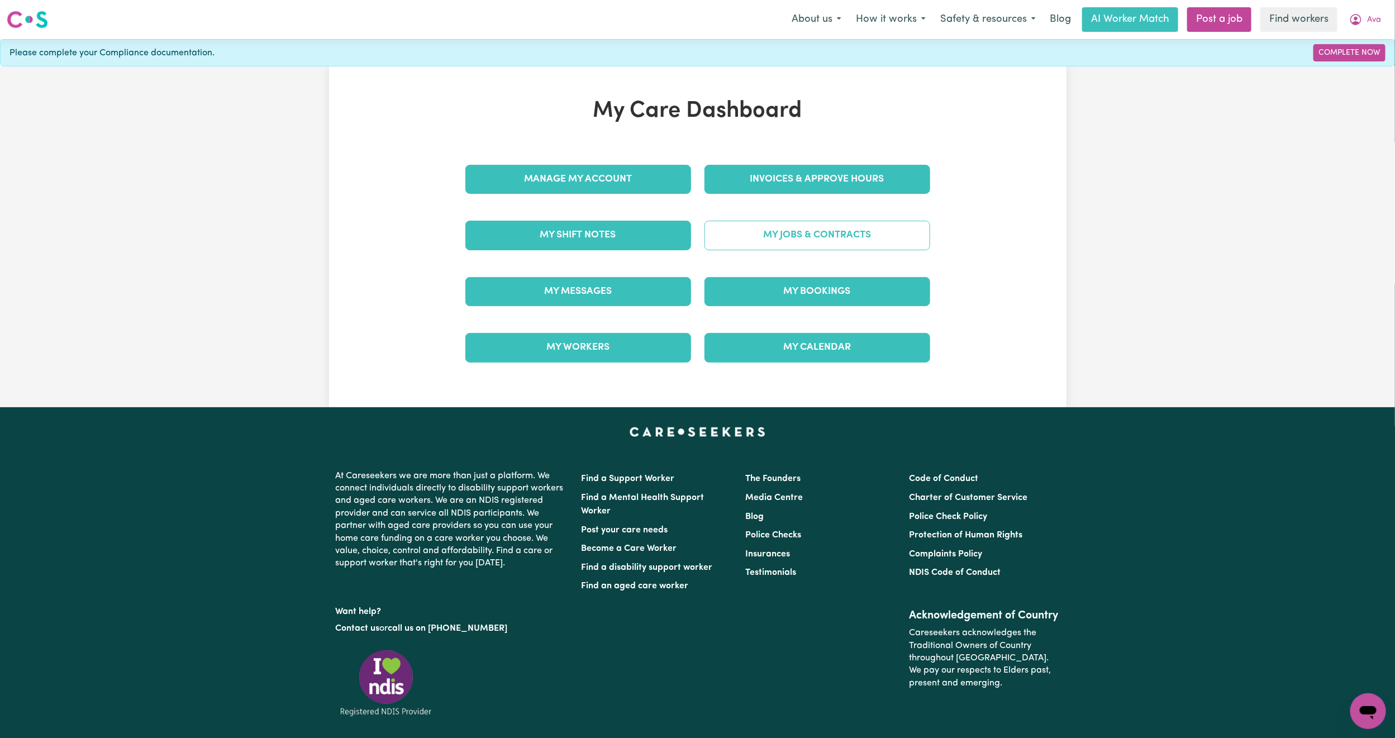
click at [791, 240] on link "My Jobs & Contracts" at bounding box center [817, 235] width 226 height 29
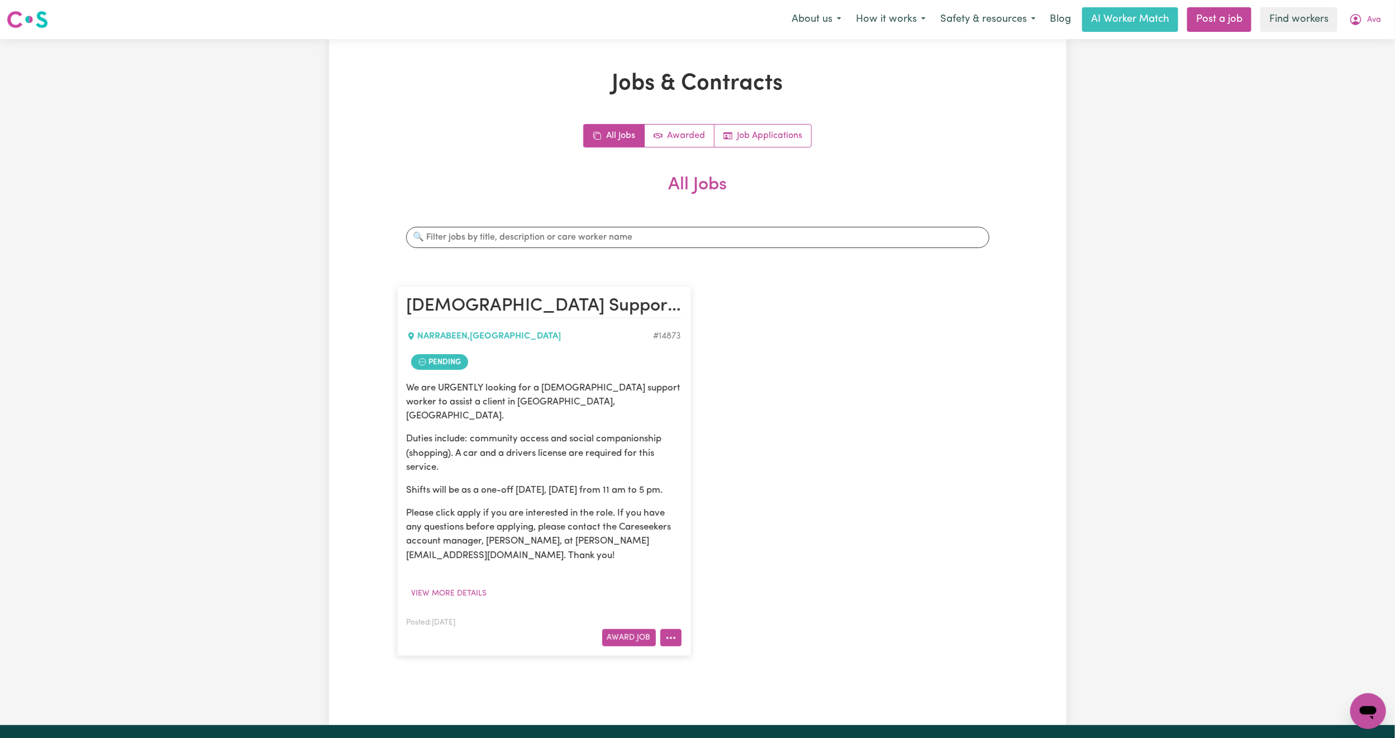
click at [674, 645] on button "More options" at bounding box center [670, 637] width 21 height 17
click at [731, 518] on link "Make Booking" at bounding box center [714, 521] width 108 height 22
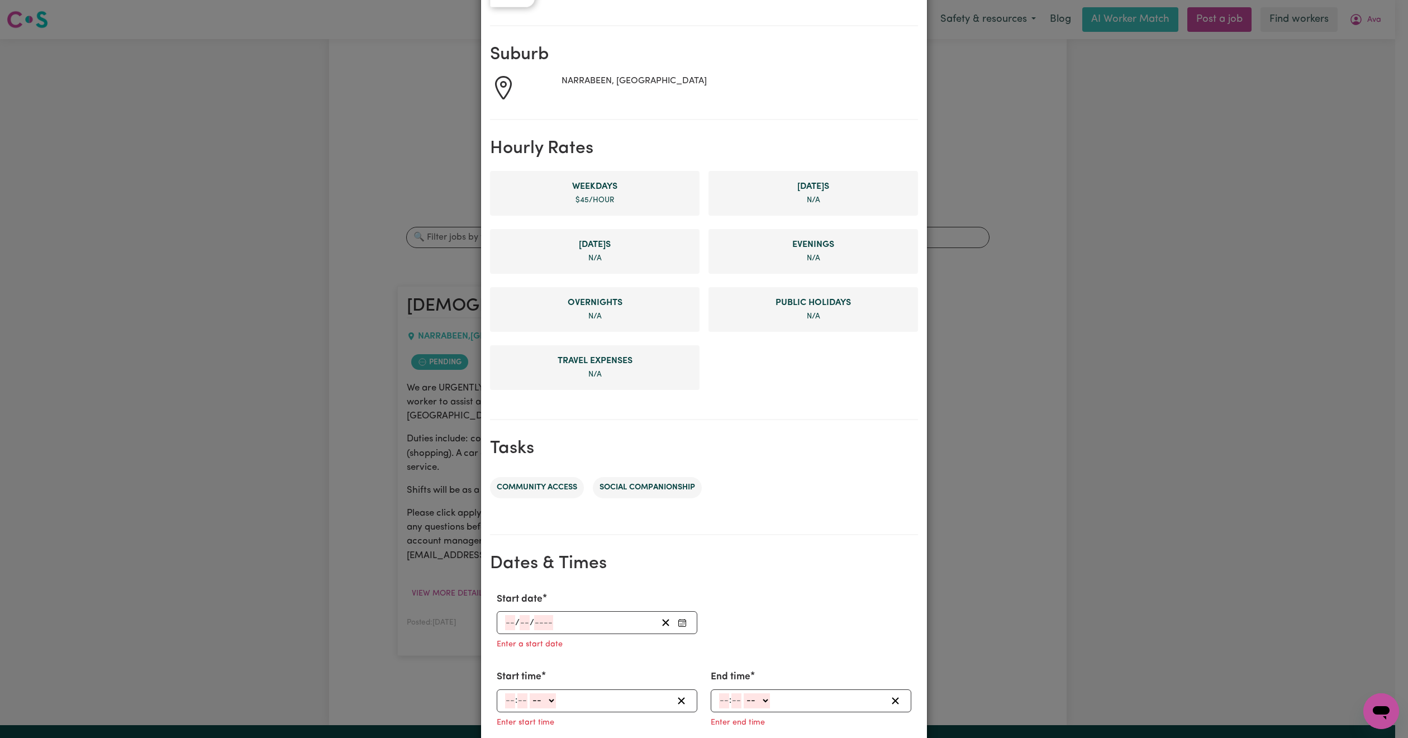
scroll to position [309, 0]
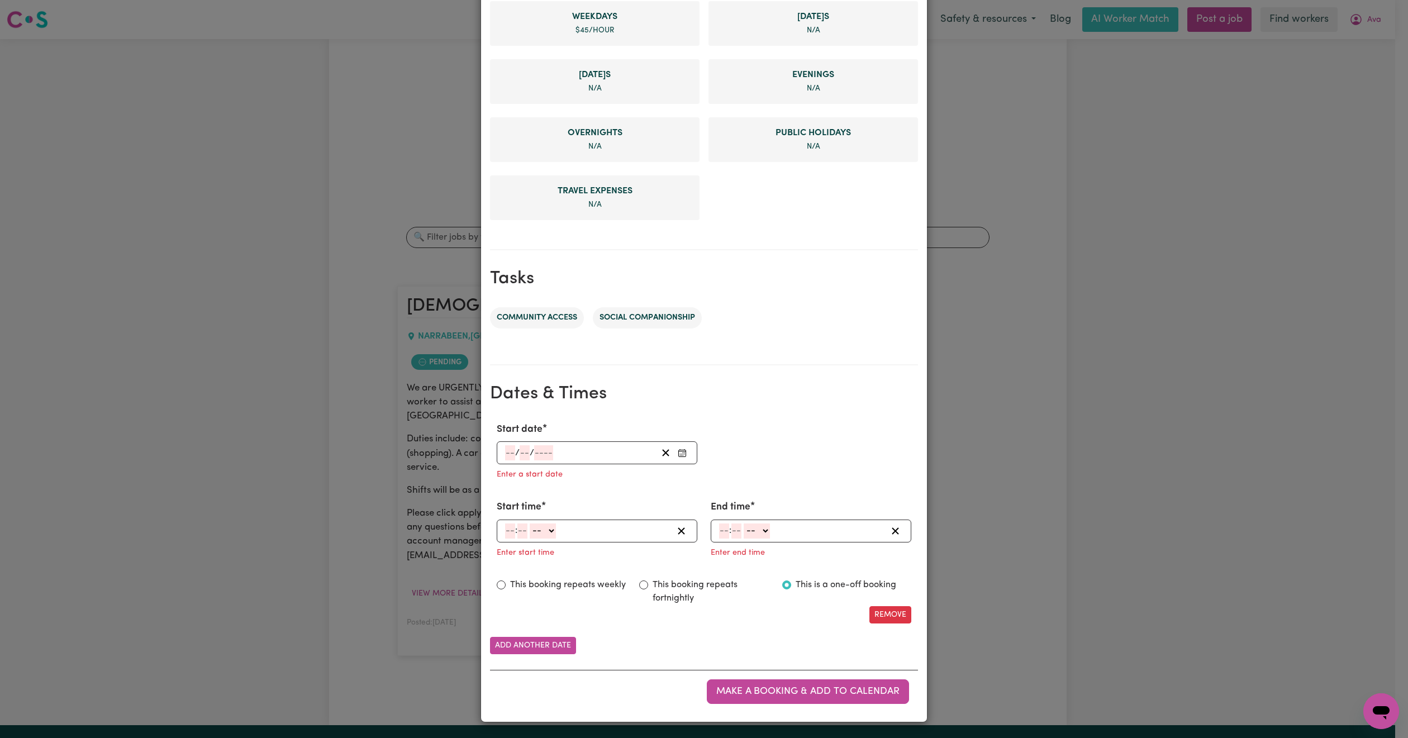
click at [582, 449] on div "/ /" at bounding box center [580, 452] width 153 height 15
click at [536, 560] on abbr "12" at bounding box center [540, 564] width 10 height 9
type input "[DATE]"
type input "12"
type input "8"
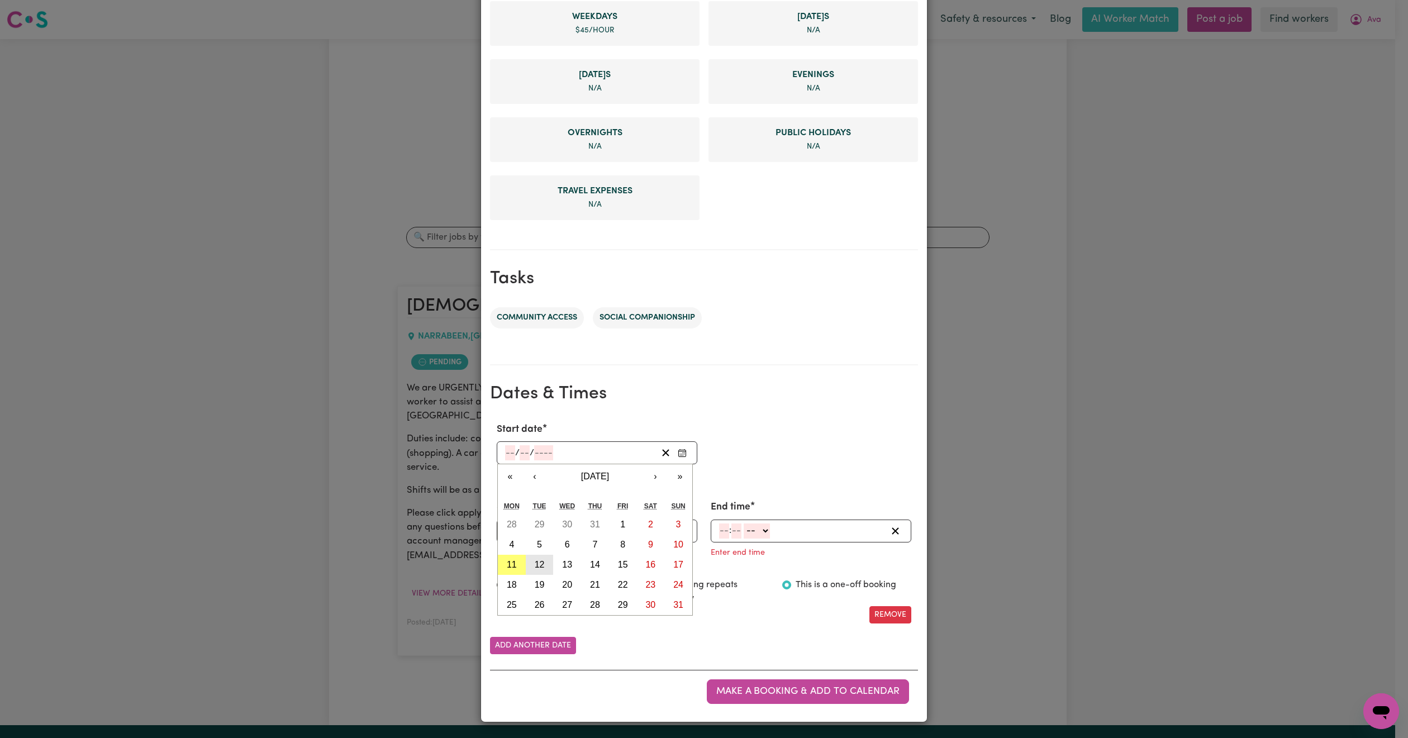
type input "2025"
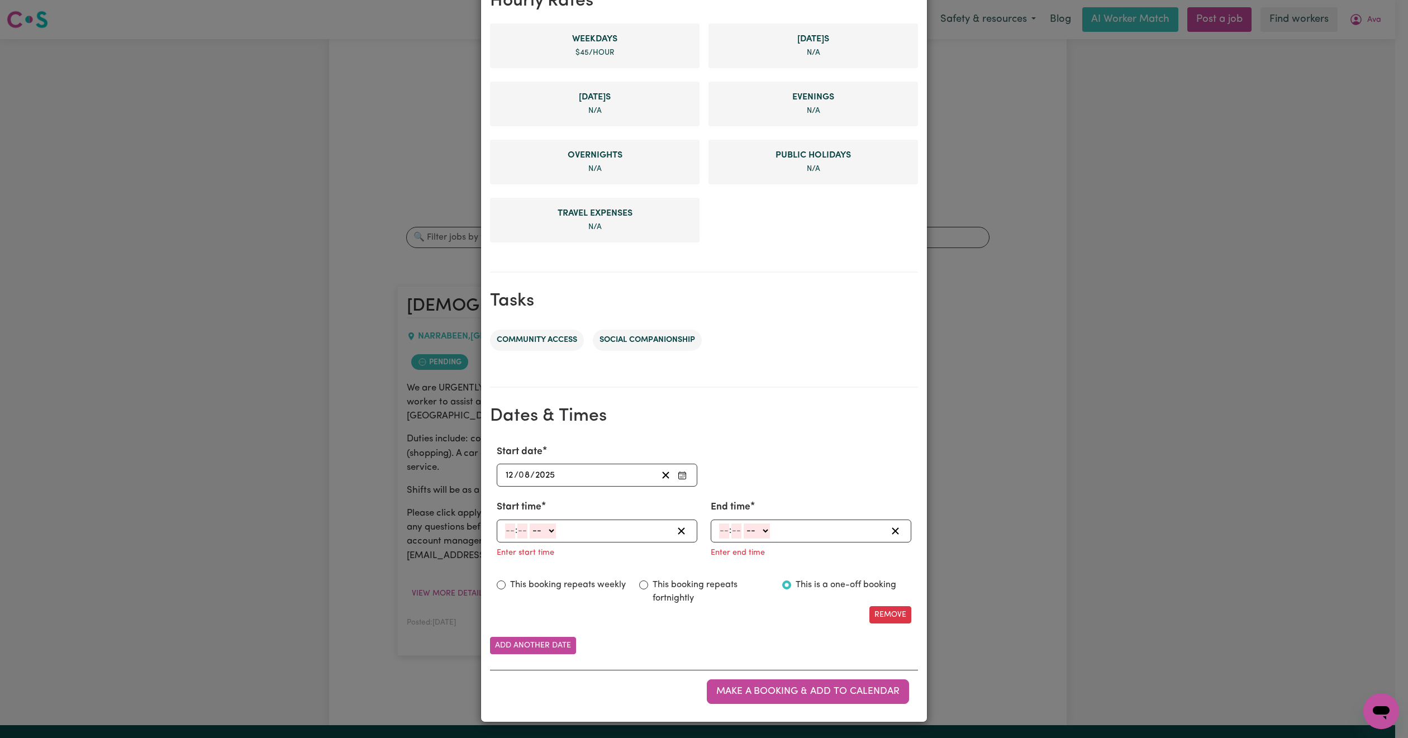
scroll to position [287, 0]
click at [505, 525] on input "number" at bounding box center [510, 530] width 10 height 15
type input "12"
type input "30"
click at [546, 525] on select "-- AM PM" at bounding box center [543, 530] width 26 height 15
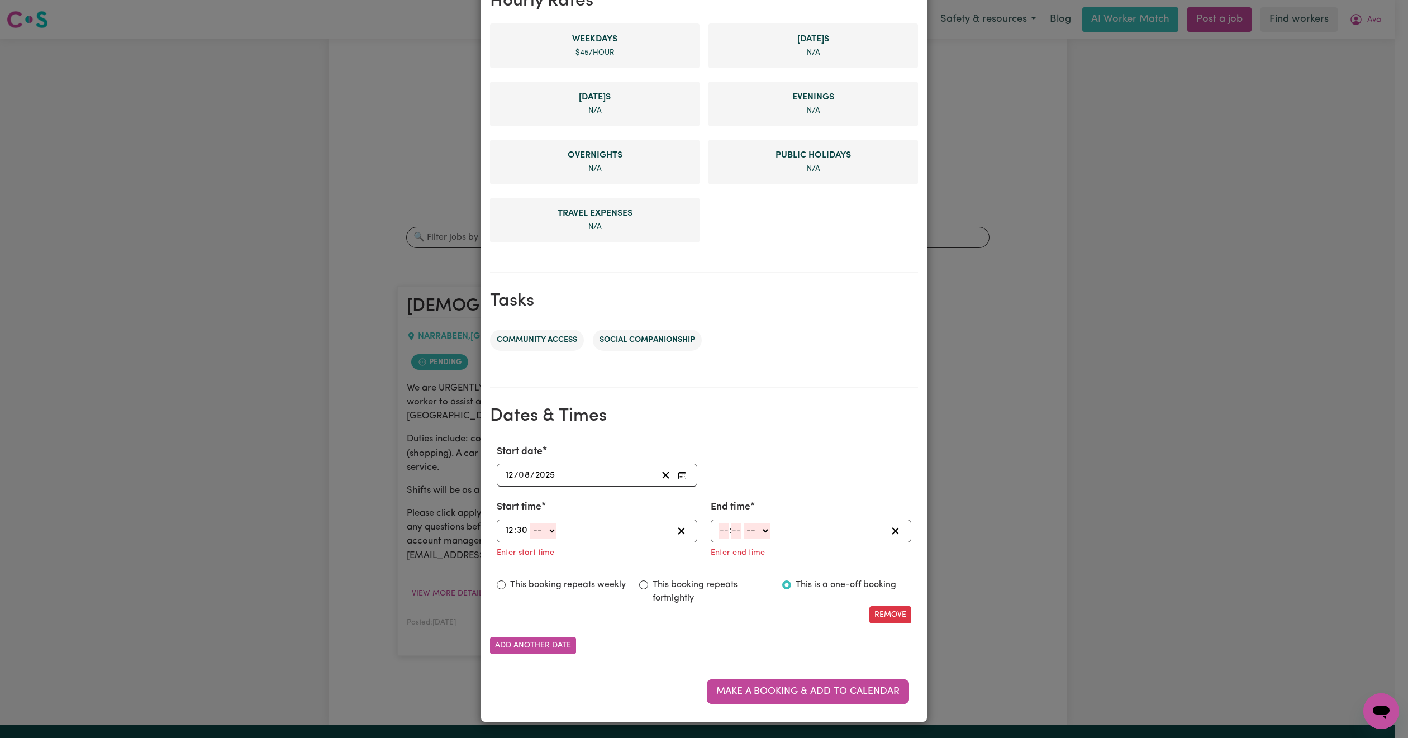
select select "pm"
click at [530, 523] on select "-- AM PM" at bounding box center [543, 530] width 26 height 15
type input "12:30"
click at [719, 532] on input "number" at bounding box center [724, 530] width 10 height 15
type input "6"
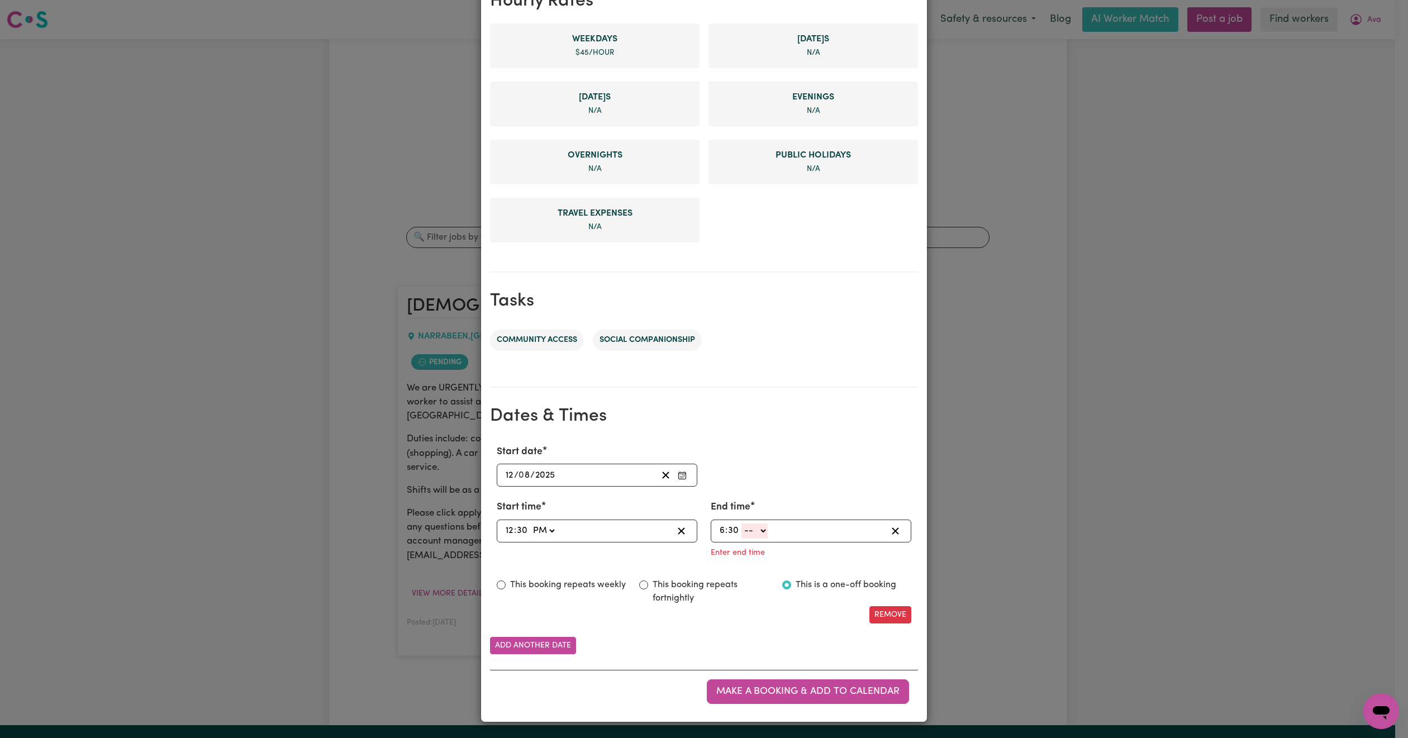
type input "30"
click at [749, 527] on select "-- AM PM" at bounding box center [754, 530] width 26 height 15
select select "pm"
click at [741, 539] on select "-- AM PM" at bounding box center [754, 530] width 26 height 15
type input "18:30"
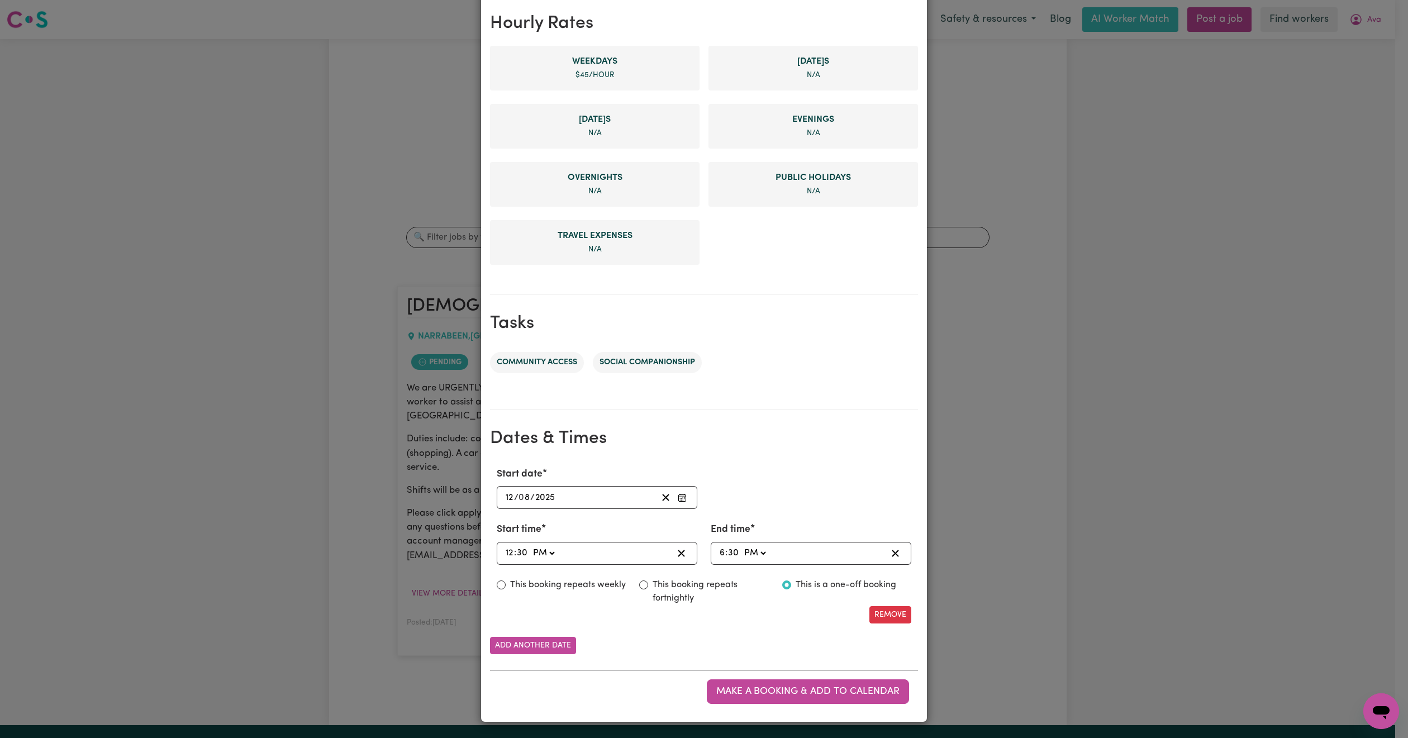
scroll to position [265, 0]
click at [761, 694] on span "Make a booking & add to calendar" at bounding box center [807, 691] width 183 height 9
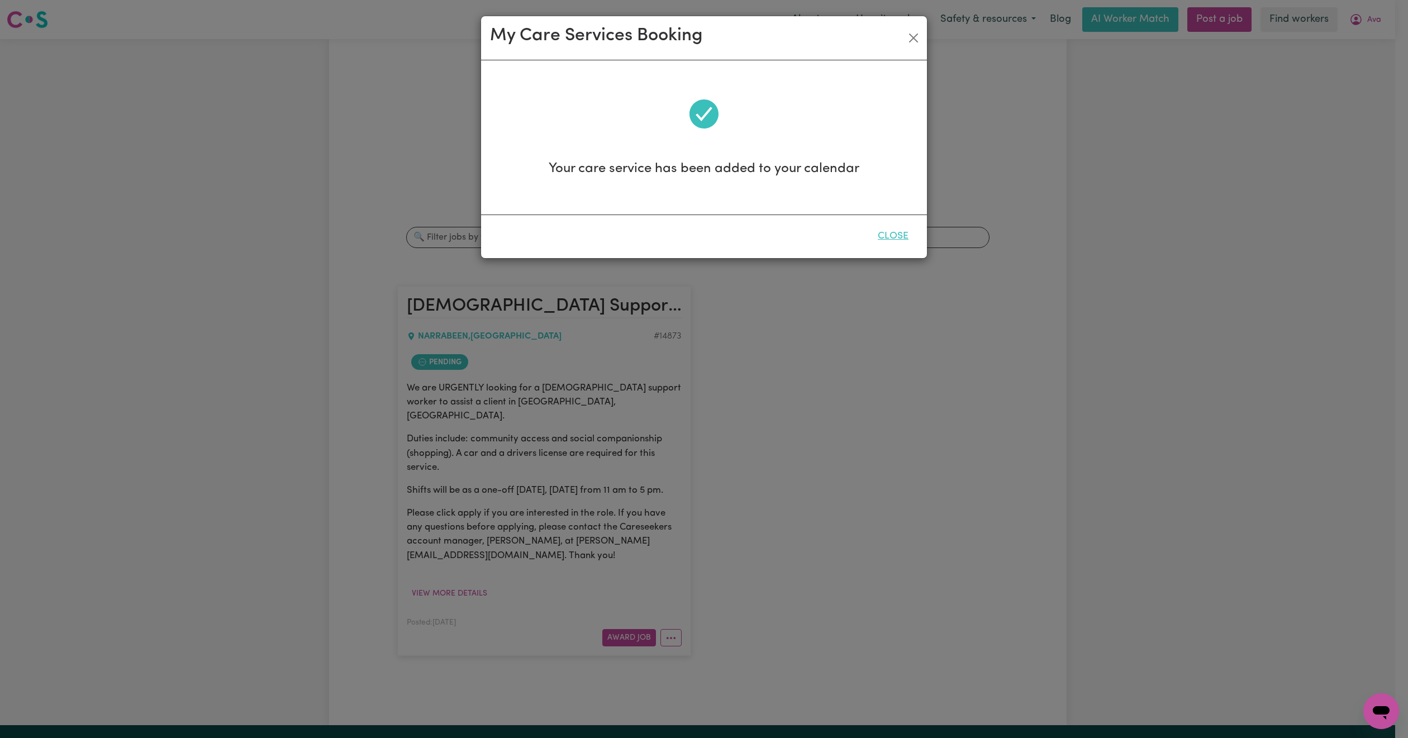
click at [904, 239] on button "Close" at bounding box center [893, 236] width 50 height 25
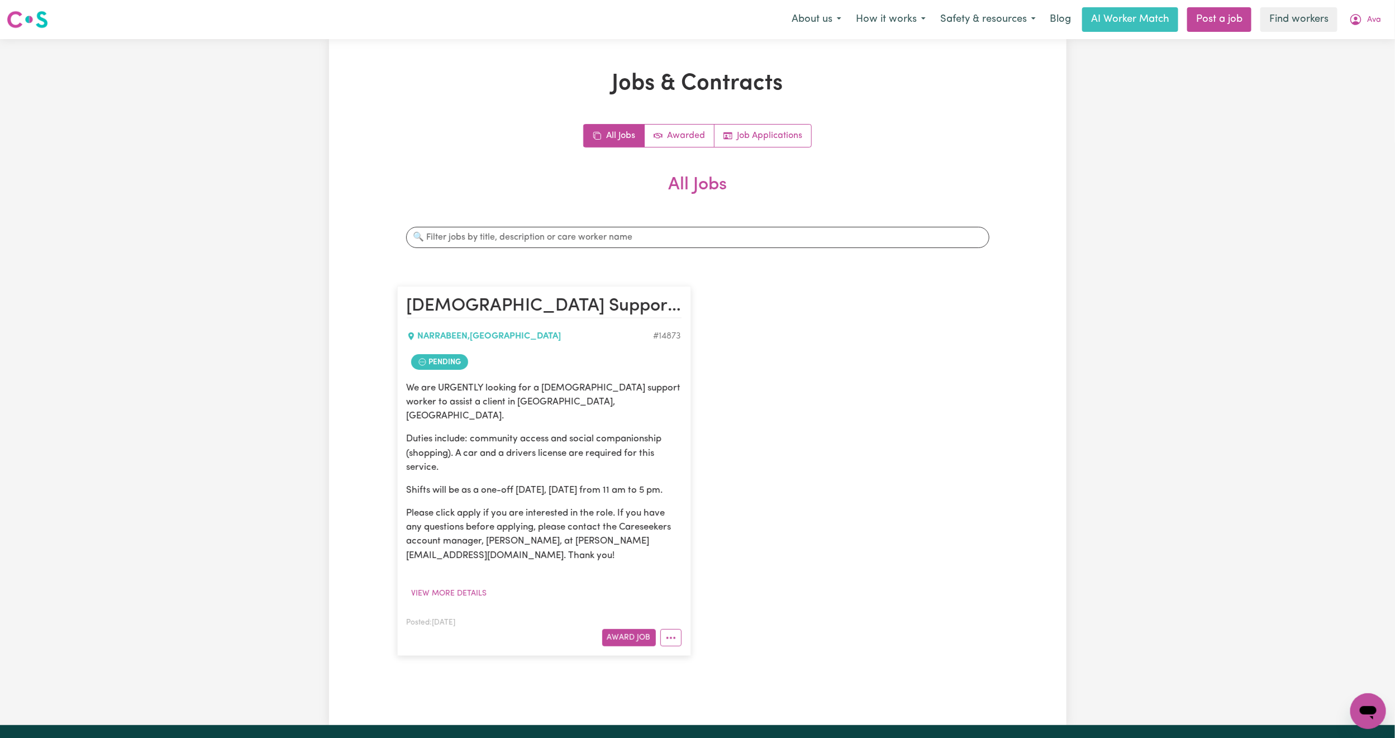
click at [1389, 19] on div "Menu About us How it works Safety & resources Blog AI Worker Match Post a job F…" at bounding box center [697, 20] width 1395 height 26
click at [1378, 19] on span "Ava" at bounding box center [1374, 20] width 14 height 12
click at [1361, 56] on link "Logout" at bounding box center [1343, 64] width 88 height 21
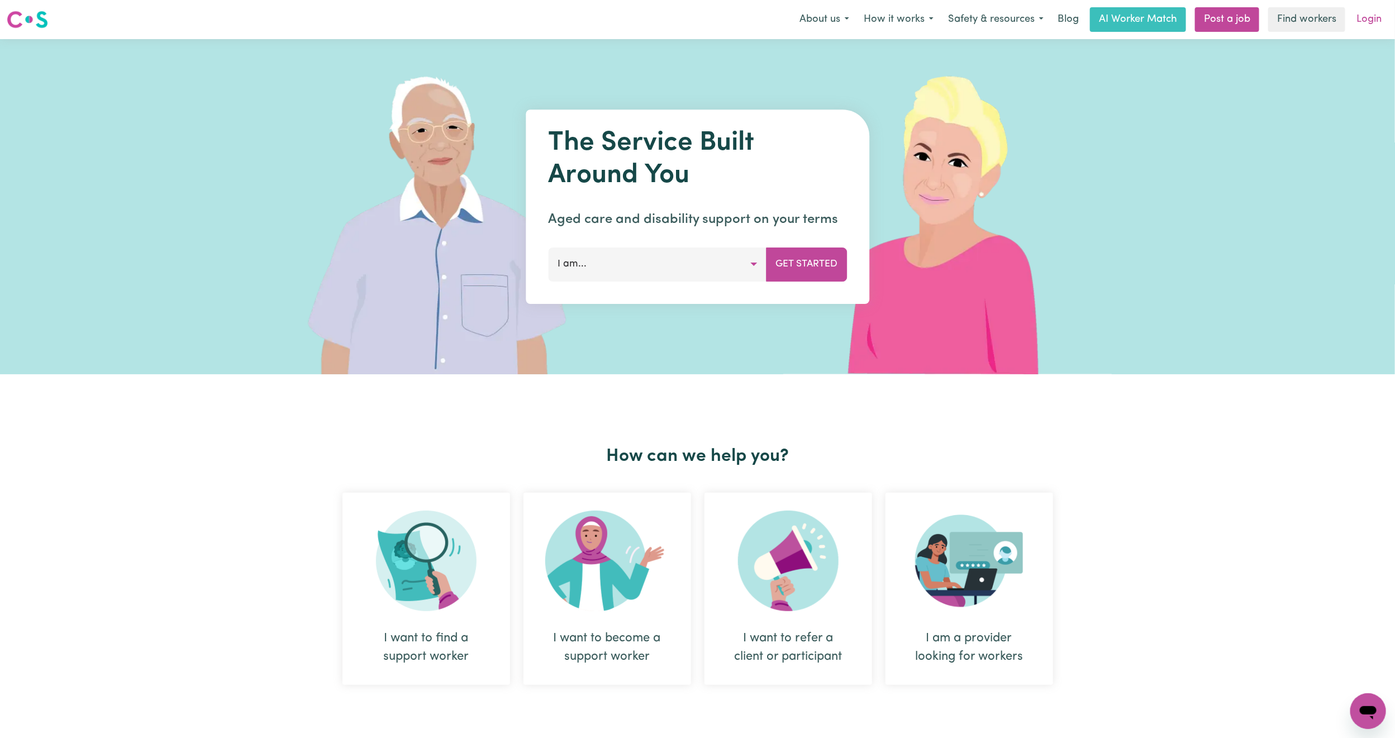
click at [1376, 15] on link "Login" at bounding box center [1369, 19] width 39 height 25
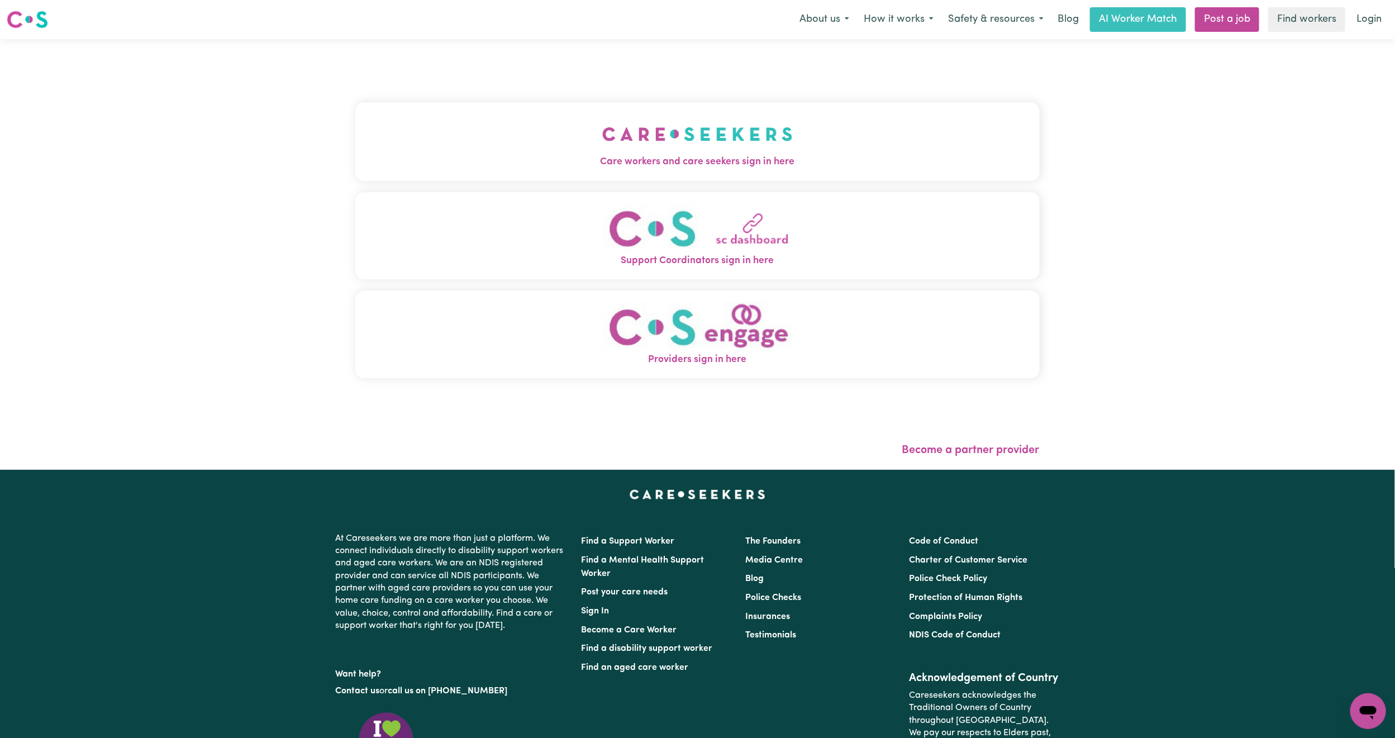
click at [781, 97] on div "Care workers and care seekers sign in here Support Coordinators sign in here Pr…" at bounding box center [697, 245] width 684 height 369
click at [771, 124] on img "Care workers and care seekers sign in here" at bounding box center [697, 133] width 190 height 41
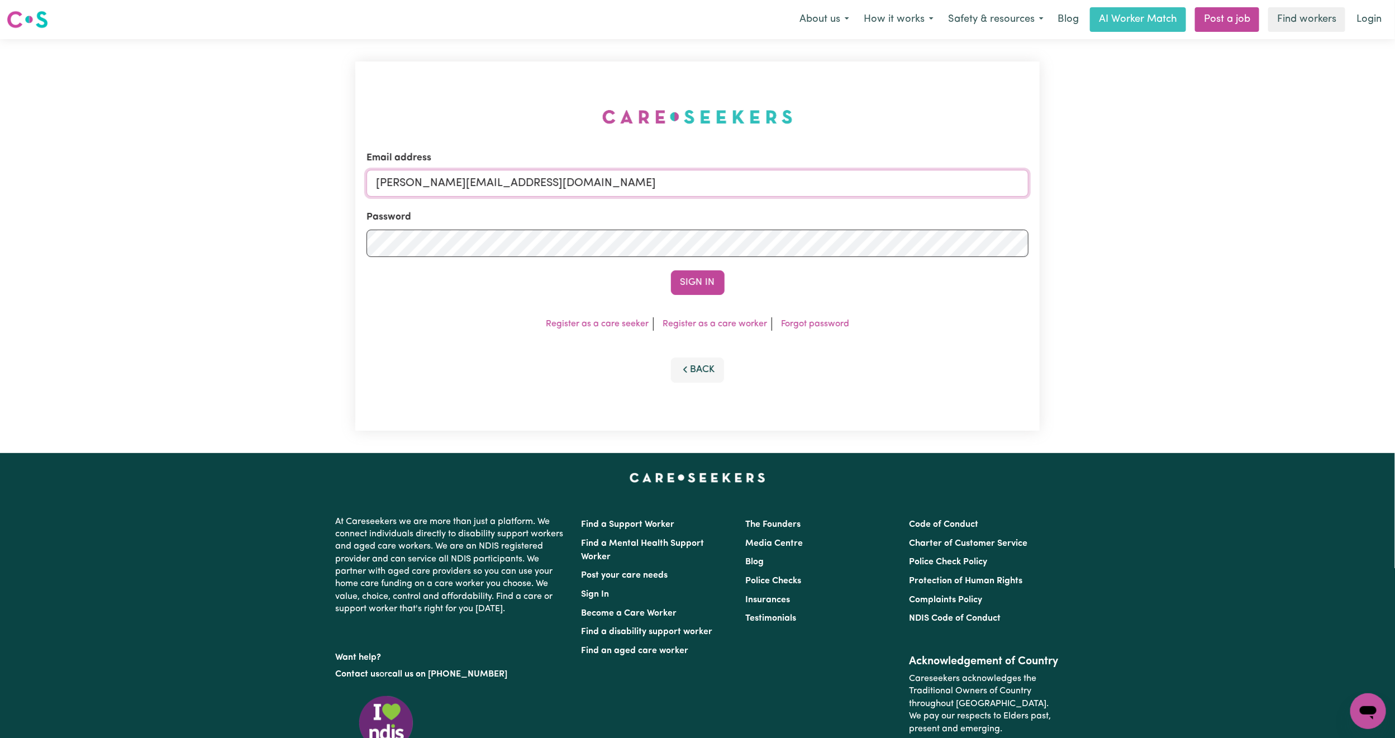
click at [444, 178] on input "mikayla+engage@careseekers.com.au" at bounding box center [697, 183] width 662 height 27
drag, startPoint x: 436, startPoint y: 177, endPoint x: 746, endPoint y: 198, distance: 310.8
click at [746, 198] on form "Email address superuser~mikayla@careseekers.com.au Password Sign In" at bounding box center [697, 223] width 662 height 144
type input "superuser~AvaINC@careseekers.com.au"
click at [714, 285] on button "Sign In" at bounding box center [698, 282] width 54 height 25
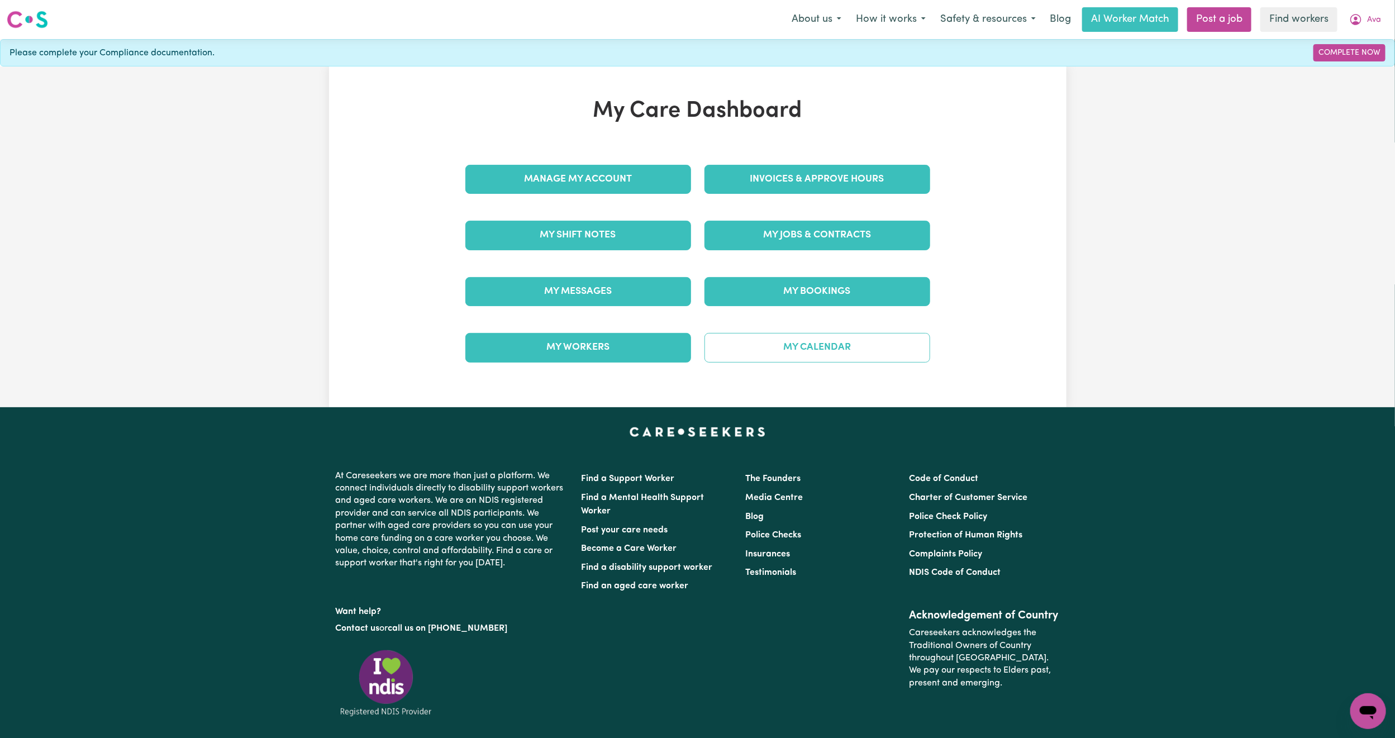
click at [761, 344] on link "My Calendar" at bounding box center [817, 347] width 226 height 29
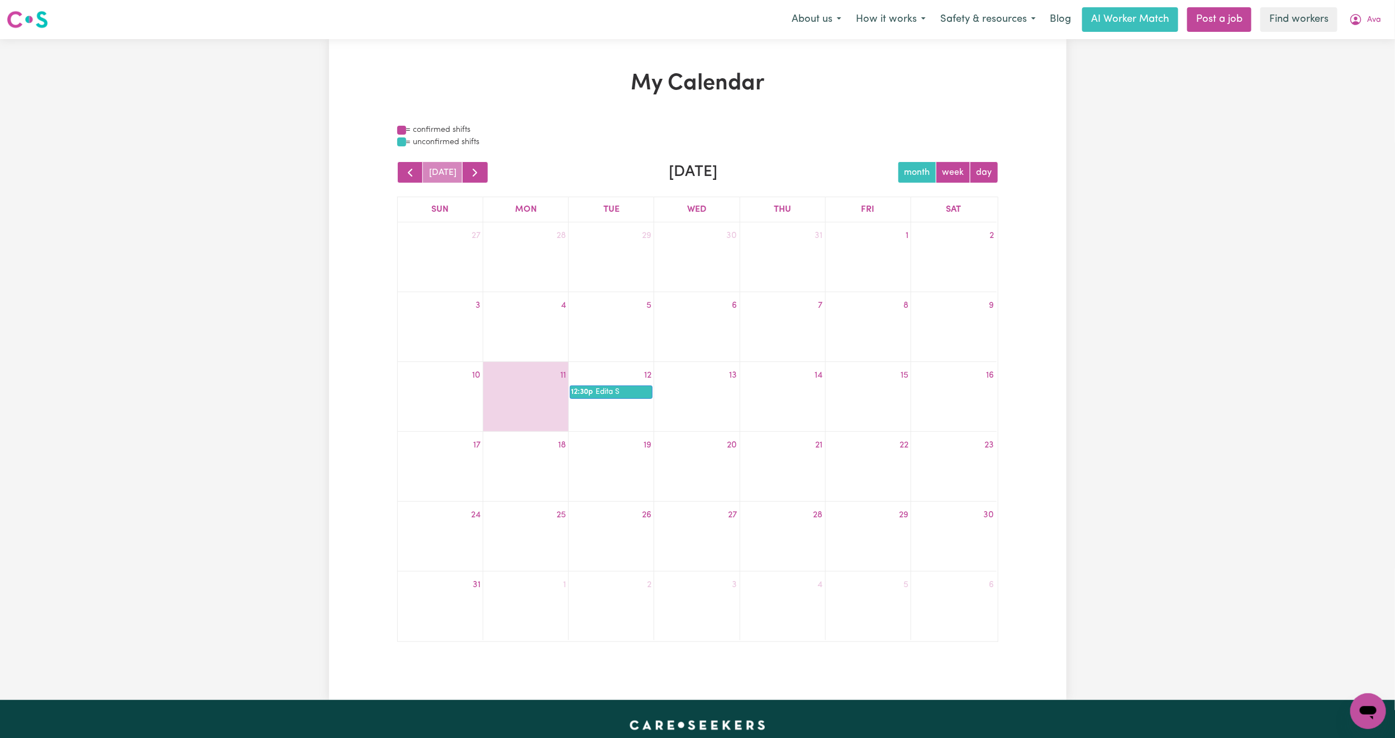
click at [1391, 7] on div "Menu About us How it works Safety & resources Blog AI Worker Match Post a job F…" at bounding box center [697, 20] width 1395 height 26
click at [1366, 15] on button "Ava" at bounding box center [1365, 19] width 46 height 23
click at [1351, 42] on link "My Dashboard" at bounding box center [1343, 43] width 88 height 21
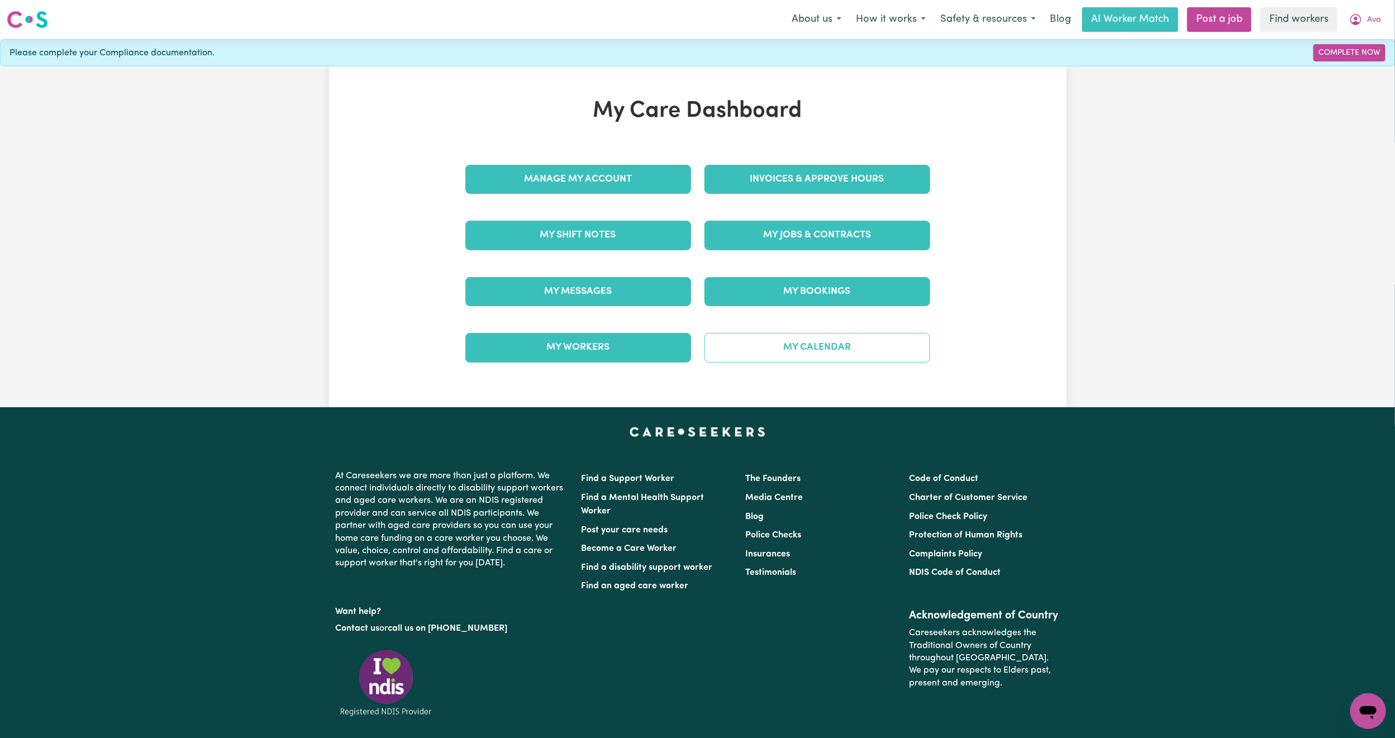
click at [778, 345] on link "My Calendar" at bounding box center [817, 347] width 226 height 29
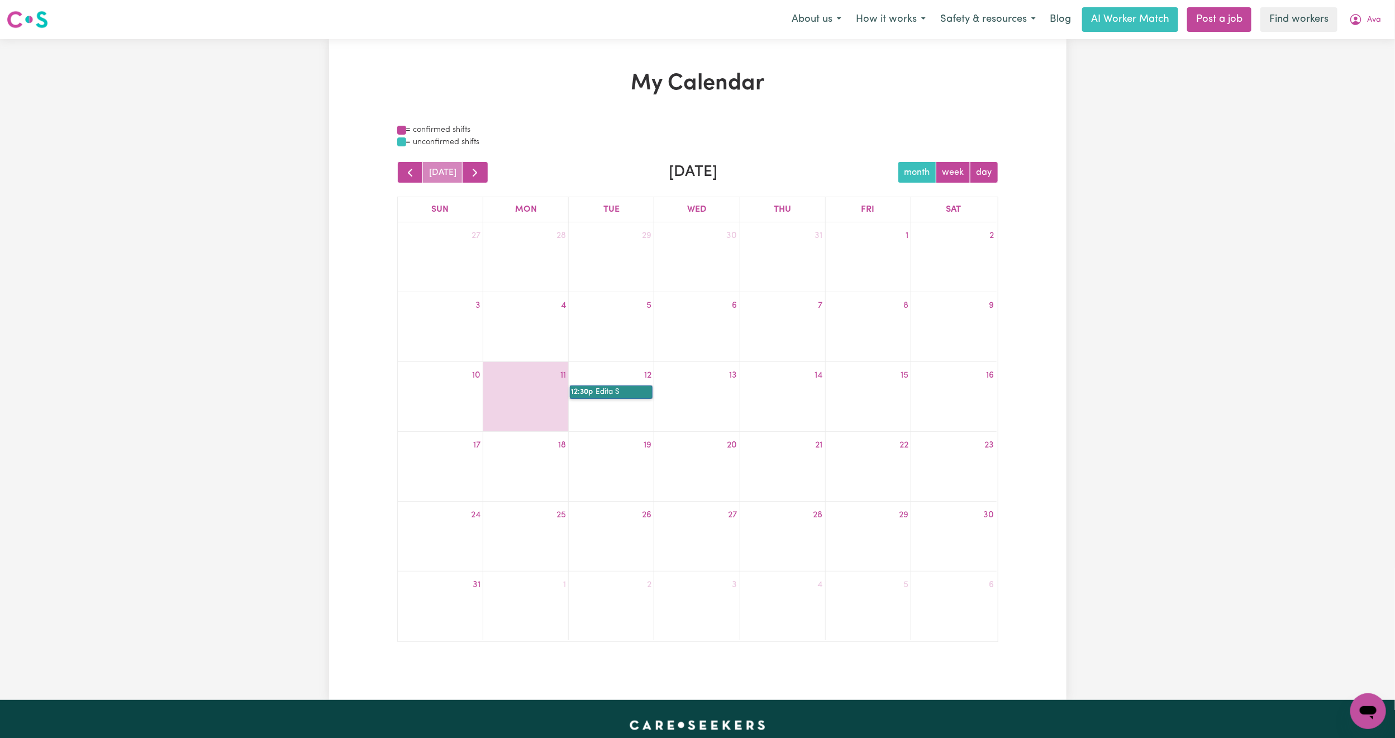
click at [621, 394] on link "12:30p Edita S" at bounding box center [611, 391] width 83 height 13
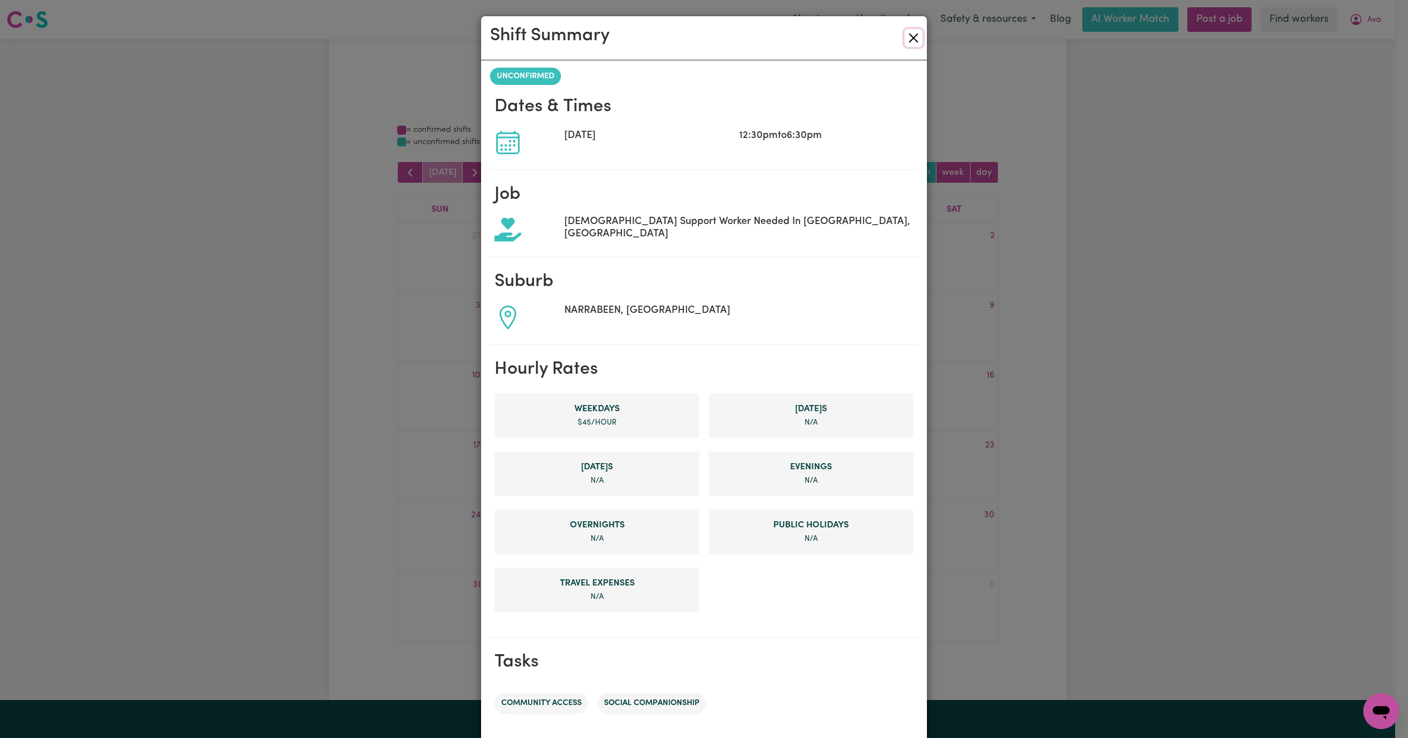
click at [907, 39] on button "Close" at bounding box center [913, 38] width 18 height 18
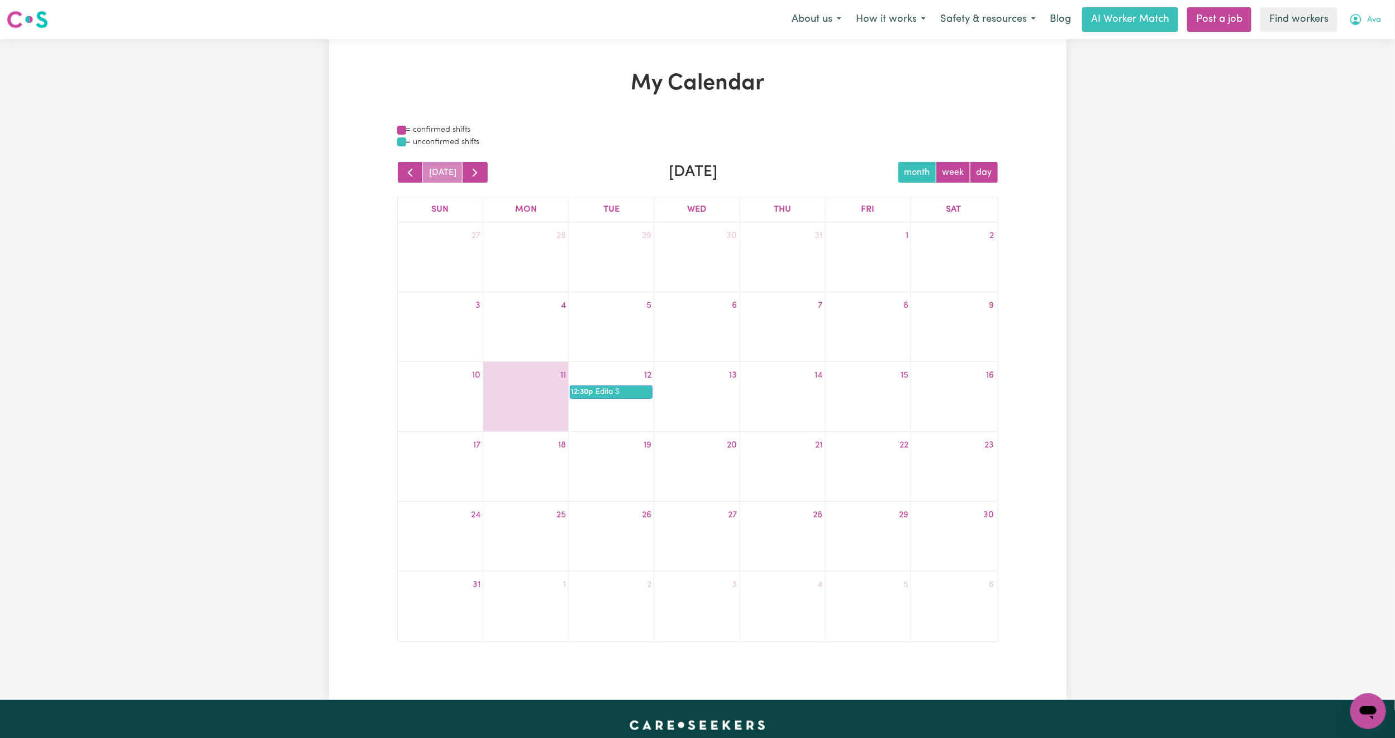
click at [1365, 15] on button "Ava" at bounding box center [1365, 19] width 46 height 23
click at [1358, 47] on link "My Dashboard" at bounding box center [1343, 43] width 88 height 21
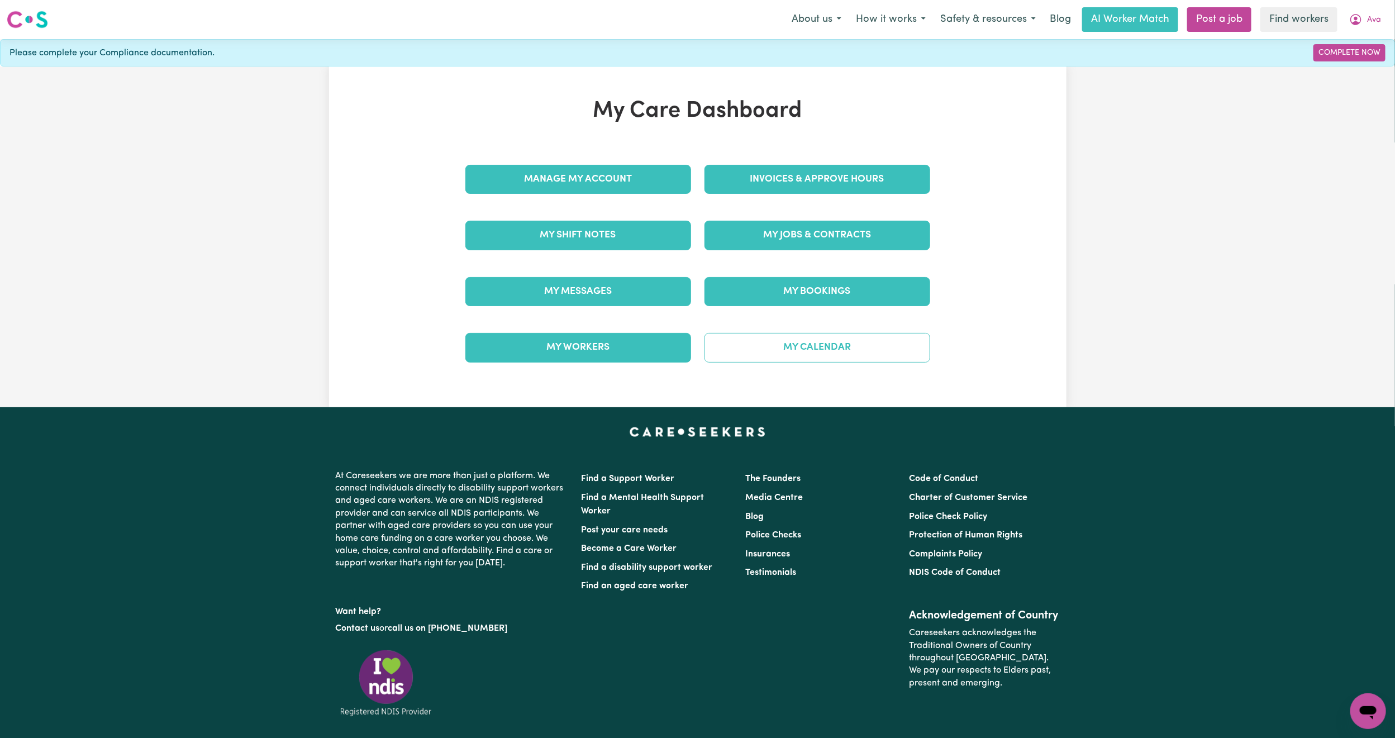
click at [798, 350] on link "My Calendar" at bounding box center [817, 347] width 226 height 29
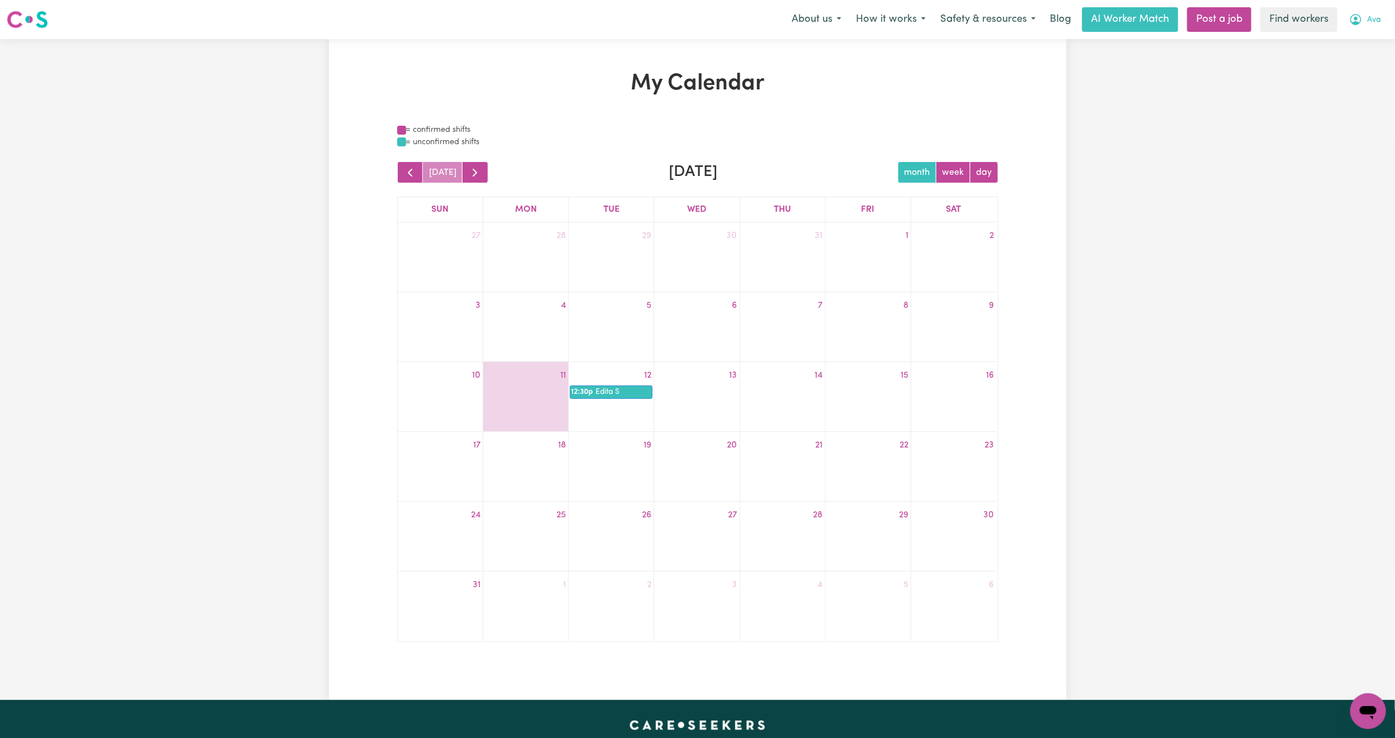
click at [1371, 27] on button "Ava" at bounding box center [1365, 19] width 46 height 23
click at [1369, 39] on link "My Dashboard" at bounding box center [1343, 43] width 88 height 21
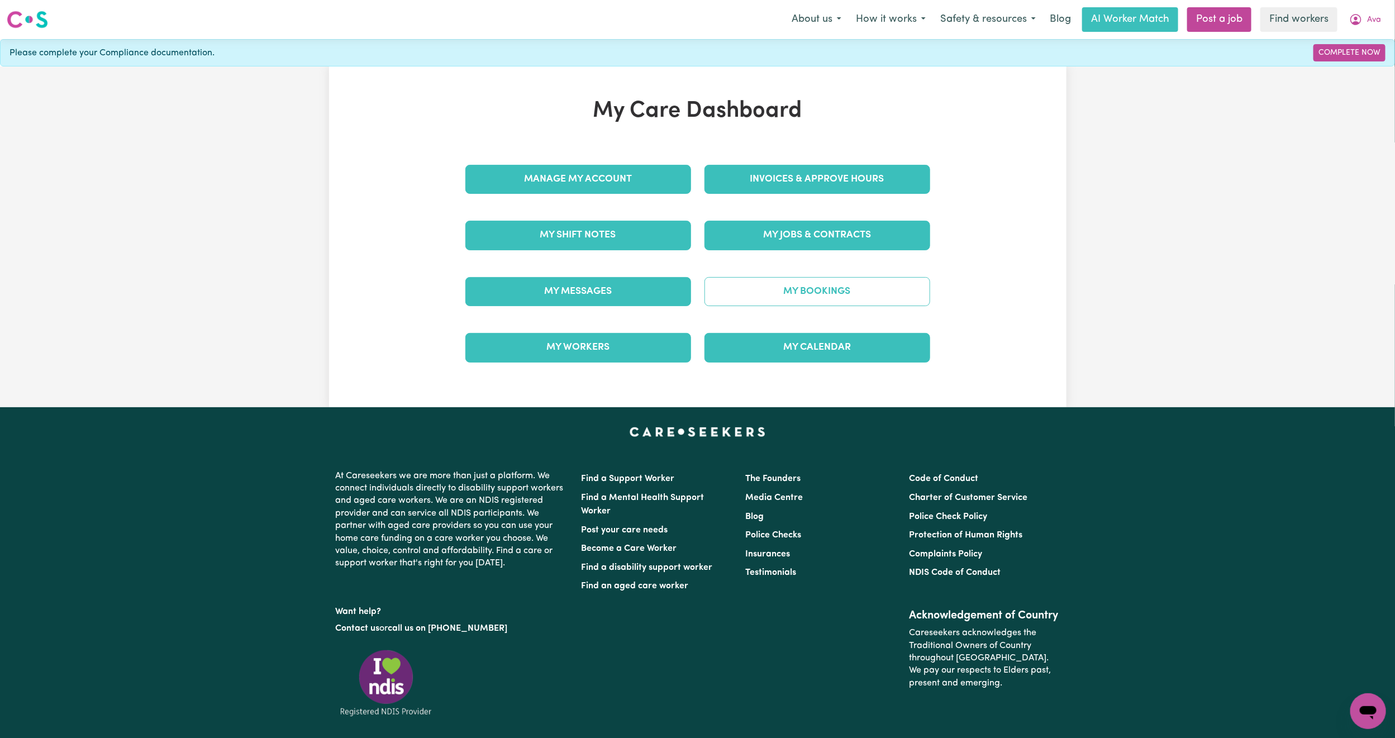
click at [788, 280] on link "My Bookings" at bounding box center [817, 291] width 226 height 29
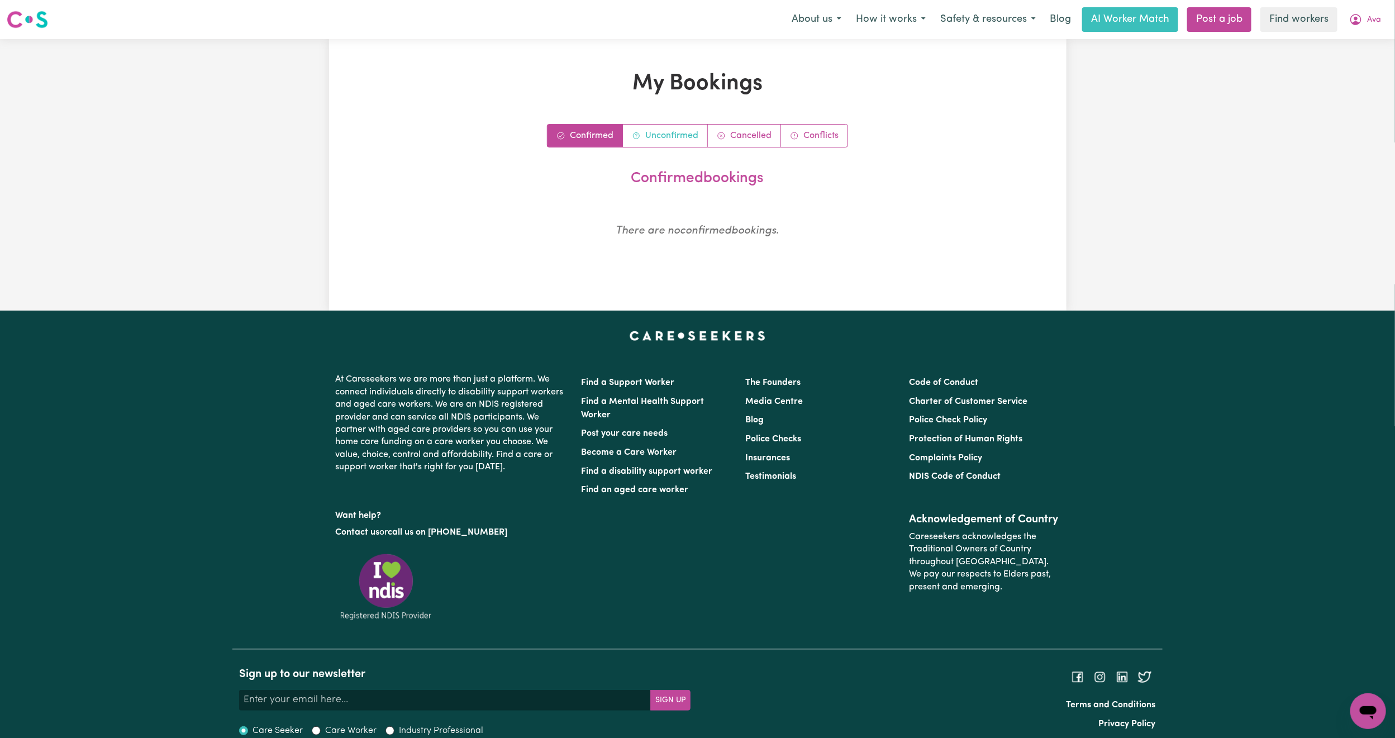
click at [674, 133] on link "Unconfirmed" at bounding box center [665, 136] width 85 height 22
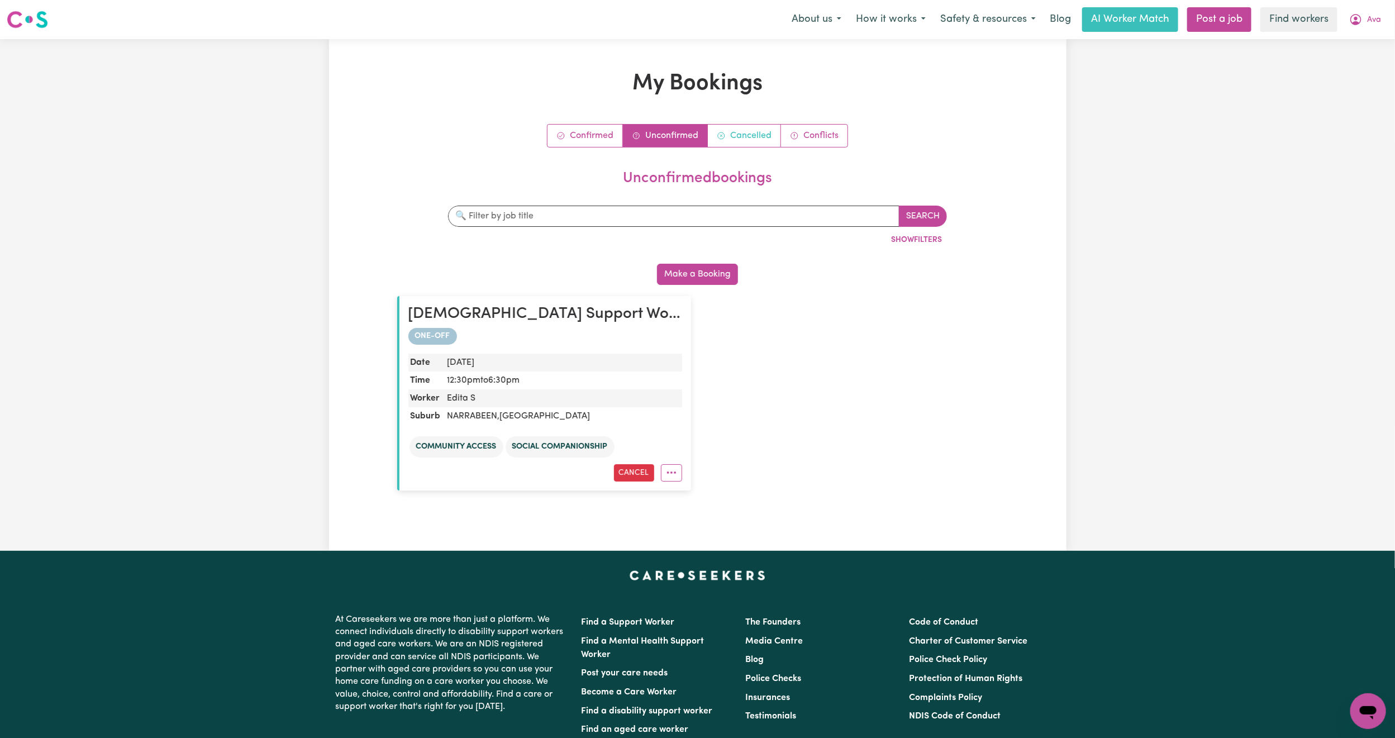
click at [741, 136] on link "Cancelled" at bounding box center [744, 136] width 73 height 22
click at [677, 133] on link "Unconfirmed" at bounding box center [665, 136] width 85 height 22
click at [1370, 23] on span "Ava" at bounding box center [1374, 20] width 14 height 12
click at [1326, 69] on link "Logout" at bounding box center [1343, 64] width 88 height 21
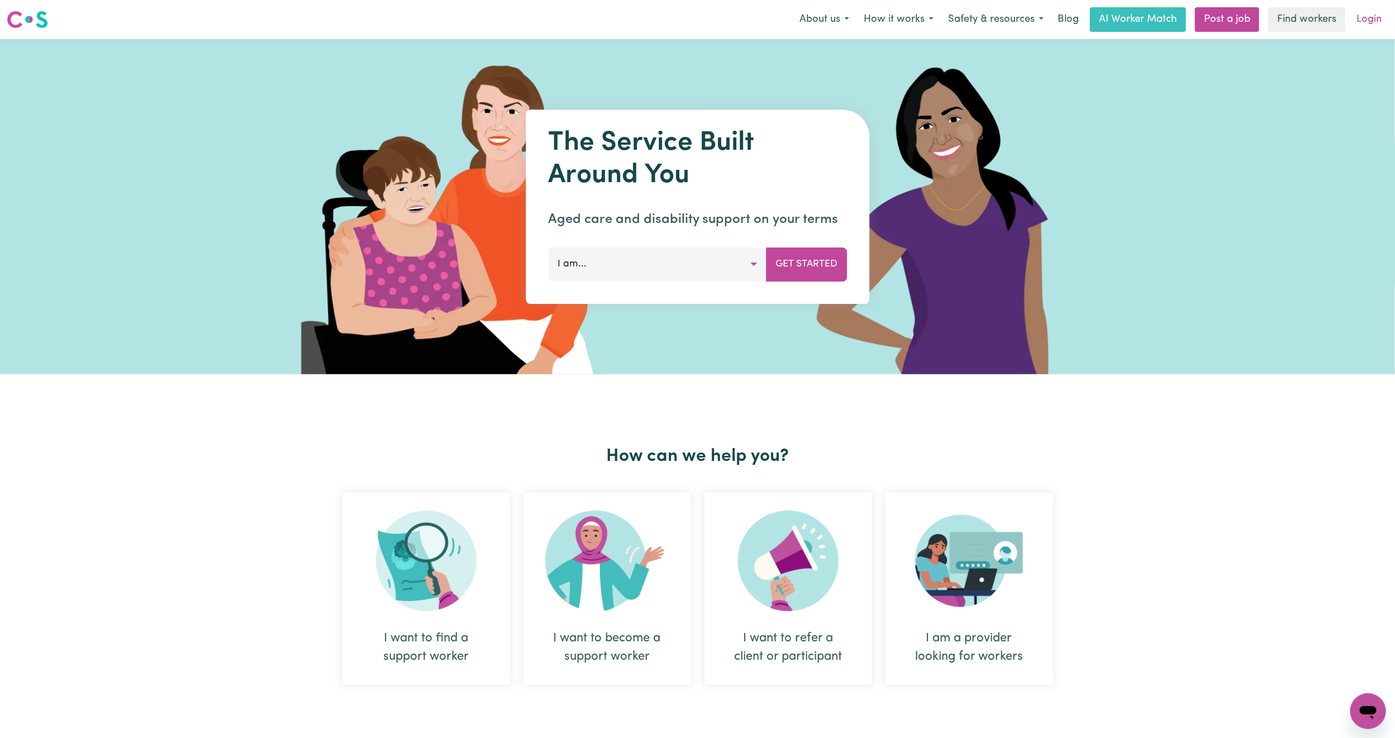
click at [1368, 24] on link "Login" at bounding box center [1369, 19] width 39 height 25
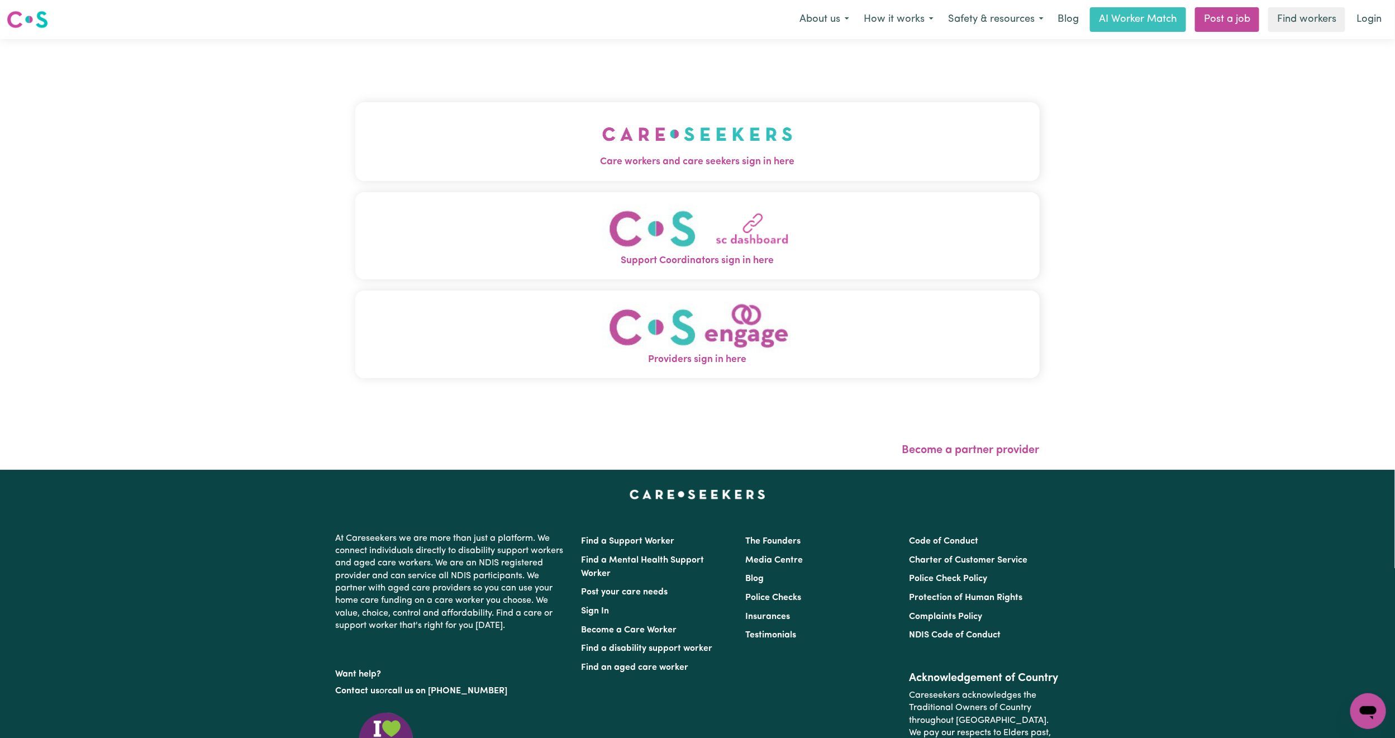
click at [683, 124] on div "Care workers and care seekers sign in here Support Coordinators sign in here Pr…" at bounding box center [698, 254] width 698 height 431
click at [679, 126] on img "Care workers and care seekers sign in here" at bounding box center [697, 133] width 190 height 41
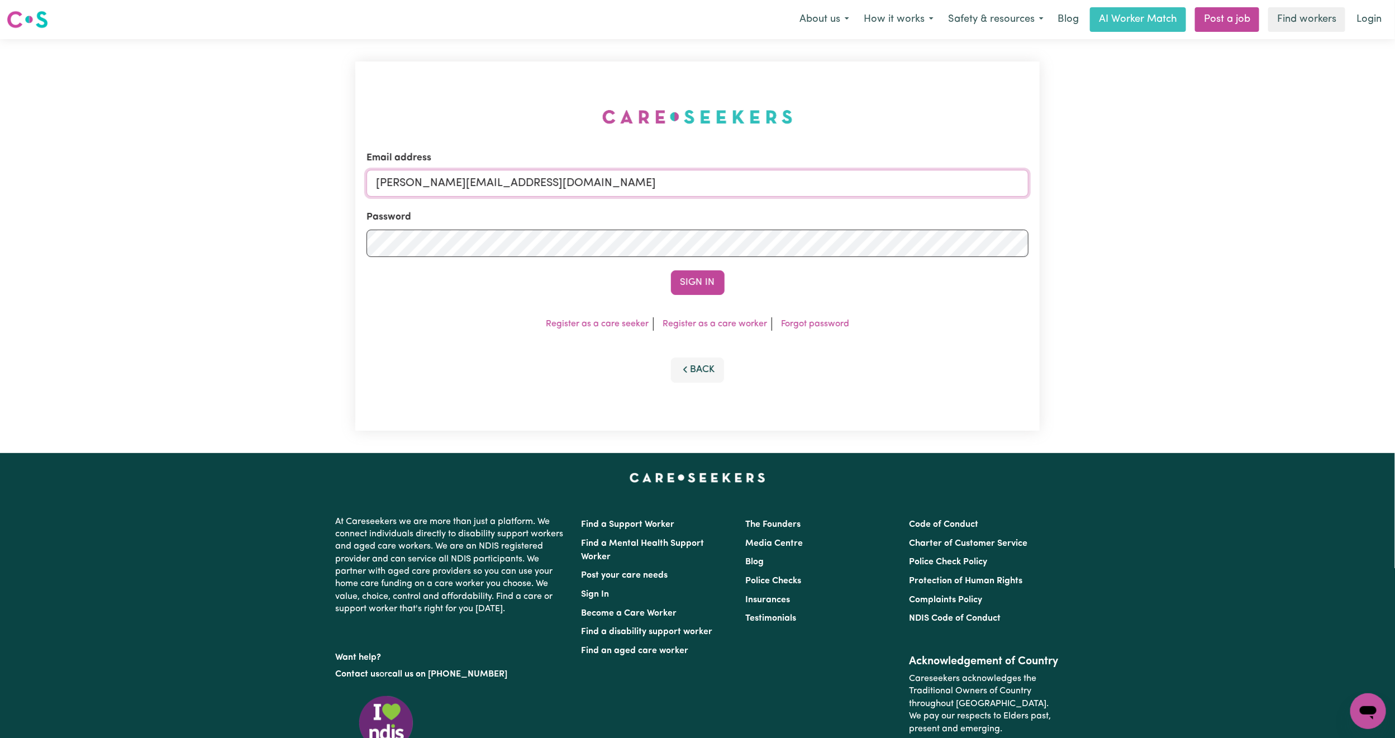
click at [478, 171] on input "mikayla+engage@careseekers.com.au" at bounding box center [697, 183] width 662 height 27
drag, startPoint x: 434, startPoint y: 179, endPoint x: 718, endPoint y: 223, distance: 287.2
click at [718, 223] on form "Email address superuser~mikayla@careseekers.com.au Password Sign In" at bounding box center [697, 223] width 662 height 144
type input "superuser~viv@vivmcdonald.com"
click at [703, 287] on button "Sign In" at bounding box center [698, 282] width 54 height 25
